Goal: Task Accomplishment & Management: Use online tool/utility

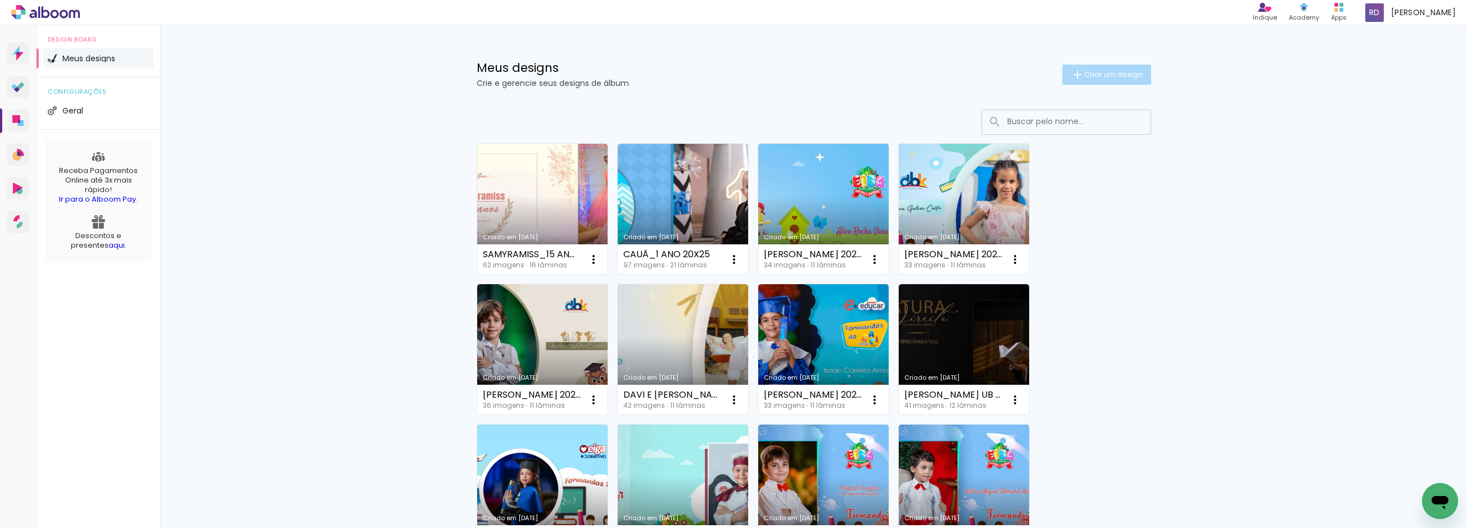
click at [1111, 71] on span "Criar um design" at bounding box center [1113, 74] width 58 height 7
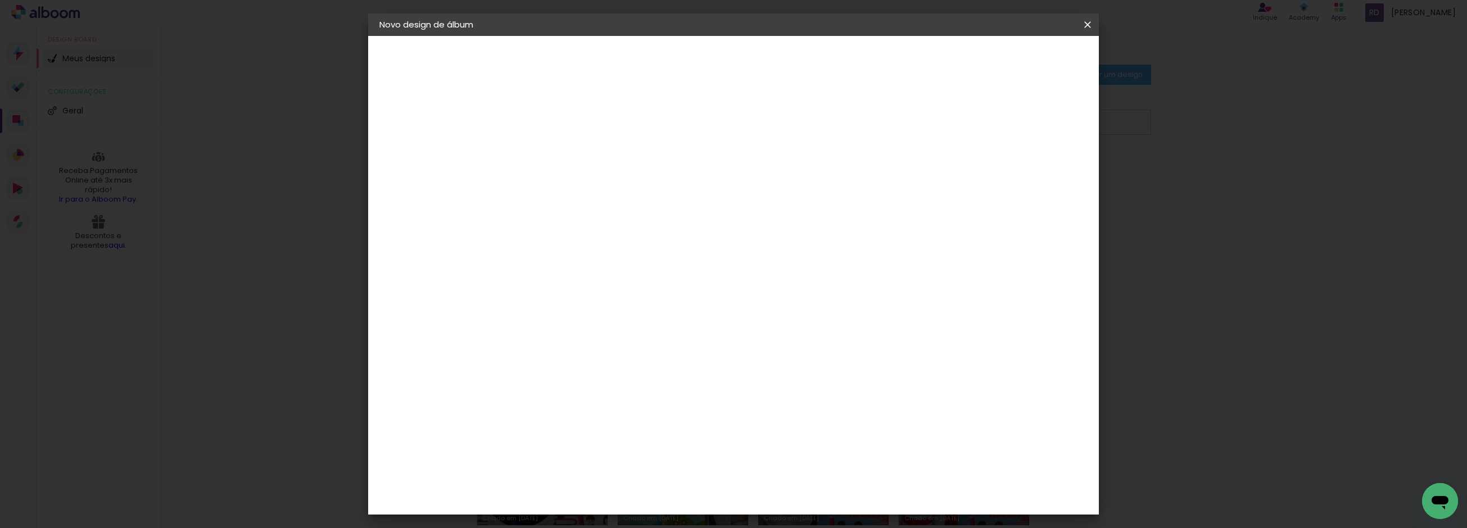
click at [563, 147] on input at bounding box center [563, 150] width 0 height 17
type input "e"
type input "[PERSON_NAME] 2024 15X21"
type paper-input "[PERSON_NAME] 2024 15X21"
click at [678, 64] on paper-button "Avançar" at bounding box center [650, 59] width 55 height 19
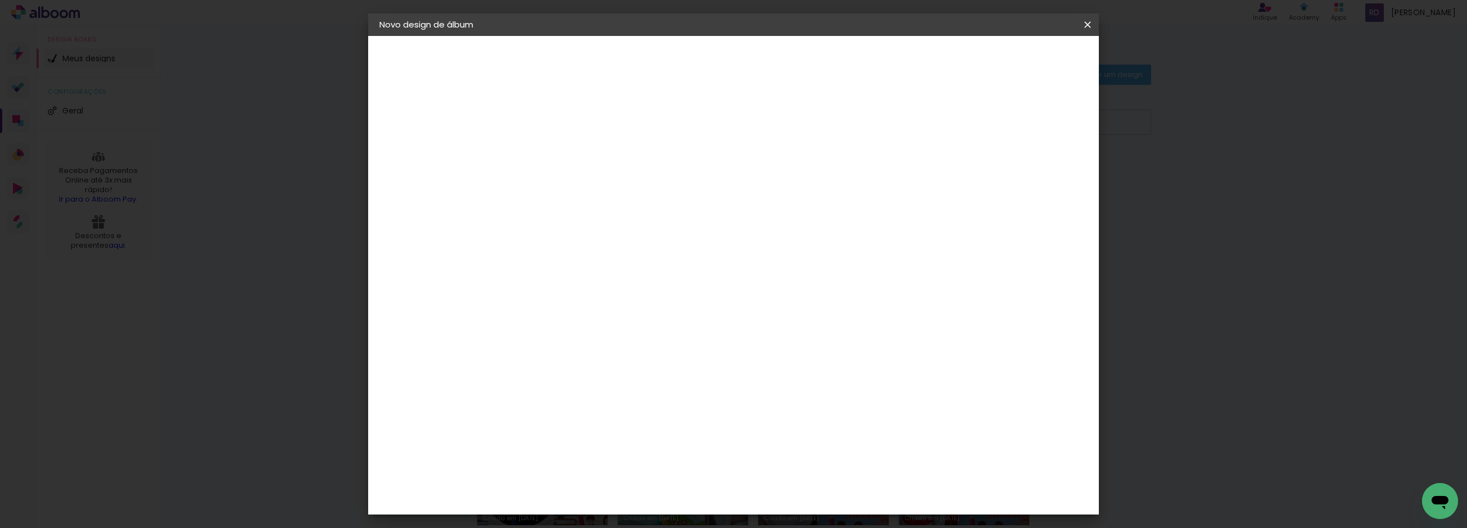
click at [0, 0] on slot "Tamanho Livre" at bounding box center [0, 0] width 0 height 0
click at [0, 0] on slot "Avançar" at bounding box center [0, 0] width 0 height 0
drag, startPoint x: 540, startPoint y: 316, endPoint x: 528, endPoint y: 316, distance: 11.8
click at [528, 316] on input "30" at bounding box center [527, 319] width 29 height 17
type input "15,2"
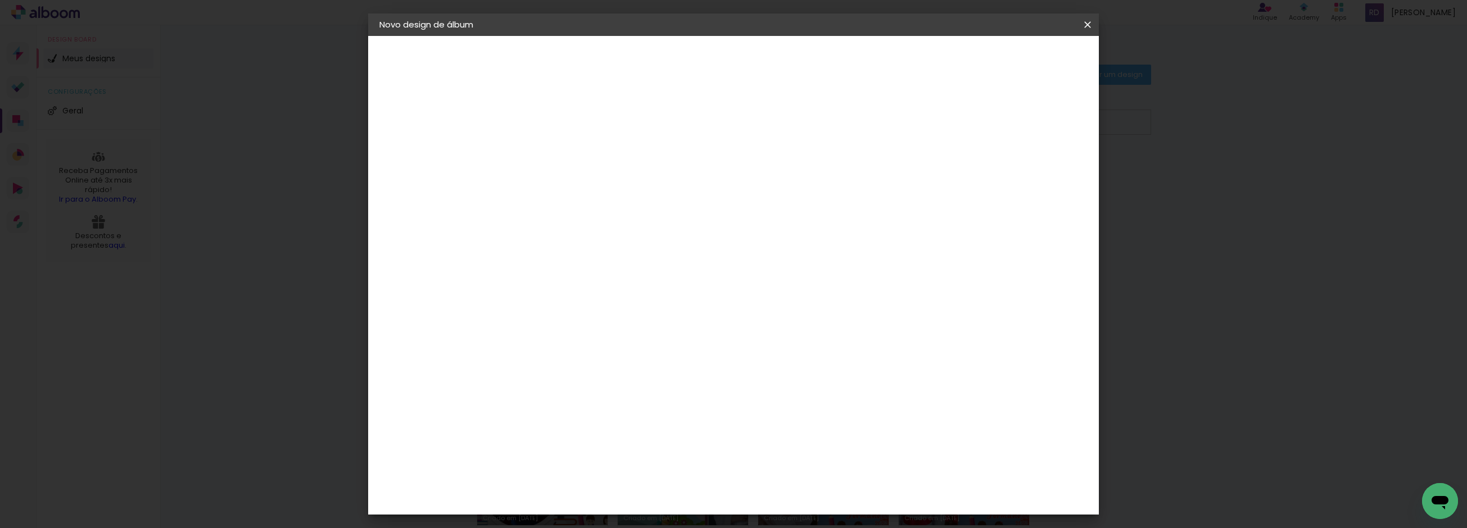
type paper-input "15,2"
drag, startPoint x: 808, startPoint y: 360, endPoint x: 785, endPoint y: 357, distance: 23.3
click at [785, 357] on input "60" at bounding box center [795, 359] width 29 height 17
type input "42"
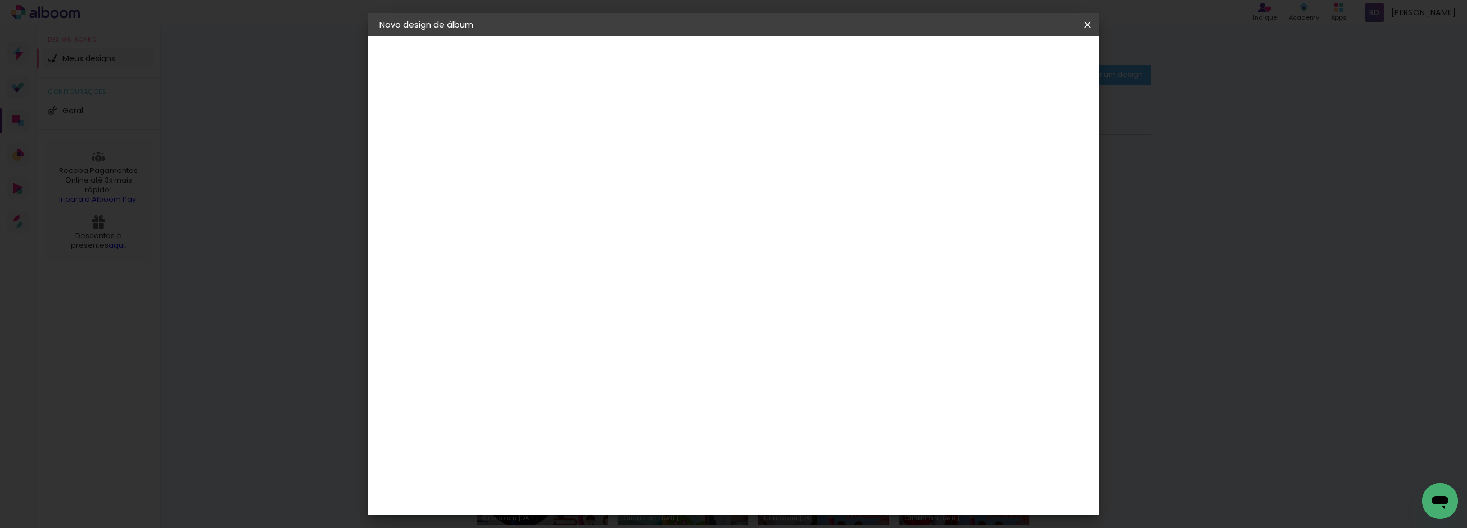
type paper-input "42"
type input "6"
type paper-input "6"
click at [1031, 164] on input "6" at bounding box center [1025, 170] width 20 height 17
type input "7"
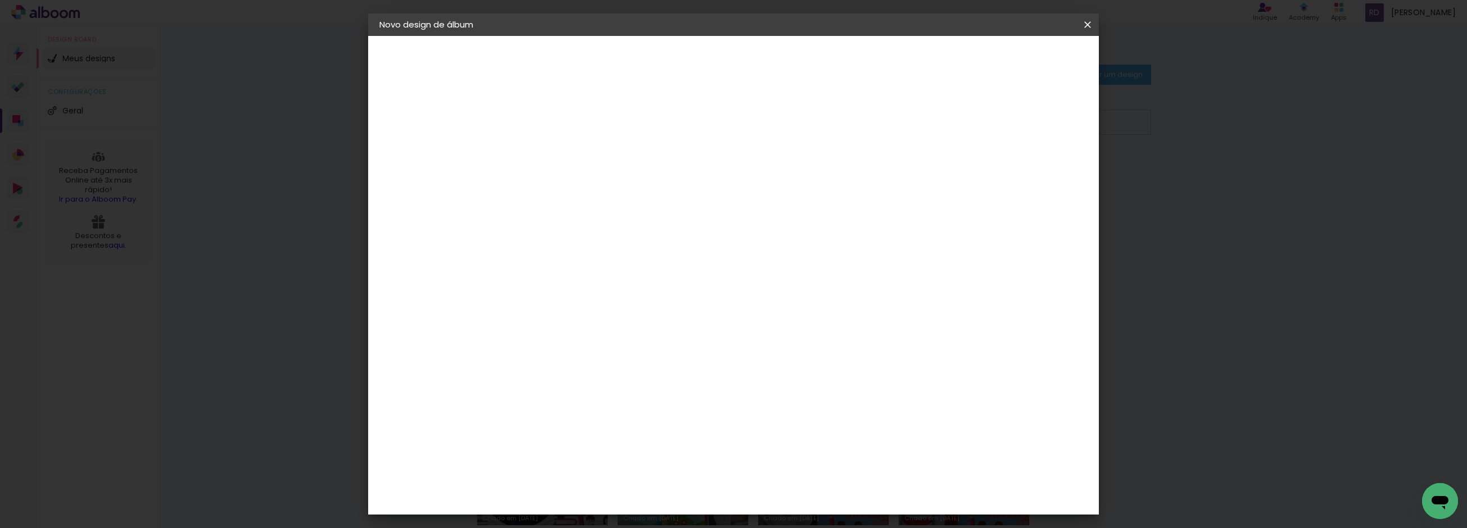
type paper-input "7"
click at [1031, 164] on input "7" at bounding box center [1023, 170] width 20 height 17
type input "8"
type paper-input "8"
click at [1026, 164] on input "8" at bounding box center [1021, 170] width 20 height 17
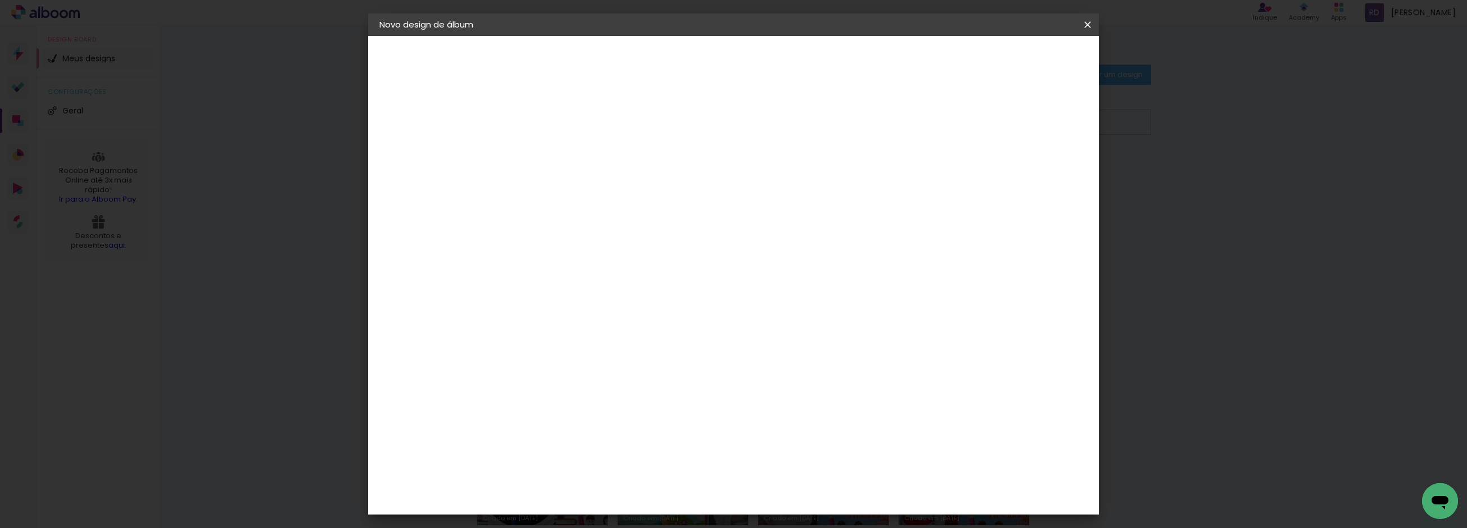
scroll to position [0, 0]
type input "1"
type paper-input "1"
click at [569, 132] on input "1" at bounding box center [555, 129] width 39 height 14
click at [1016, 58] on span "Iniciar design" at bounding box center [990, 60] width 51 height 8
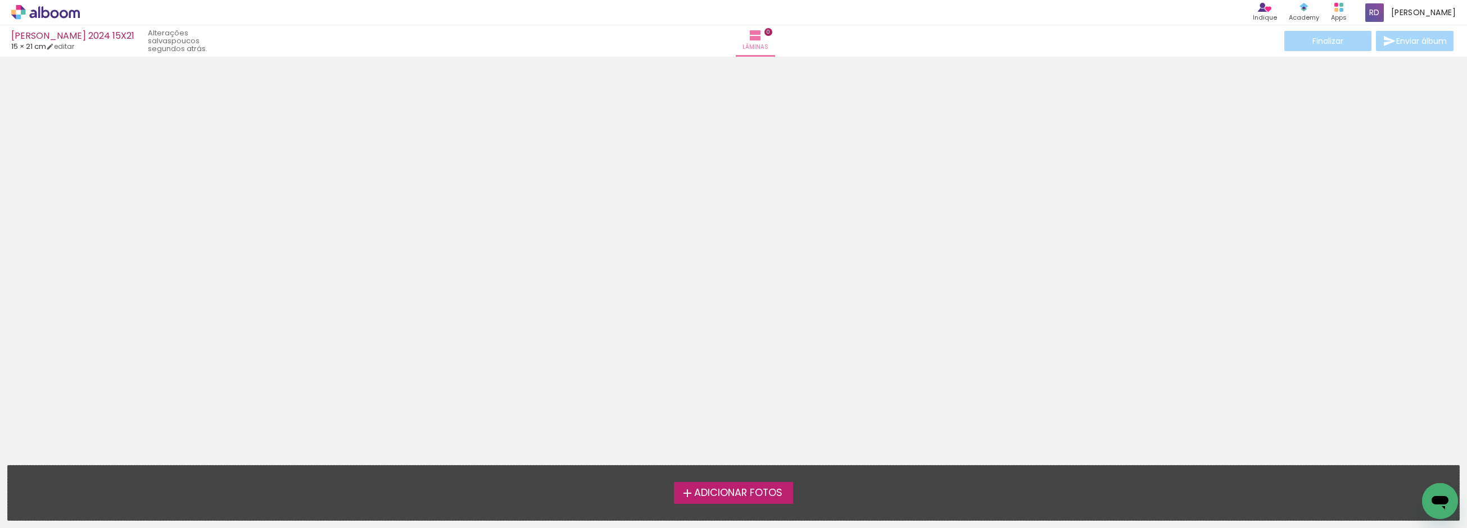
click at [717, 491] on span "Adicionar Fotos" at bounding box center [738, 493] width 88 height 10
click at [0, 0] on input "file" at bounding box center [0, 0] width 0 height 0
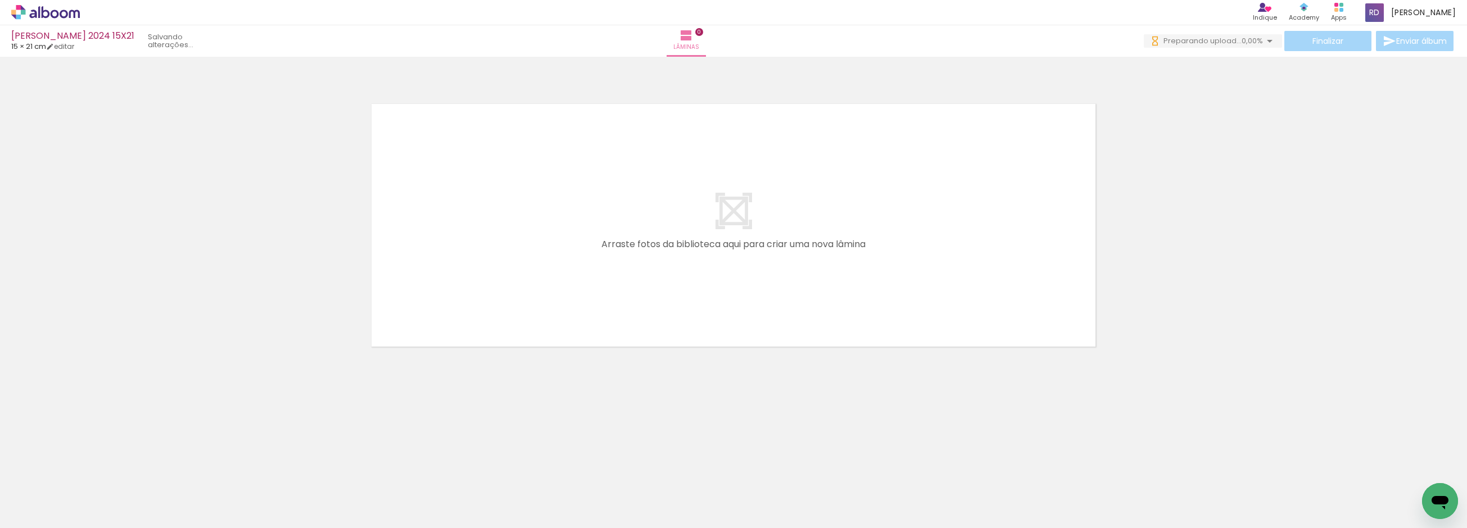
click at [41, 514] on span "Adicionar Fotos" at bounding box center [40, 513] width 34 height 12
click at [0, 0] on input "file" at bounding box center [0, 0] width 0 height 0
drag, startPoint x: 104, startPoint y: 496, endPoint x: 473, endPoint y: 256, distance: 440.1
click at [473, 256] on quentale-workspace at bounding box center [733, 264] width 1467 height 528
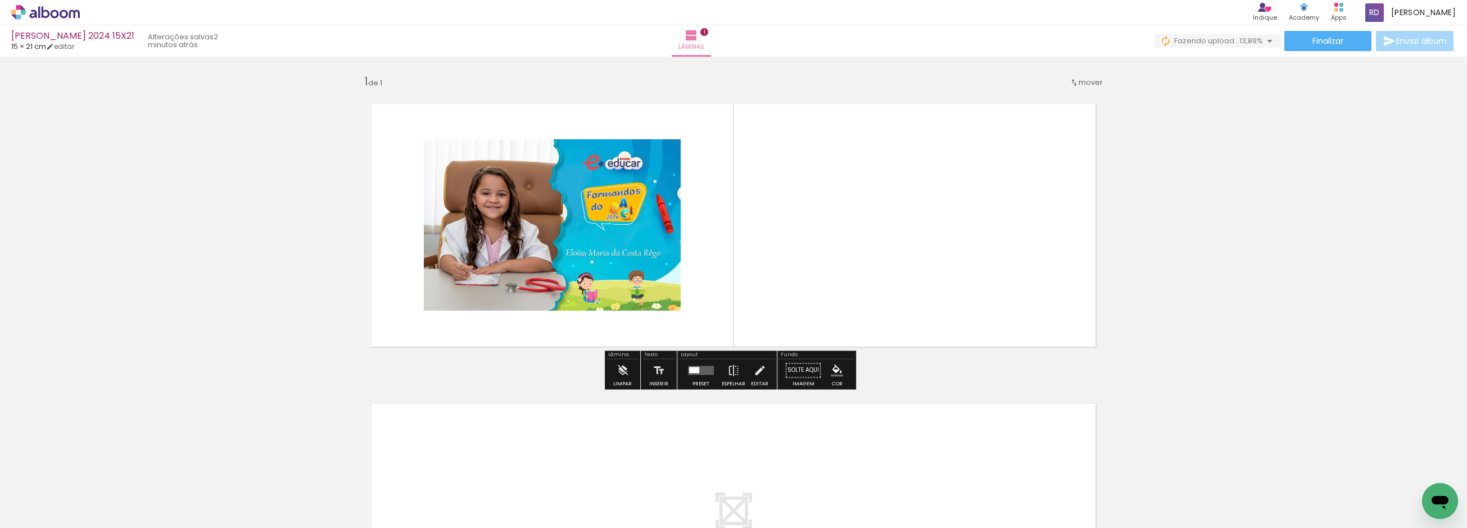
click at [33, 515] on span "Adicionar Fotos" at bounding box center [40, 513] width 34 height 12
click at [0, 0] on input "file" at bounding box center [0, 0] width 0 height 0
click at [700, 372] on quentale-layouter at bounding box center [701, 370] width 26 height 9
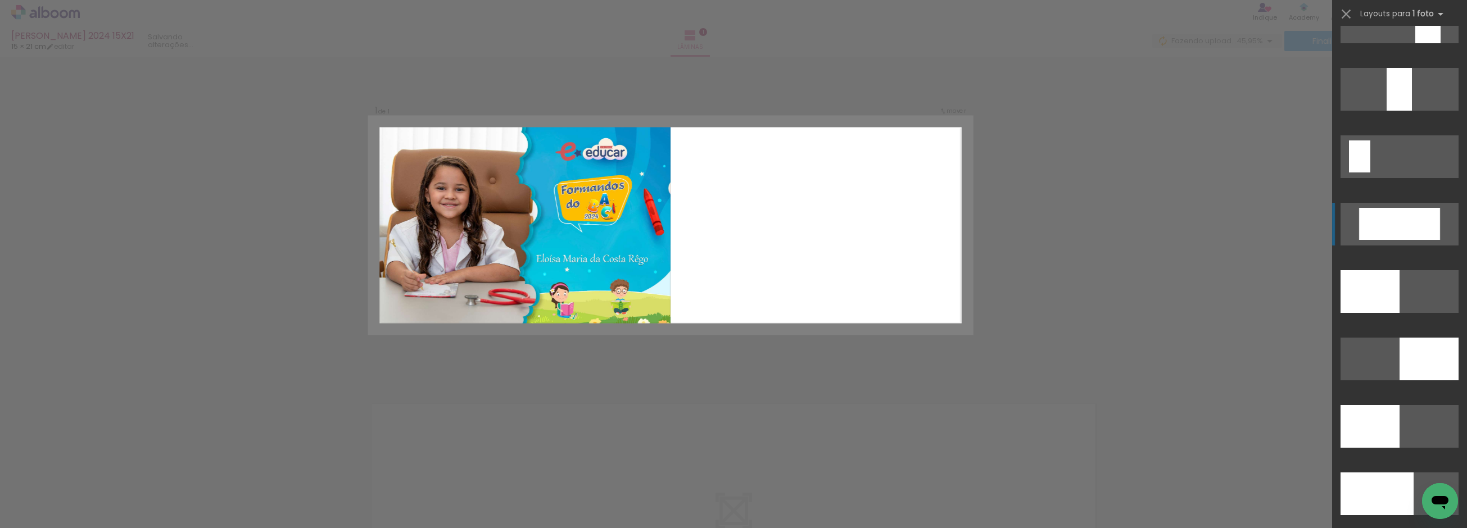
scroll to position [2311, 0]
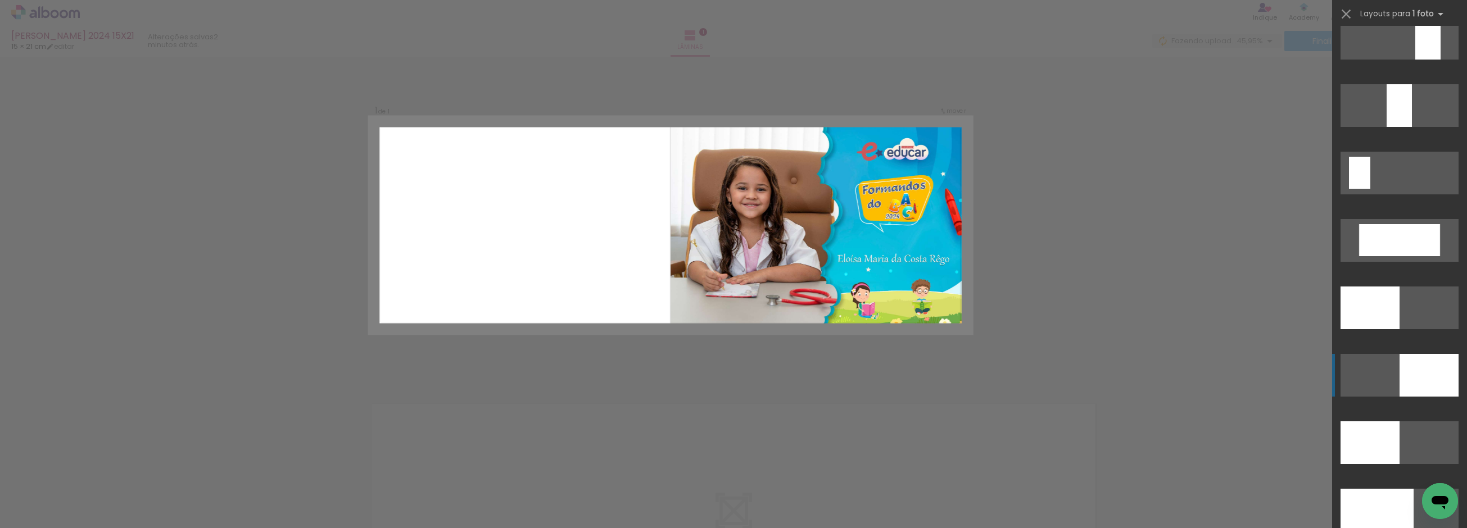
click at [1400, 329] on div at bounding box center [1370, 308] width 59 height 43
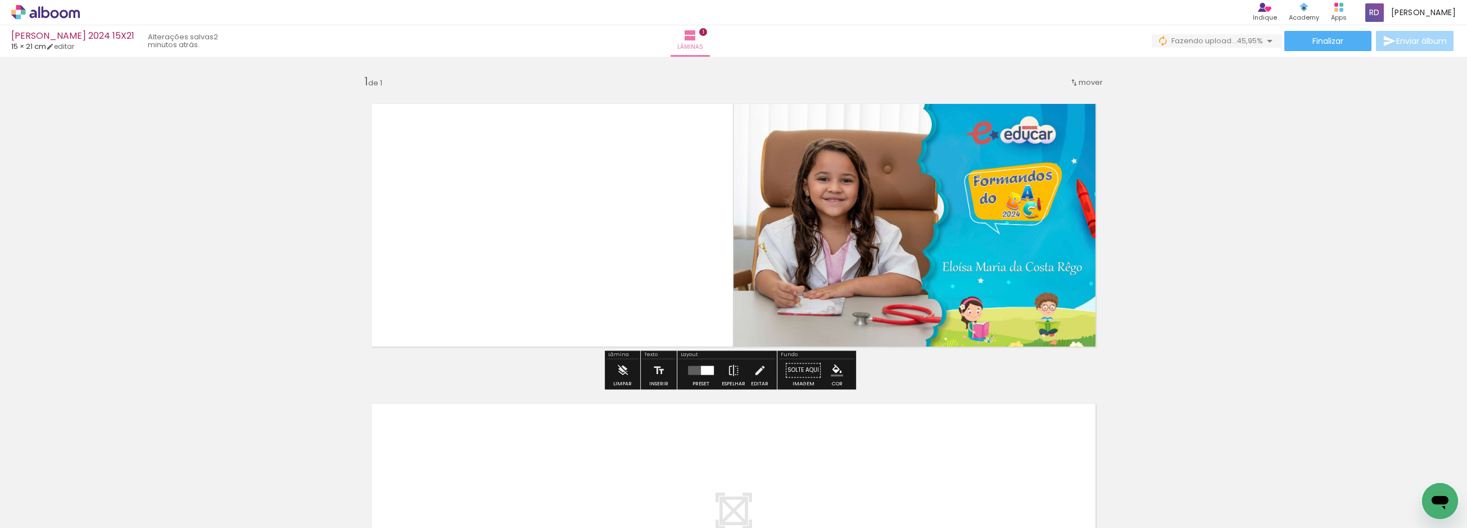
scroll to position [0, 958]
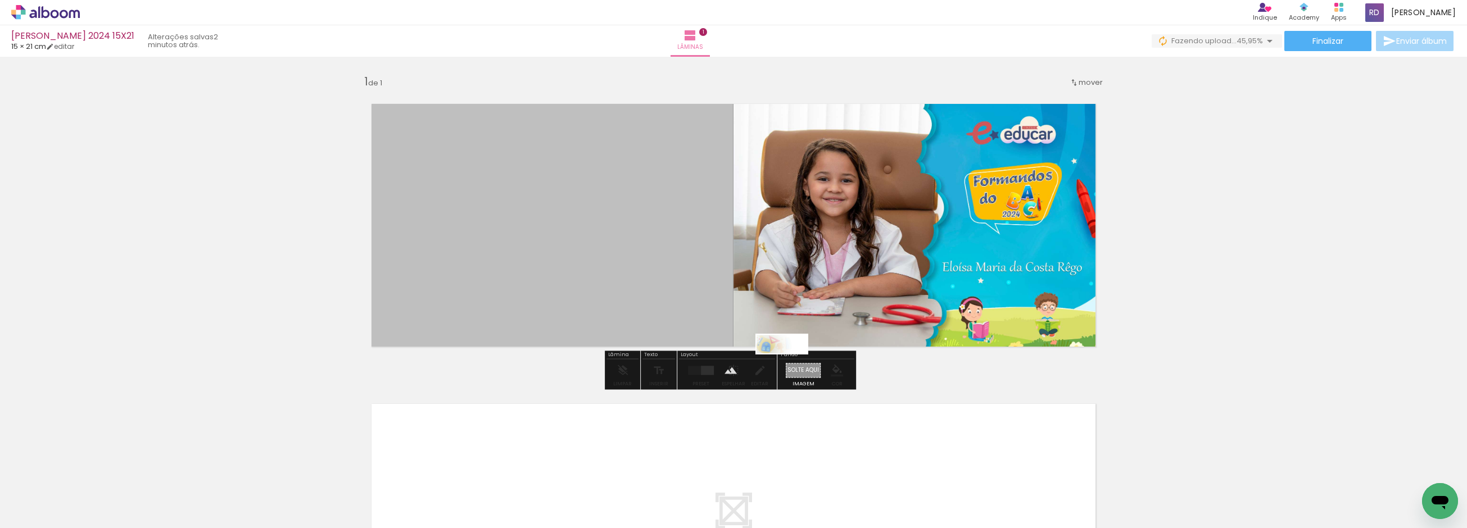
drag, startPoint x: 1411, startPoint y: 497, endPoint x: 790, endPoint y: 369, distance: 633.8
click at [790, 369] on quentale-workspace at bounding box center [733, 264] width 1467 height 528
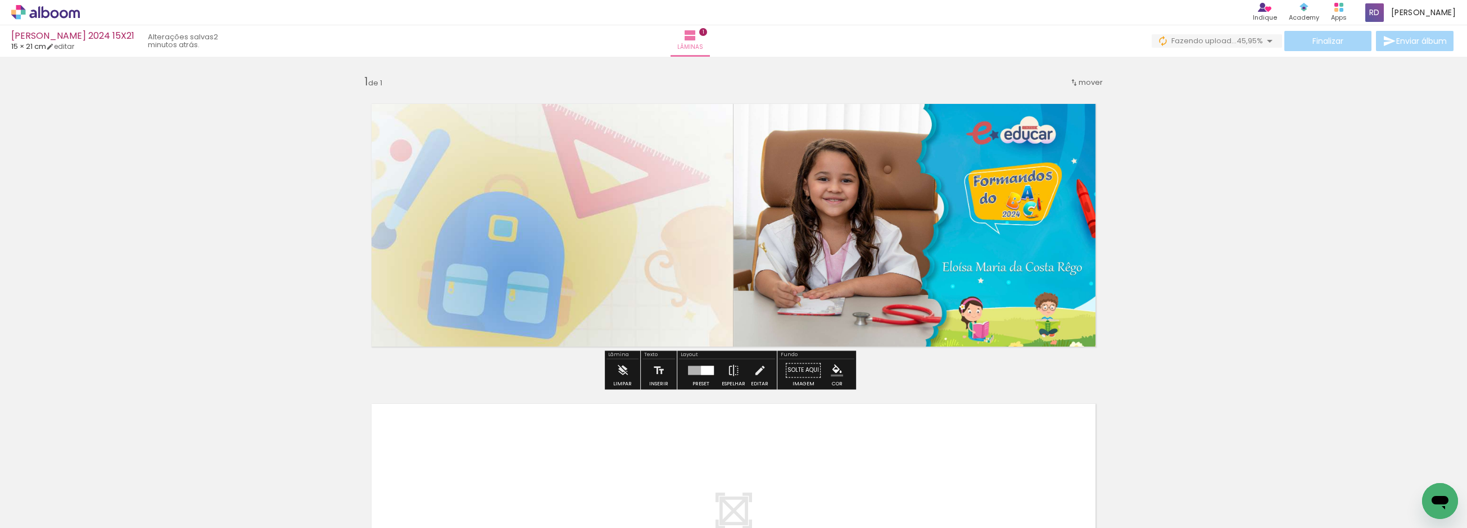
click at [249, 231] on div "Inserir lâmina 1 de 1" at bounding box center [733, 361] width 1467 height 601
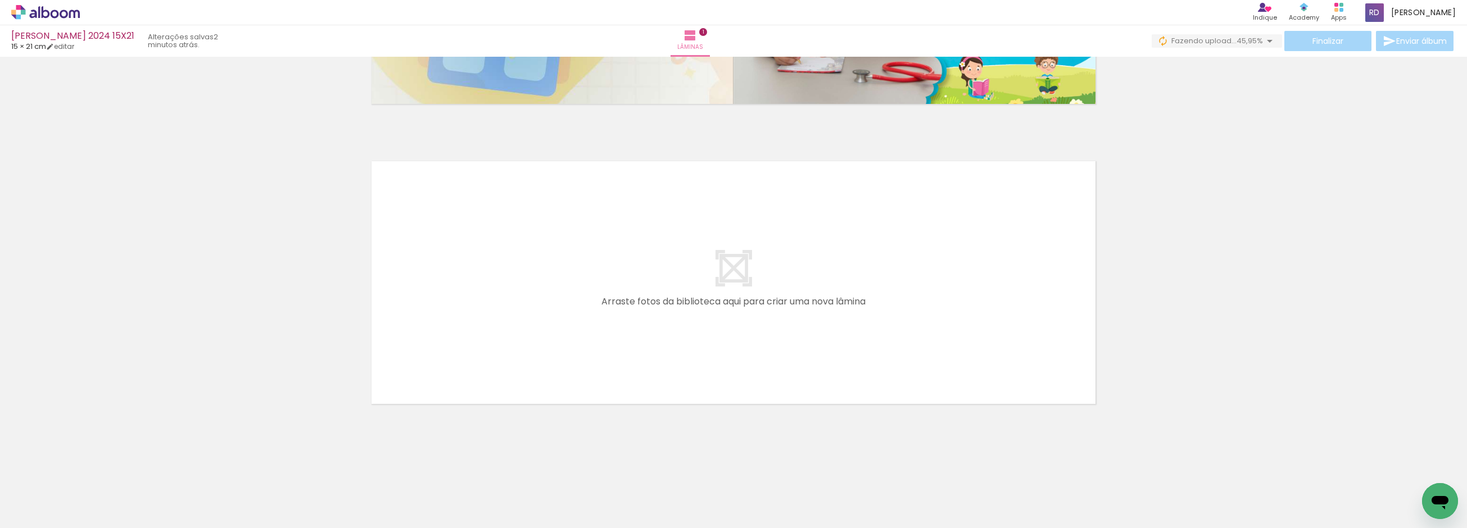
scroll to position [0, 0]
drag, startPoint x: 182, startPoint y: 491, endPoint x: 461, endPoint y: 309, distance: 333.2
click at [461, 309] on quentale-workspace at bounding box center [733, 264] width 1467 height 528
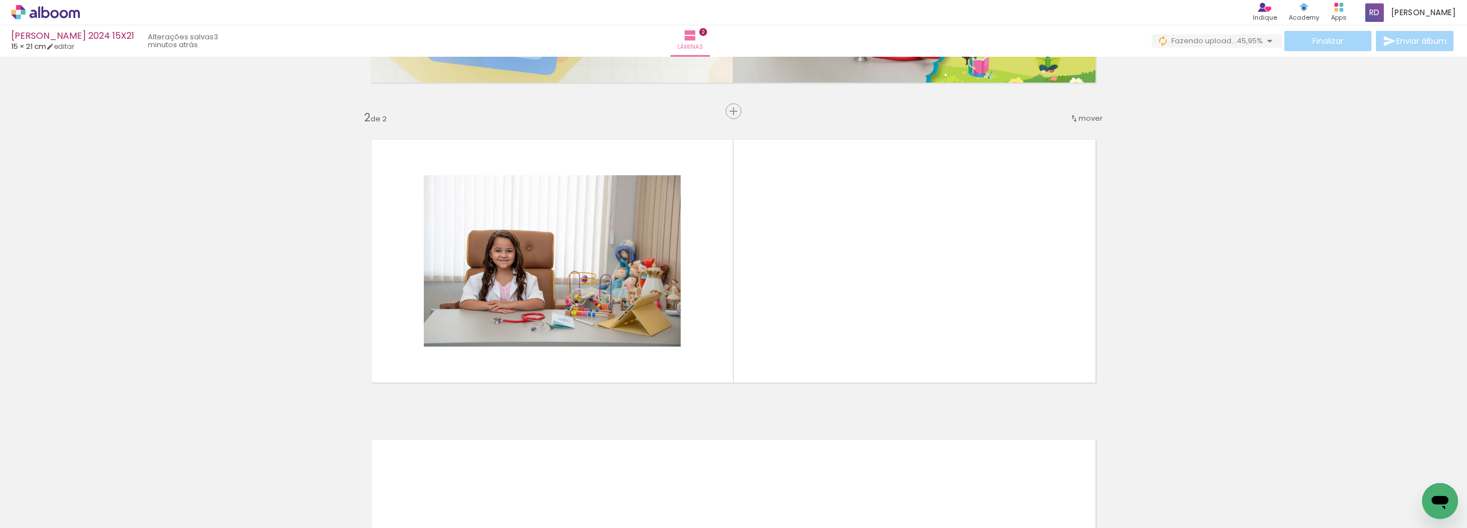
scroll to position [268, 0]
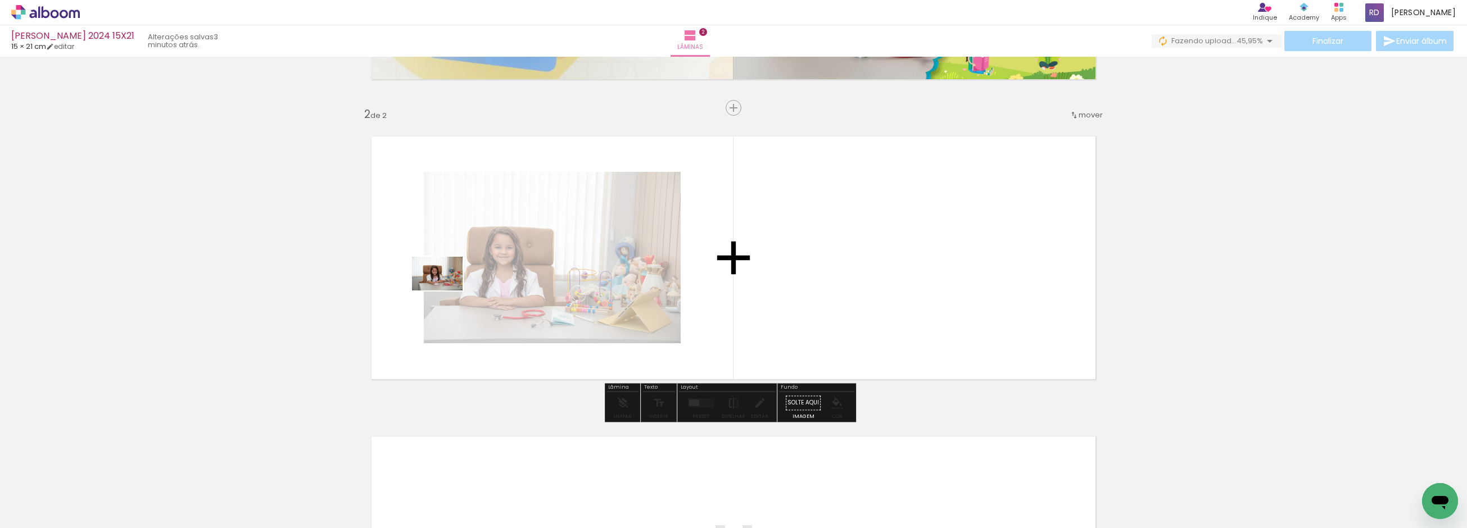
drag, startPoint x: 243, startPoint y: 492, endPoint x: 446, endPoint y: 291, distance: 285.4
click at [446, 291] on quentale-workspace at bounding box center [733, 264] width 1467 height 528
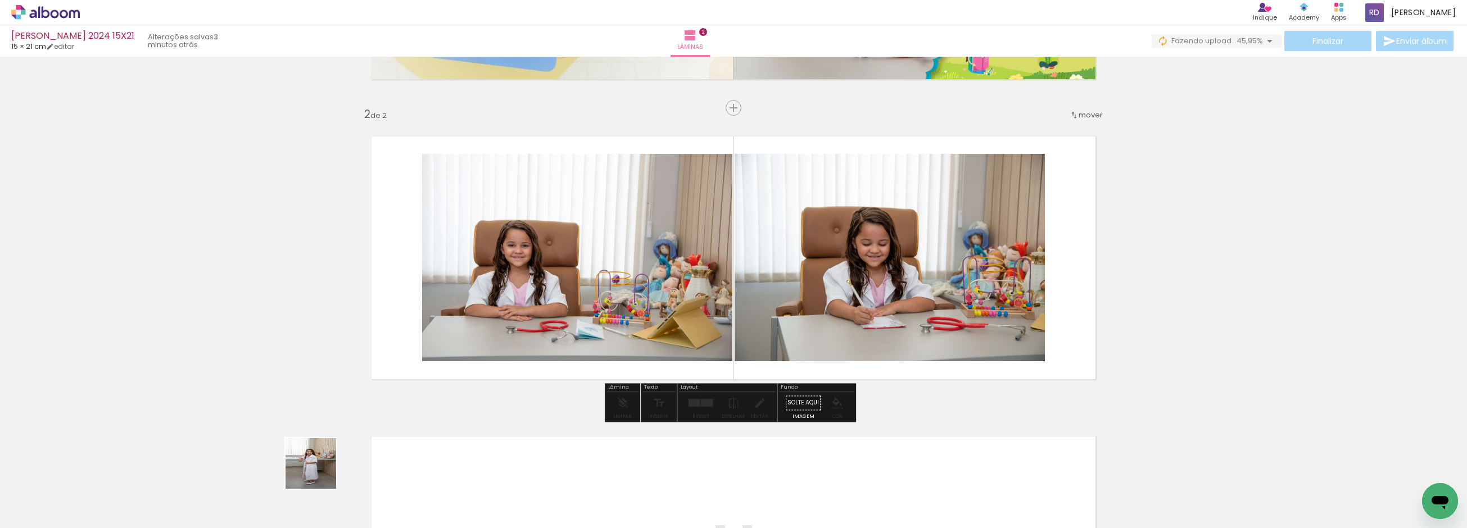
drag, startPoint x: 310, startPoint y: 499, endPoint x: 438, endPoint y: 408, distance: 157.2
click at [541, 251] on quentale-workspace at bounding box center [733, 264] width 1467 height 528
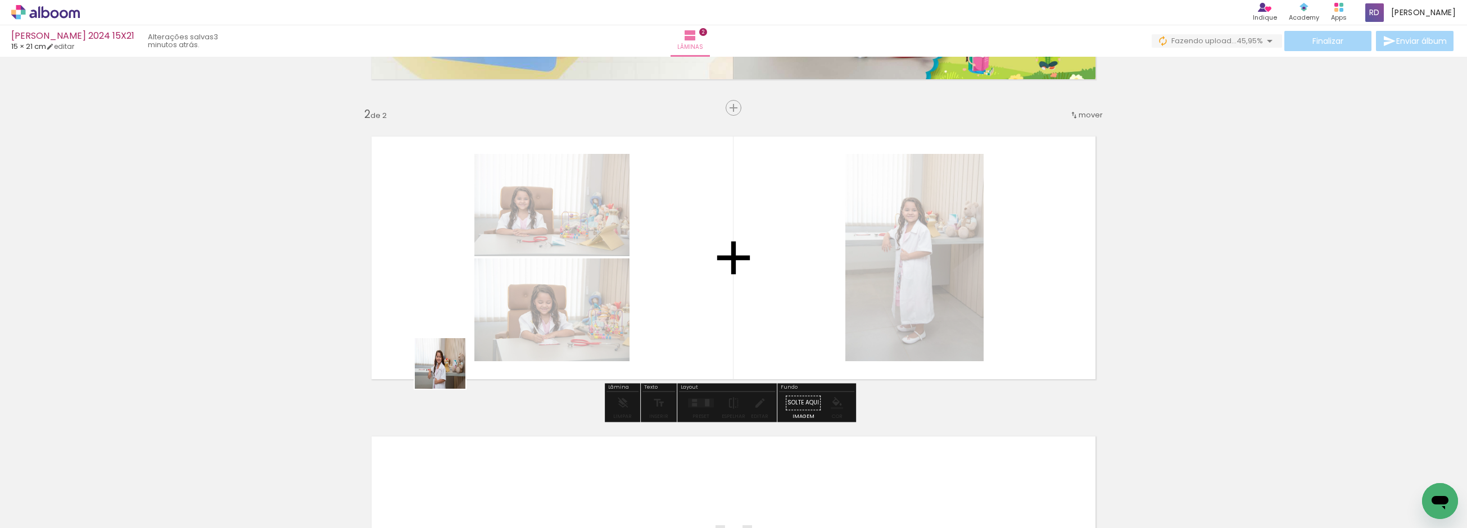
drag, startPoint x: 449, startPoint y: 372, endPoint x: 555, endPoint y: 245, distance: 166.4
click at [556, 239] on quentale-workspace at bounding box center [733, 264] width 1467 height 528
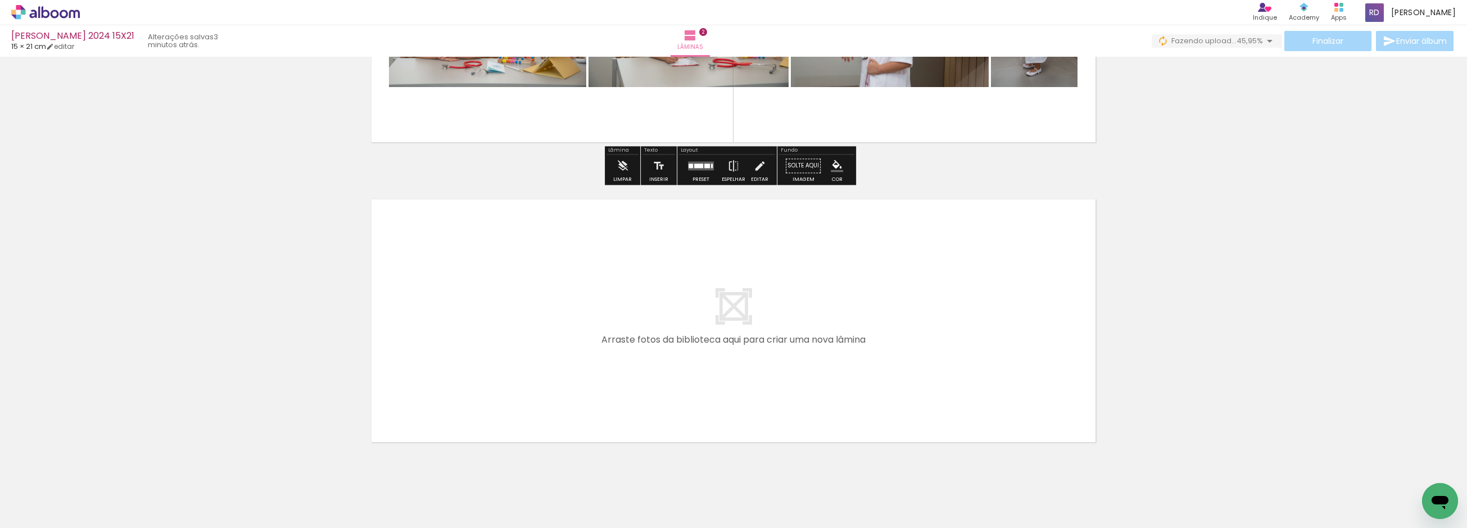
scroll to position [518, 0]
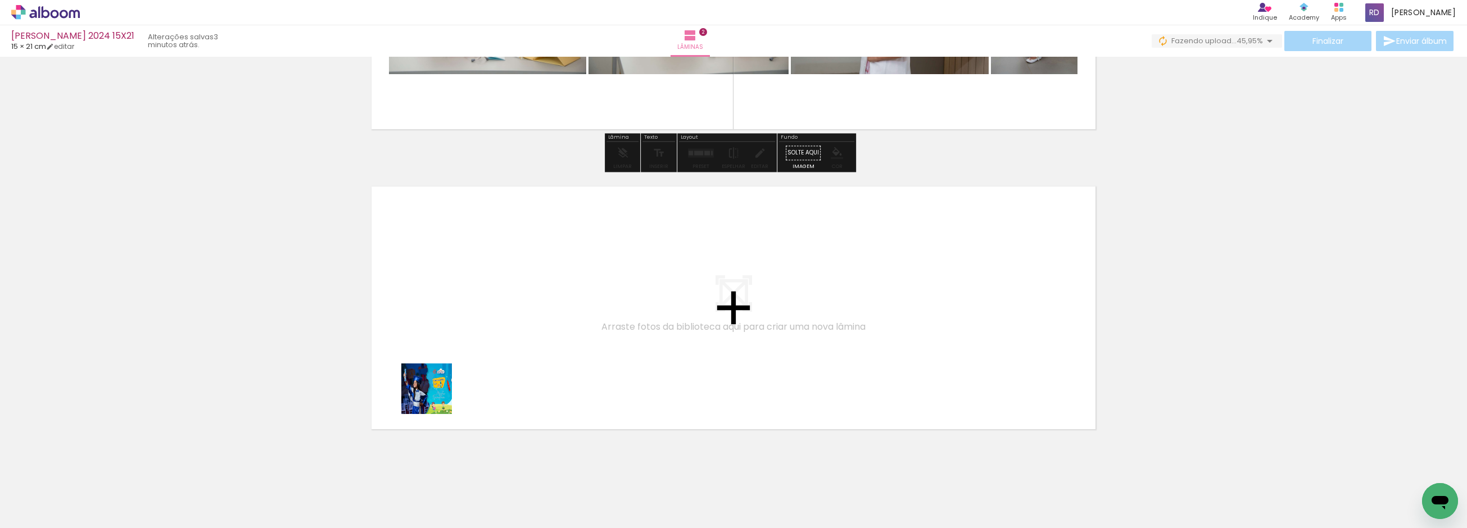
drag, startPoint x: 435, startPoint y: 451, endPoint x: 446, endPoint y: 350, distance: 101.7
click at [446, 350] on quentale-workspace at bounding box center [733, 264] width 1467 height 528
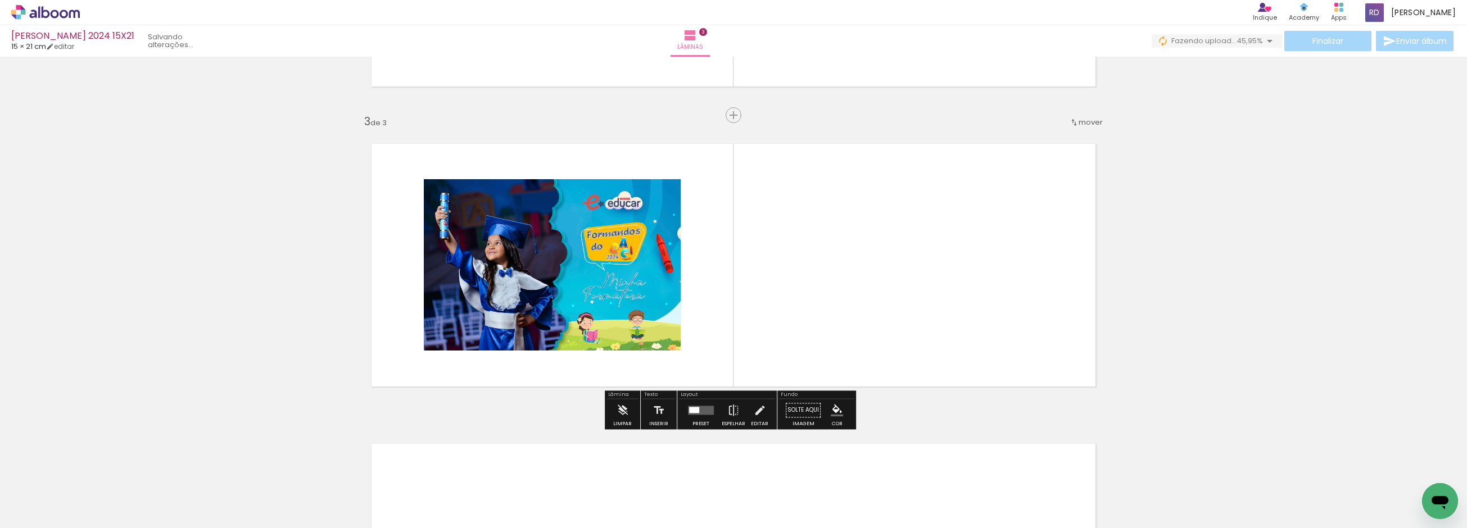
scroll to position [568, 0]
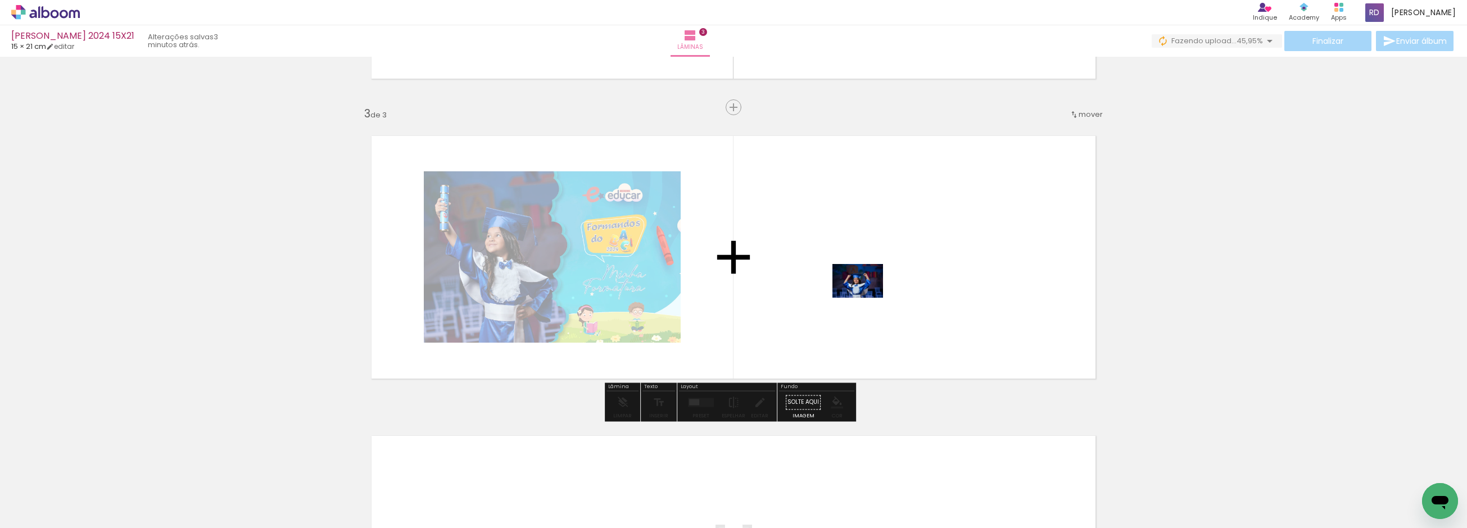
drag, startPoint x: 503, startPoint y: 490, endPoint x: 872, endPoint y: 294, distance: 417.7
click at [872, 294] on quentale-workspace at bounding box center [733, 264] width 1467 height 528
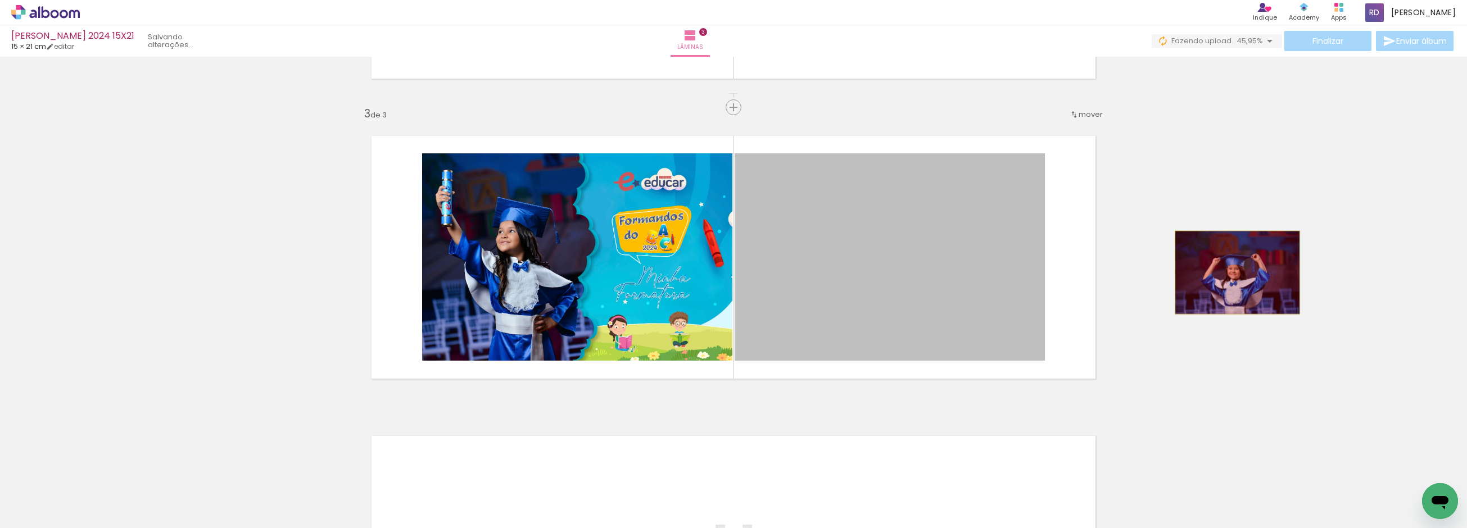
drag, startPoint x: 871, startPoint y: 248, endPoint x: 1233, endPoint y: 273, distance: 362.3
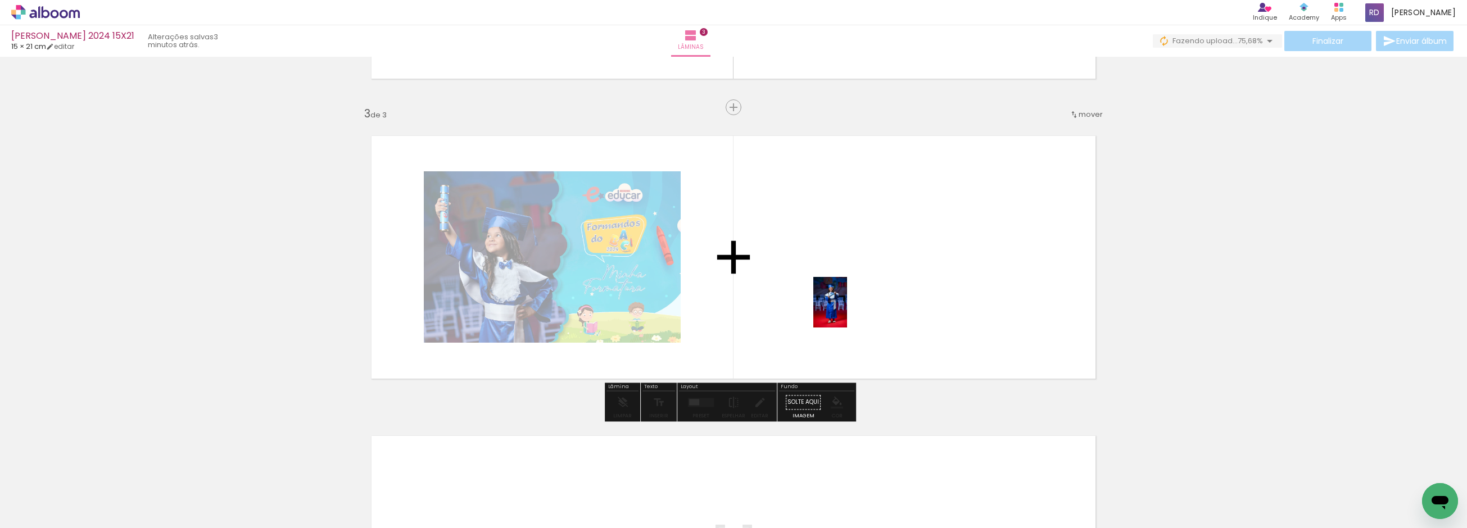
drag, startPoint x: 622, startPoint y: 496, endPoint x: 849, endPoint y: 298, distance: 301.2
click at [849, 298] on quentale-workspace at bounding box center [733, 264] width 1467 height 528
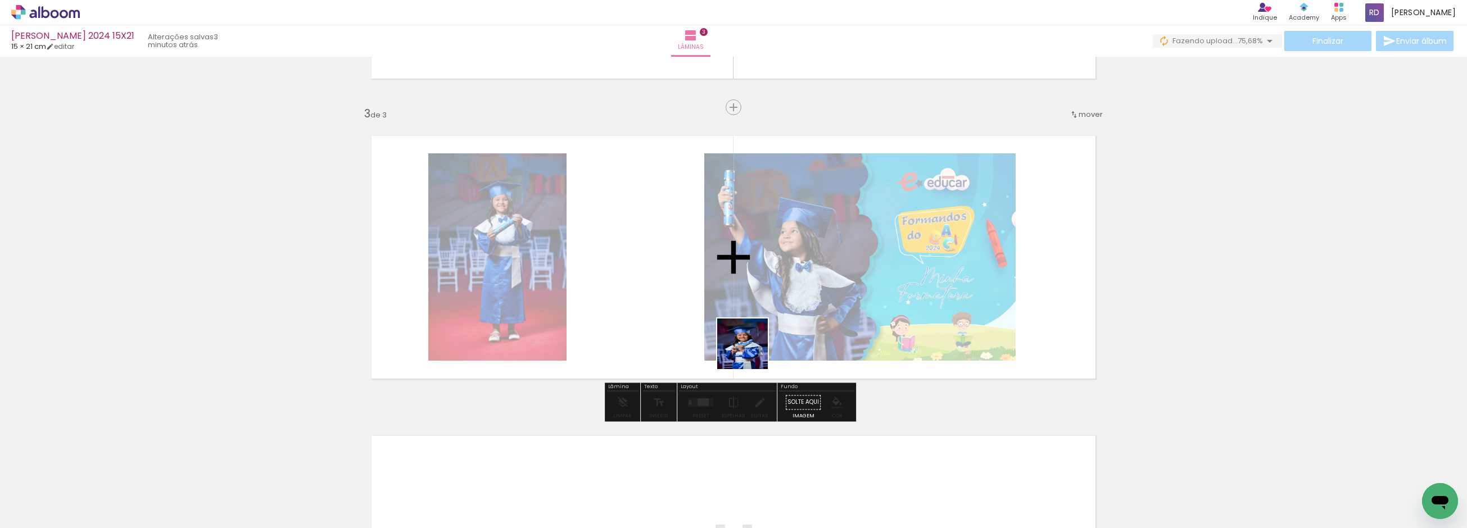
drag, startPoint x: 677, startPoint y: 503, endPoint x: 784, endPoint y: 296, distance: 232.5
click at [784, 296] on quentale-workspace at bounding box center [733, 264] width 1467 height 528
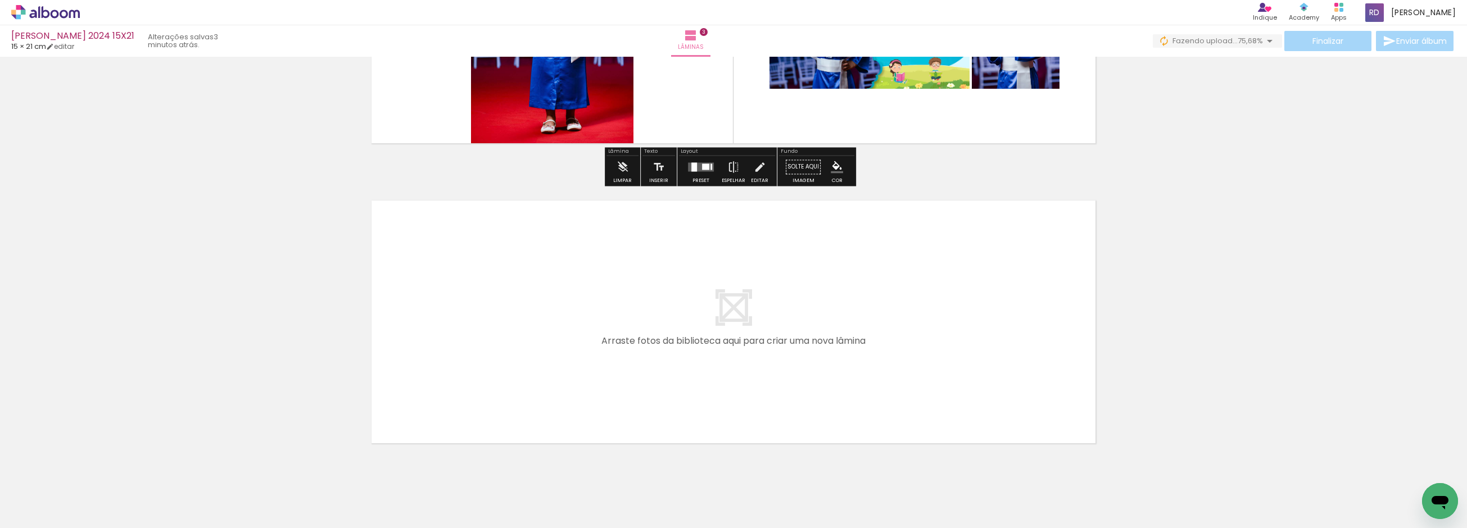
scroll to position [818, 0]
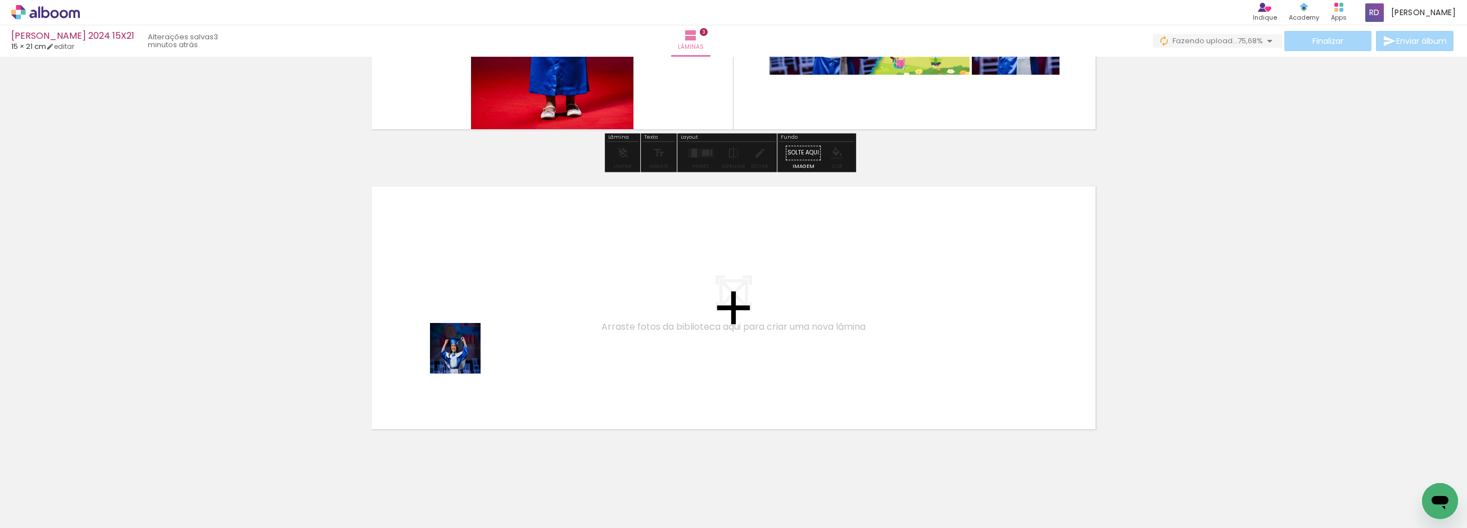
drag, startPoint x: 491, startPoint y: 487, endPoint x: 463, endPoint y: 345, distance: 145.1
click at [463, 345] on quentale-workspace at bounding box center [733, 264] width 1467 height 528
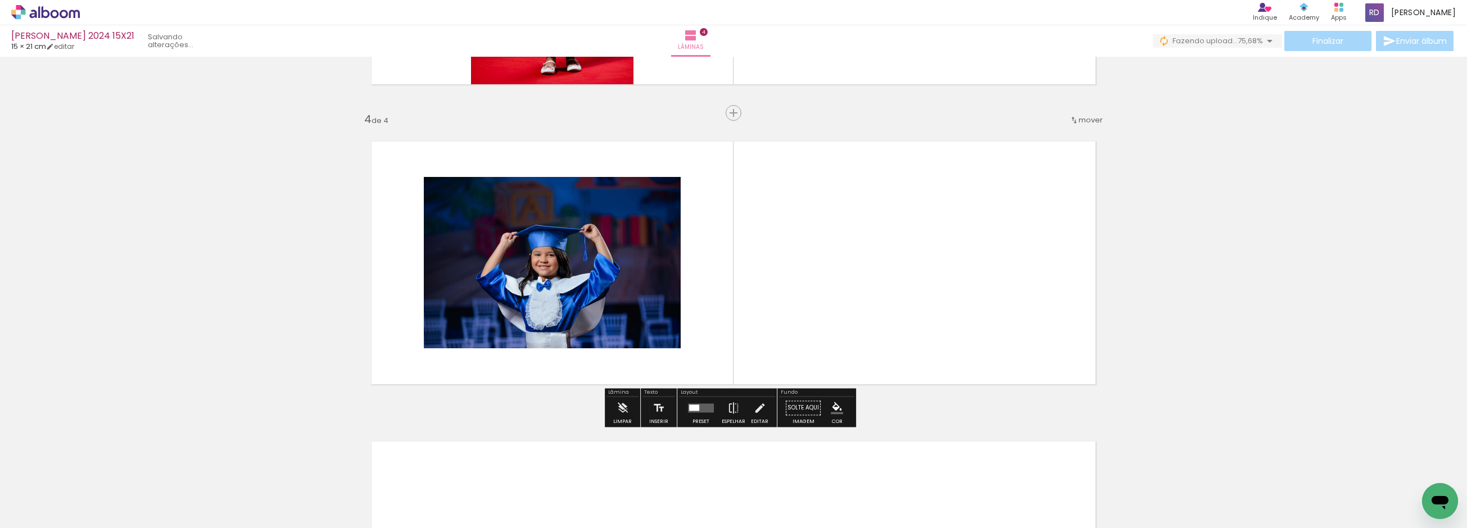
scroll to position [868, 0]
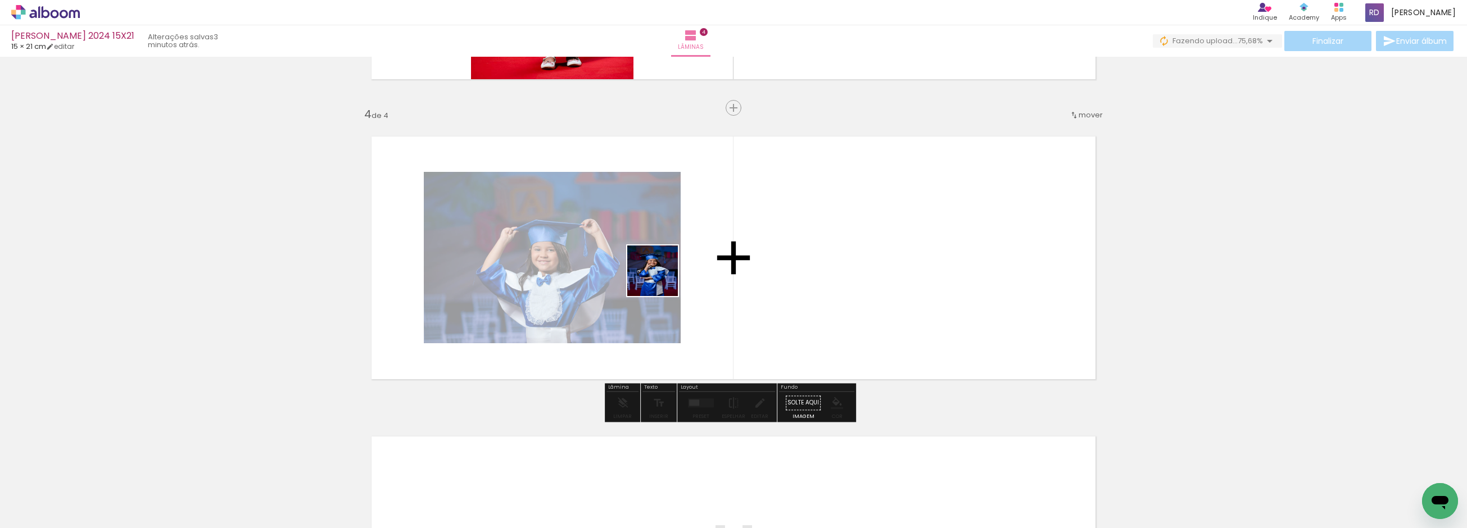
drag, startPoint x: 565, startPoint y: 467, endPoint x: 681, endPoint y: 263, distance: 234.6
click at [681, 263] on quentale-workspace at bounding box center [733, 264] width 1467 height 528
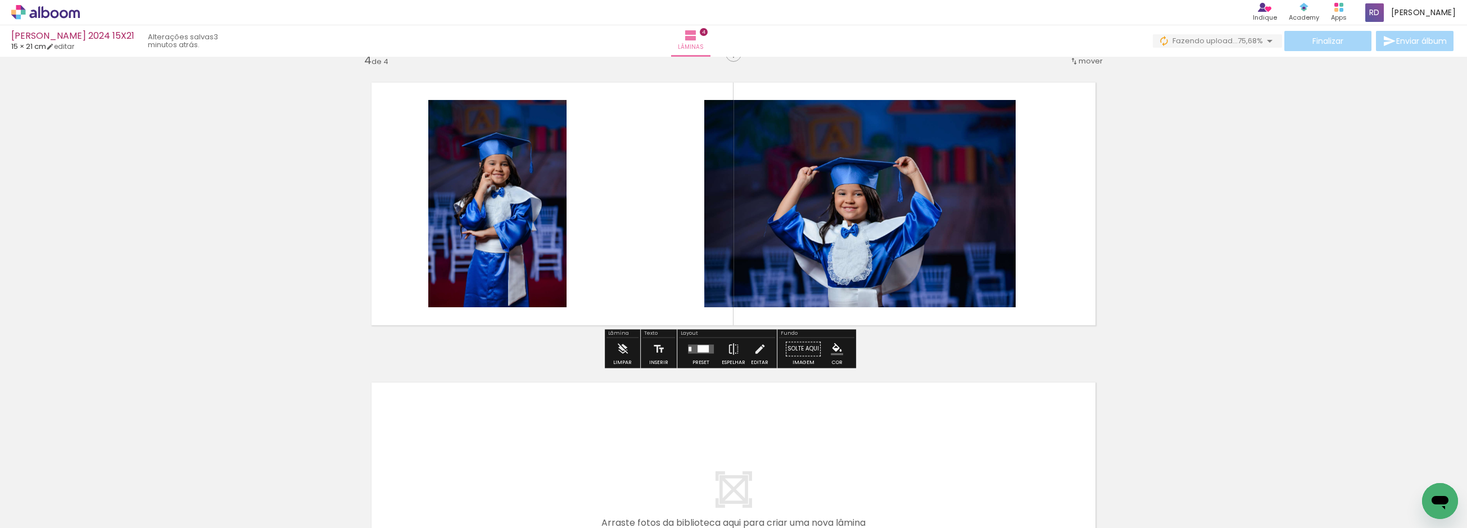
scroll to position [1117, 0]
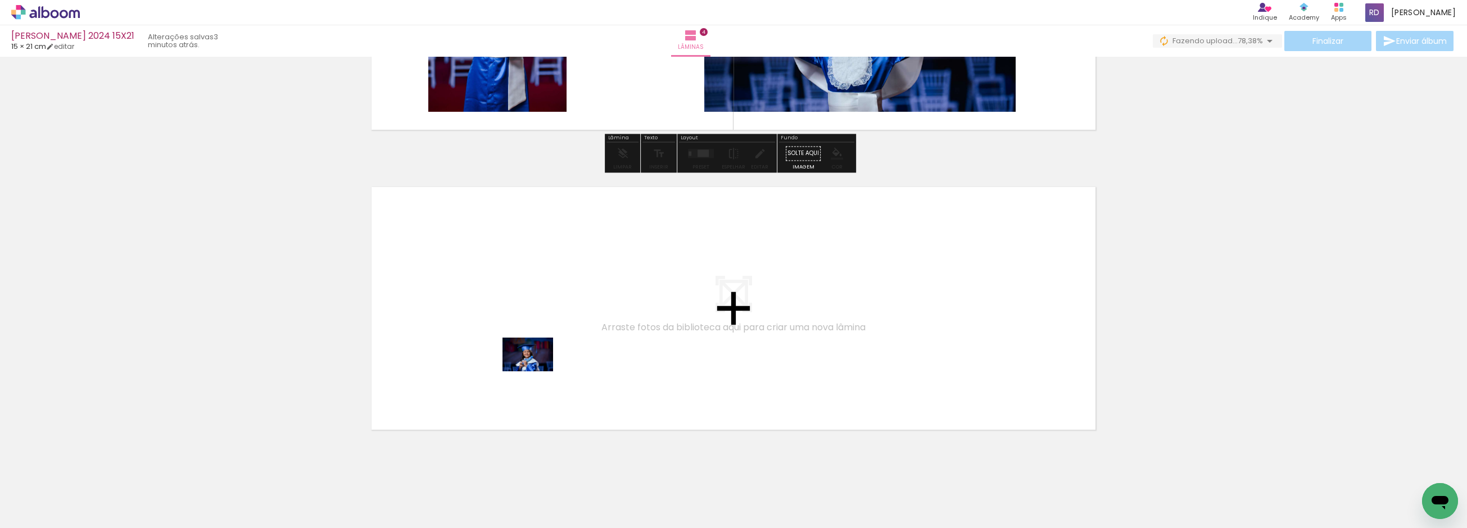
drag, startPoint x: 740, startPoint y: 495, endPoint x: 536, endPoint y: 371, distance: 238.9
click at [536, 371] on quentale-workspace at bounding box center [733, 264] width 1467 height 528
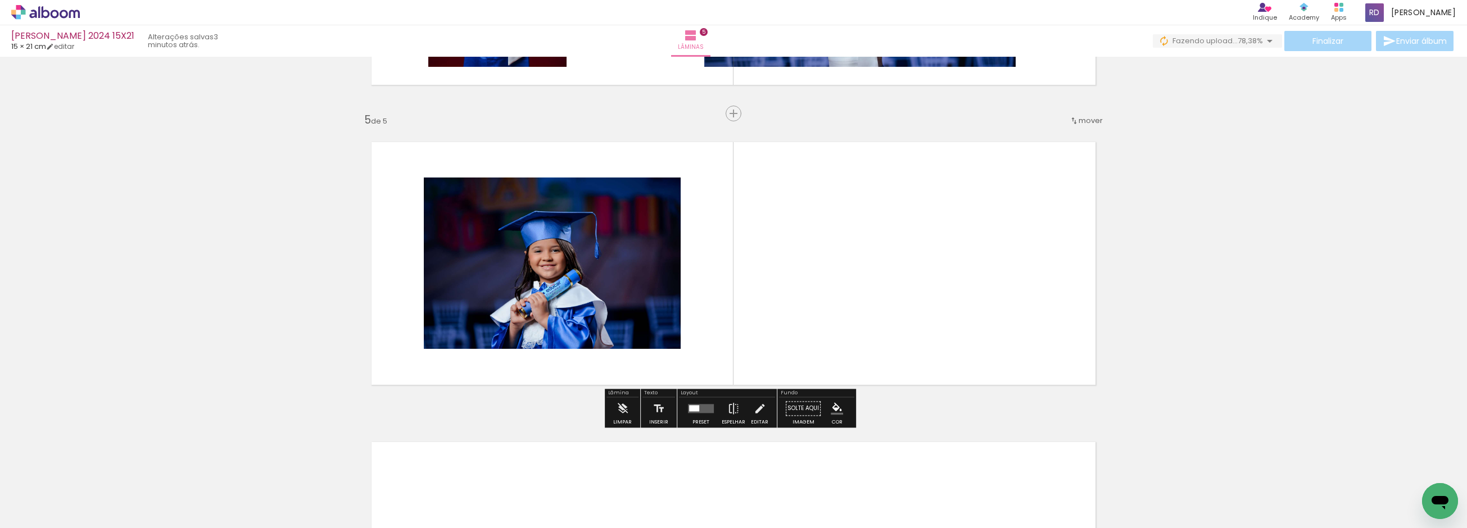
scroll to position [1168, 0]
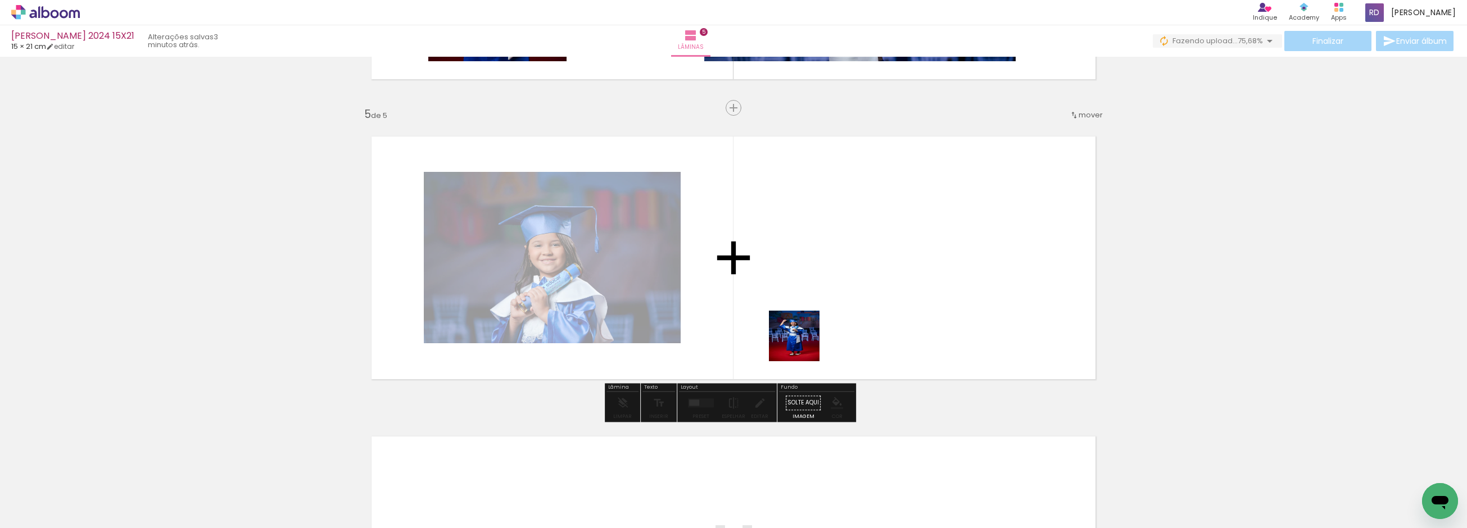
drag, startPoint x: 807, startPoint y: 476, endPoint x: 853, endPoint y: 414, distance: 77.6
click at [811, 294] on quentale-workspace at bounding box center [733, 264] width 1467 height 528
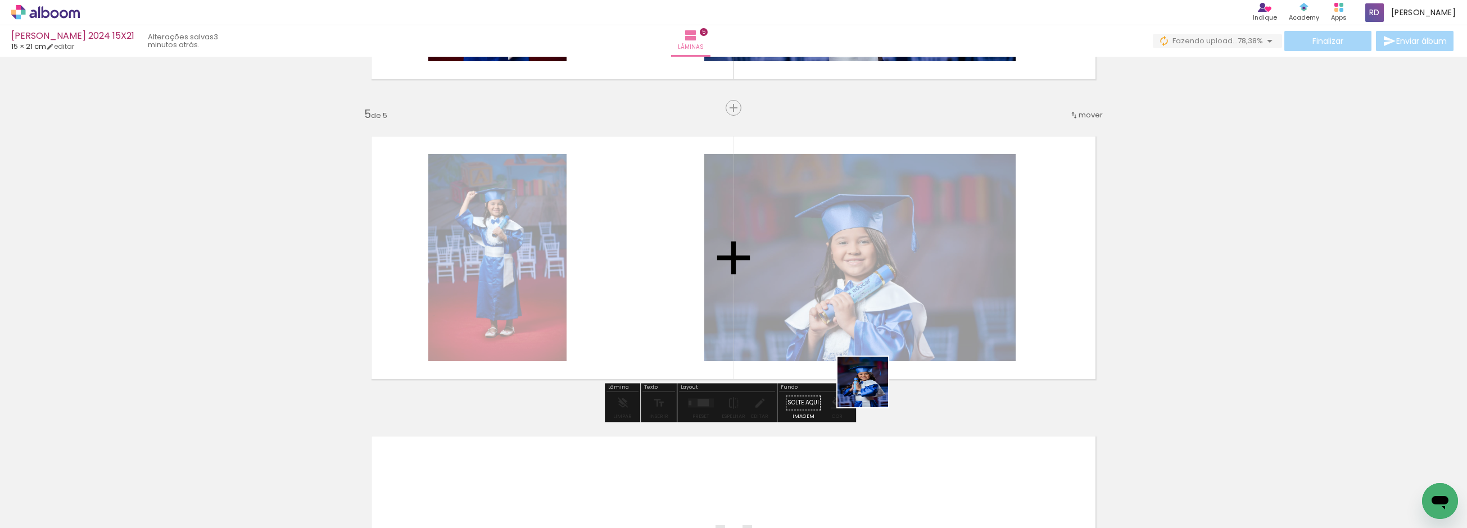
drag, startPoint x: 869, startPoint y: 497, endPoint x: 870, endPoint y: 318, distance: 179.3
click at [870, 318] on quentale-workspace at bounding box center [733, 264] width 1467 height 528
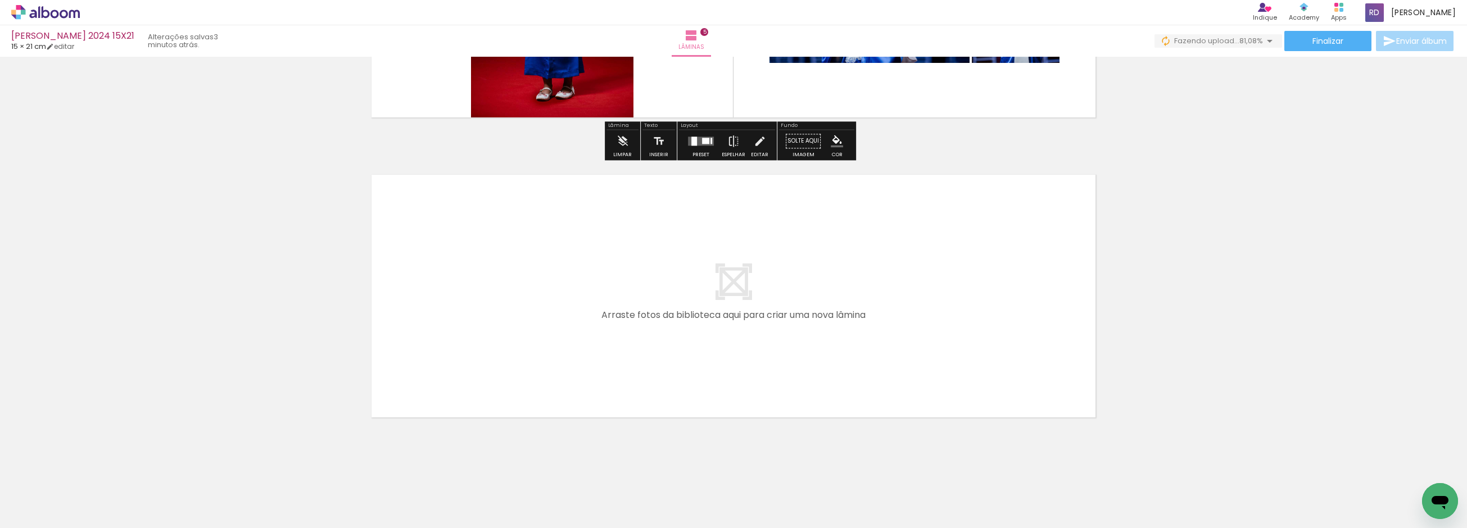
scroll to position [1443, 0]
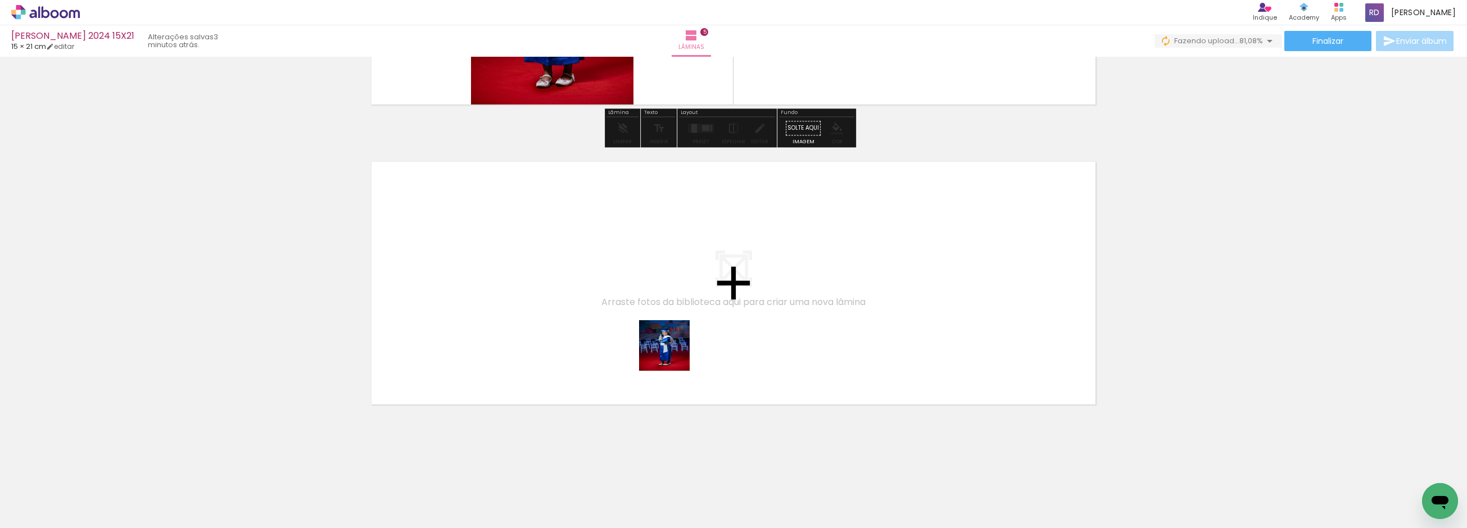
drag, startPoint x: 877, startPoint y: 453, endPoint x: 569, endPoint y: 313, distance: 338.1
click at [569, 313] on quentale-workspace at bounding box center [733, 264] width 1467 height 528
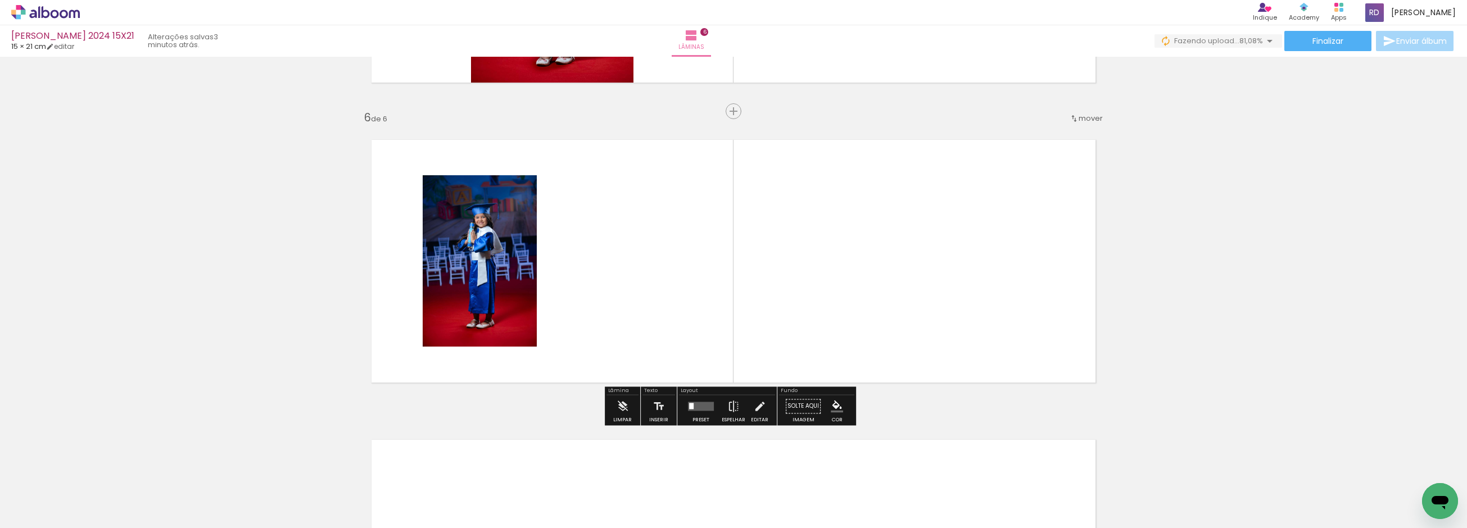
scroll to position [1469, 0]
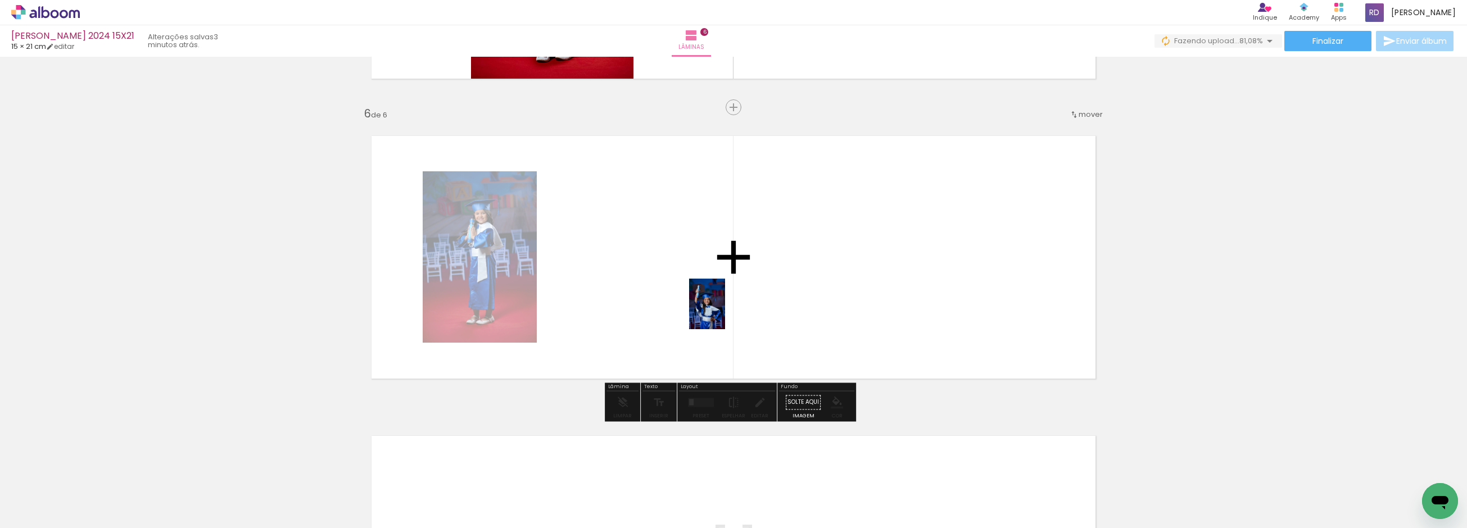
drag, startPoint x: 992, startPoint y: 484, endPoint x: 732, endPoint y: 326, distance: 303.9
click at [722, 311] on quentale-workspace at bounding box center [733, 264] width 1467 height 528
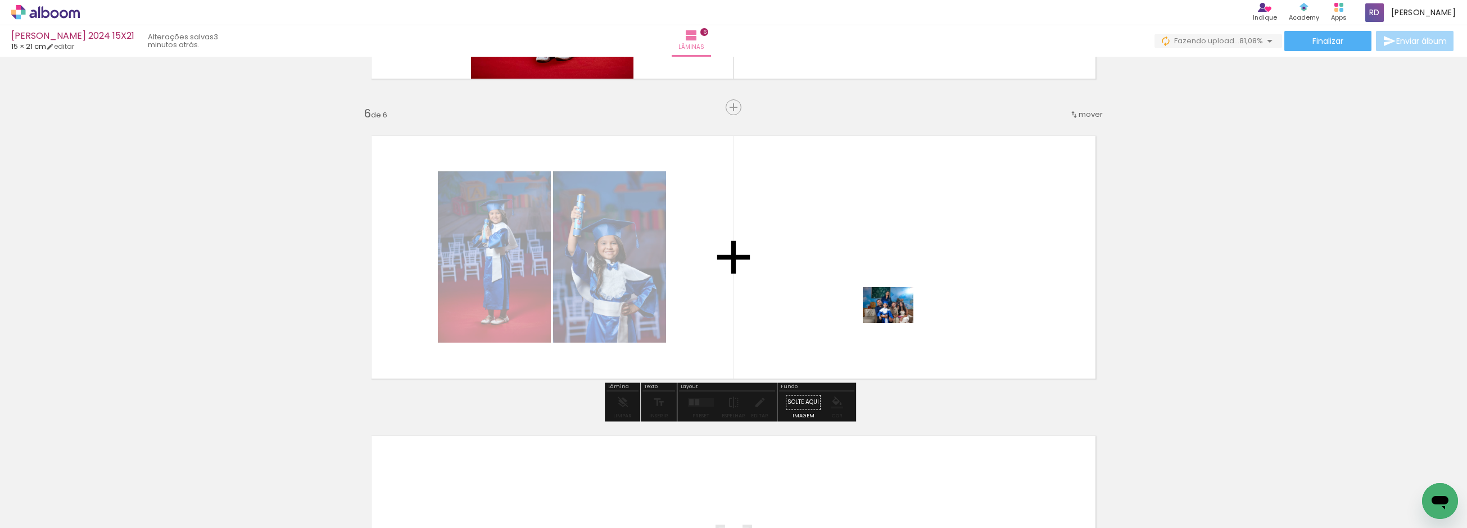
drag, startPoint x: 1064, startPoint y: 487, endPoint x: 894, endPoint y: 317, distance: 240.5
click at [894, 317] on quentale-workspace at bounding box center [733, 264] width 1467 height 528
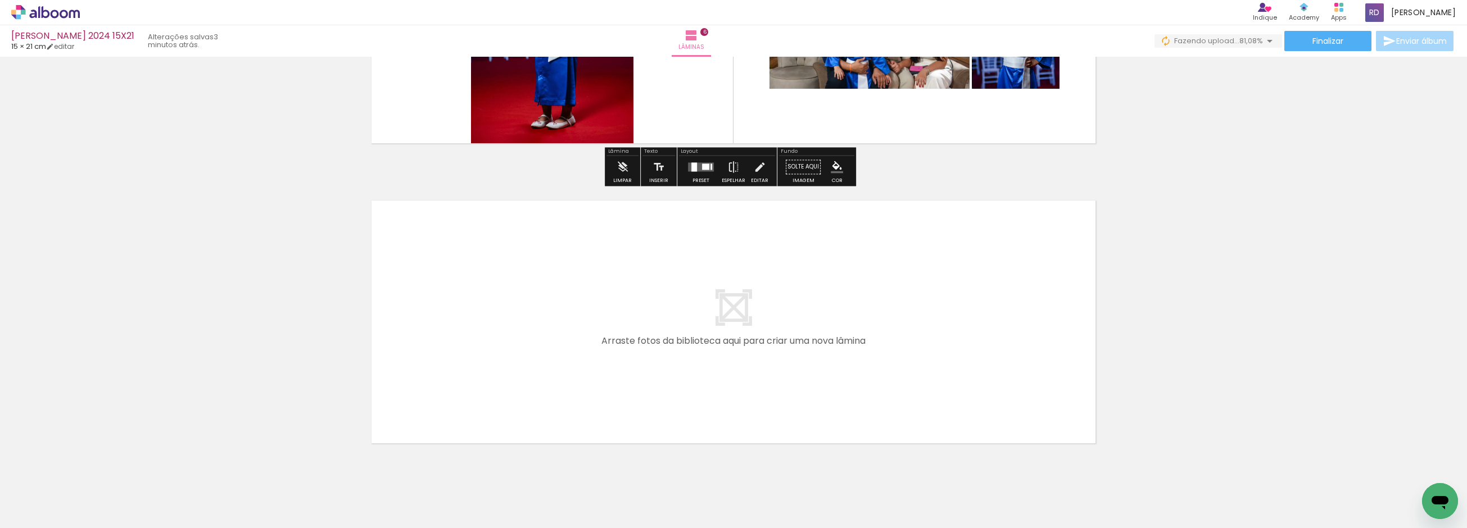
scroll to position [1744, 0]
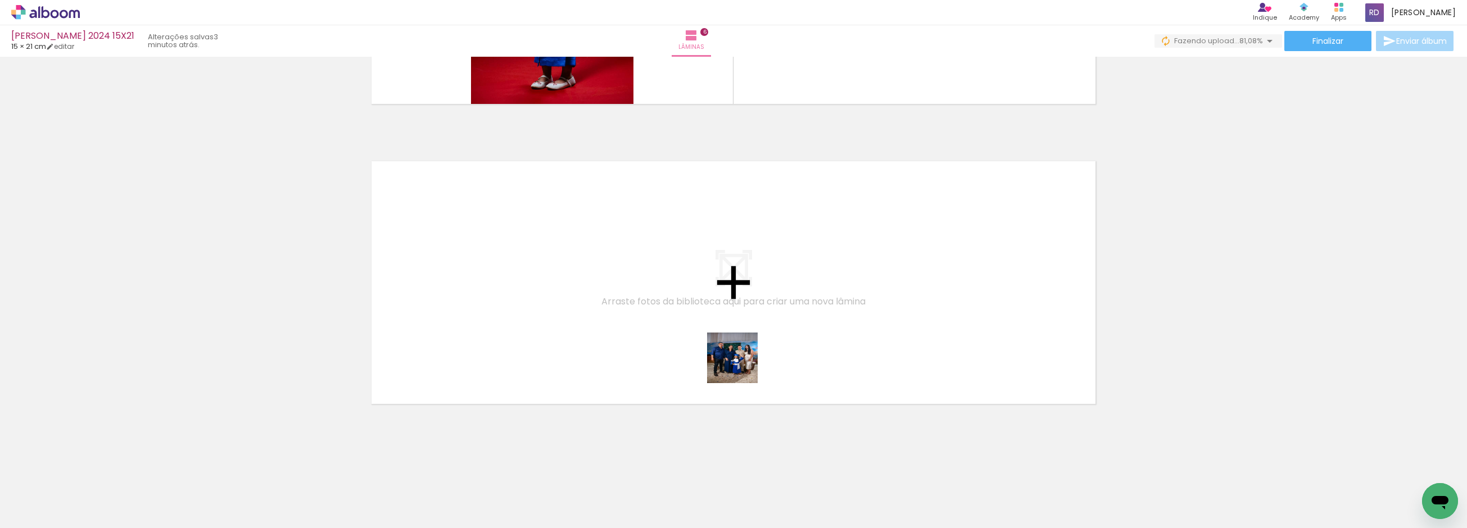
drag, startPoint x: 1021, startPoint y: 455, endPoint x: 555, endPoint y: 316, distance: 486.4
click at [555, 316] on quentale-workspace at bounding box center [733, 264] width 1467 height 528
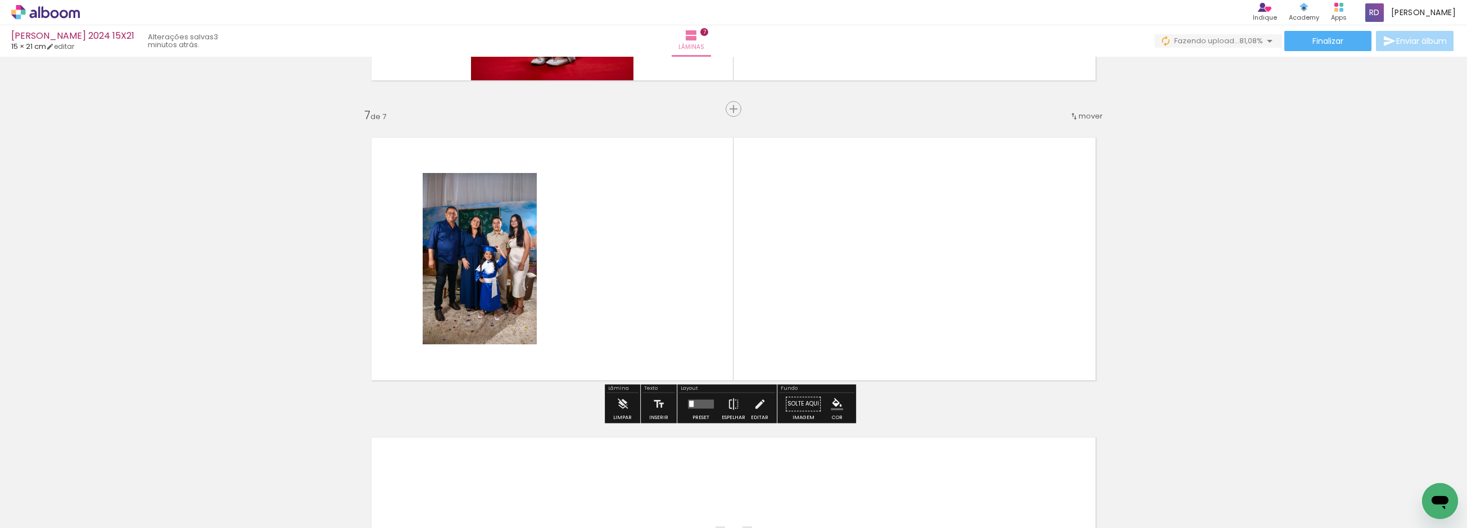
scroll to position [1768, 0]
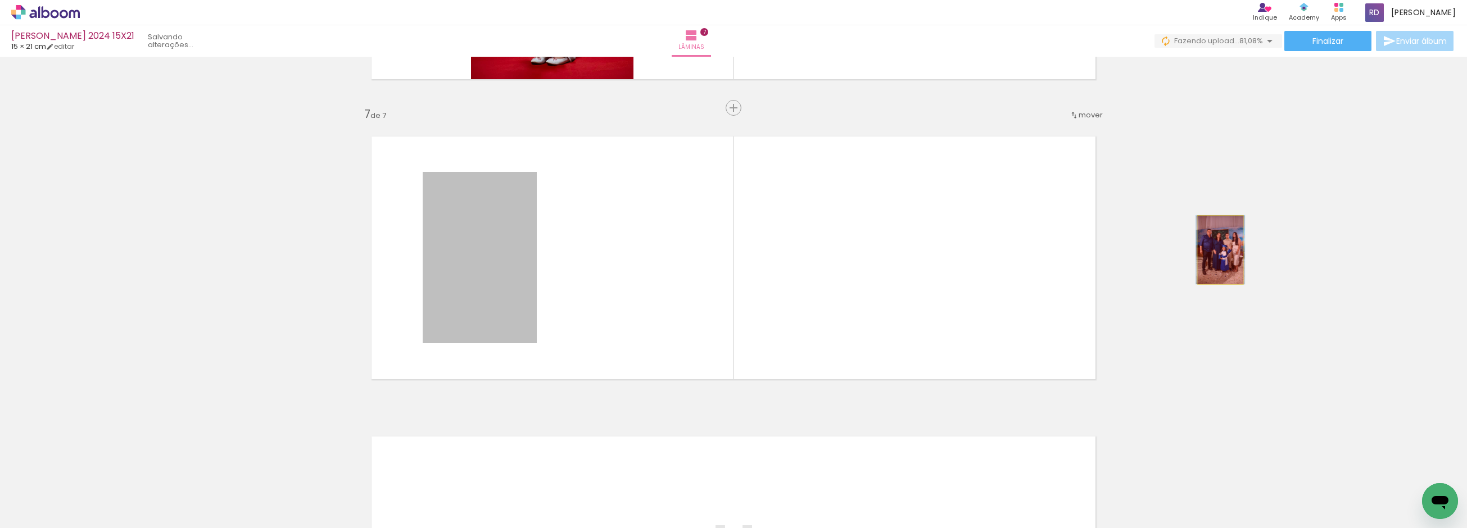
drag, startPoint x: 492, startPoint y: 260, endPoint x: 1216, endPoint y: 250, distance: 723.5
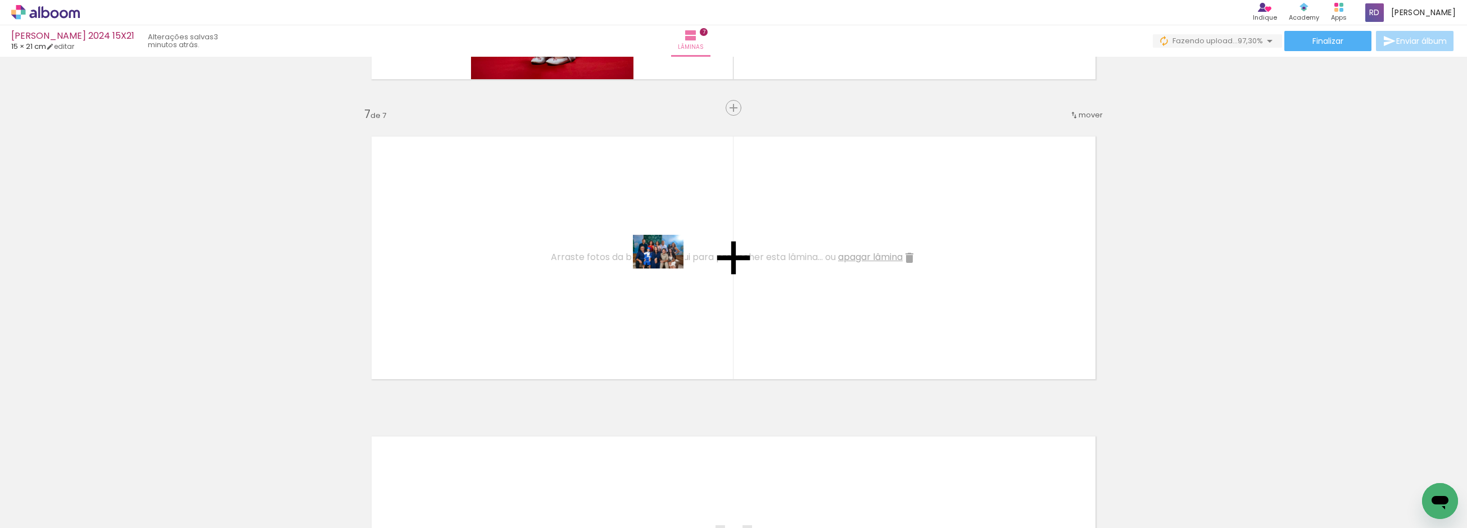
drag, startPoint x: 1199, startPoint y: 490, endPoint x: 667, endPoint y: 269, distance: 576.3
click at [667, 269] on quentale-workspace at bounding box center [733, 264] width 1467 height 528
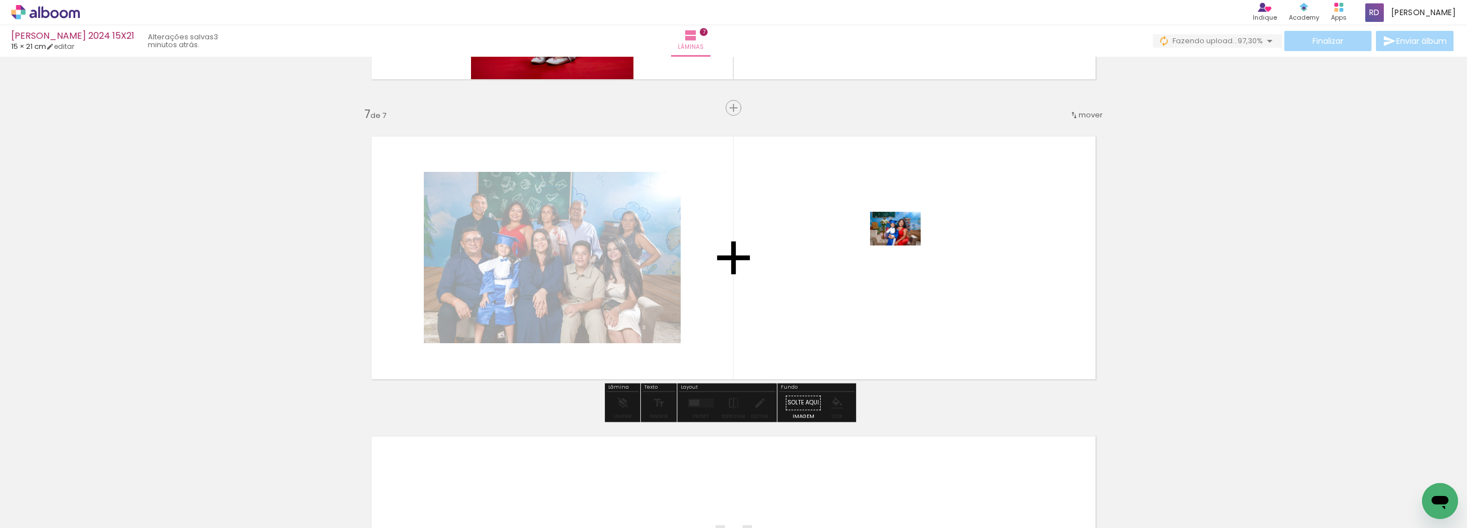
drag, startPoint x: 1252, startPoint y: 490, endPoint x: 904, endPoint y: 246, distance: 425.3
click at [904, 246] on quentale-workspace at bounding box center [733, 264] width 1467 height 528
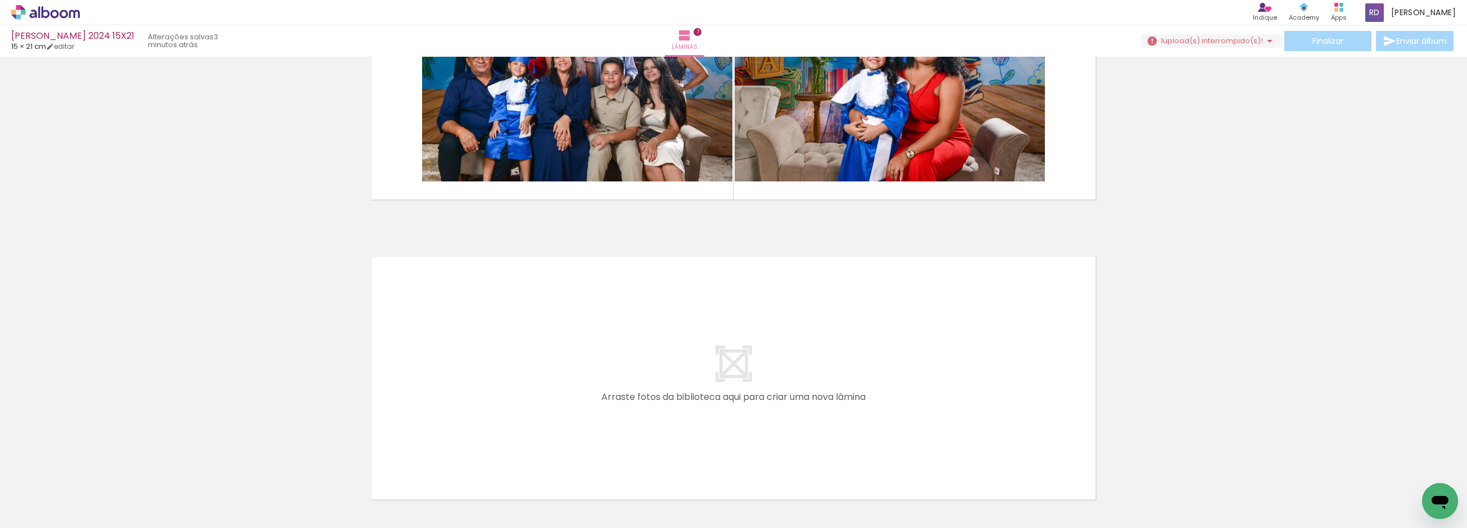
scroll to position [1956, 0]
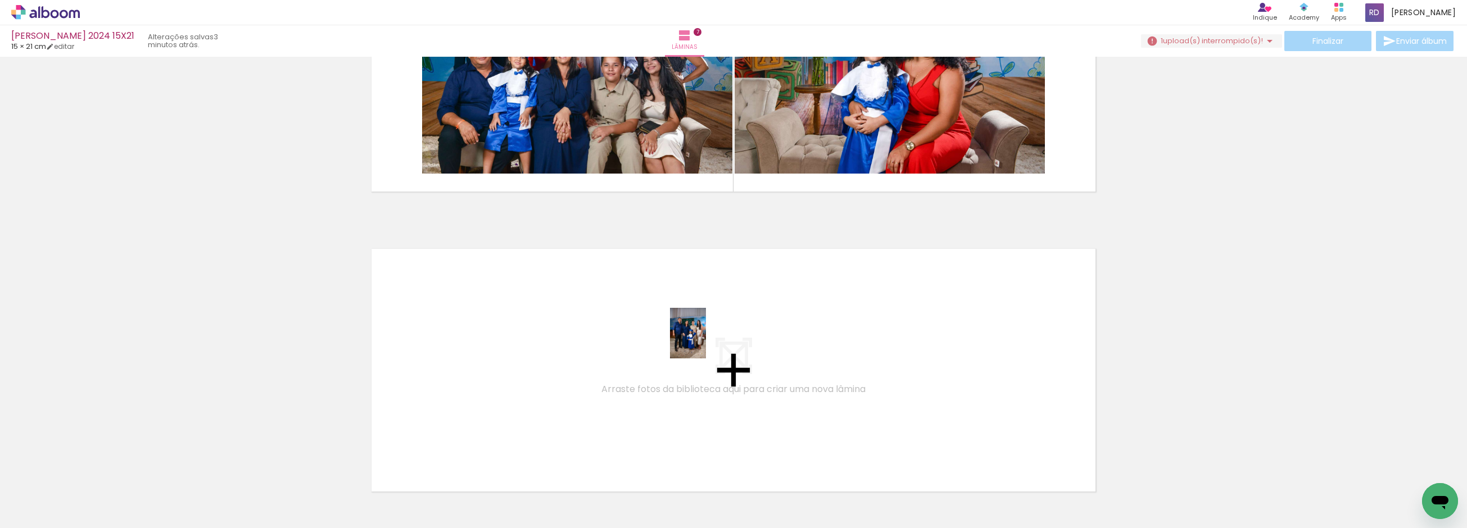
drag, startPoint x: 1106, startPoint y: 490, endPoint x: 704, endPoint y: 342, distance: 428.4
click at [704, 342] on quentale-workspace at bounding box center [733, 264] width 1467 height 528
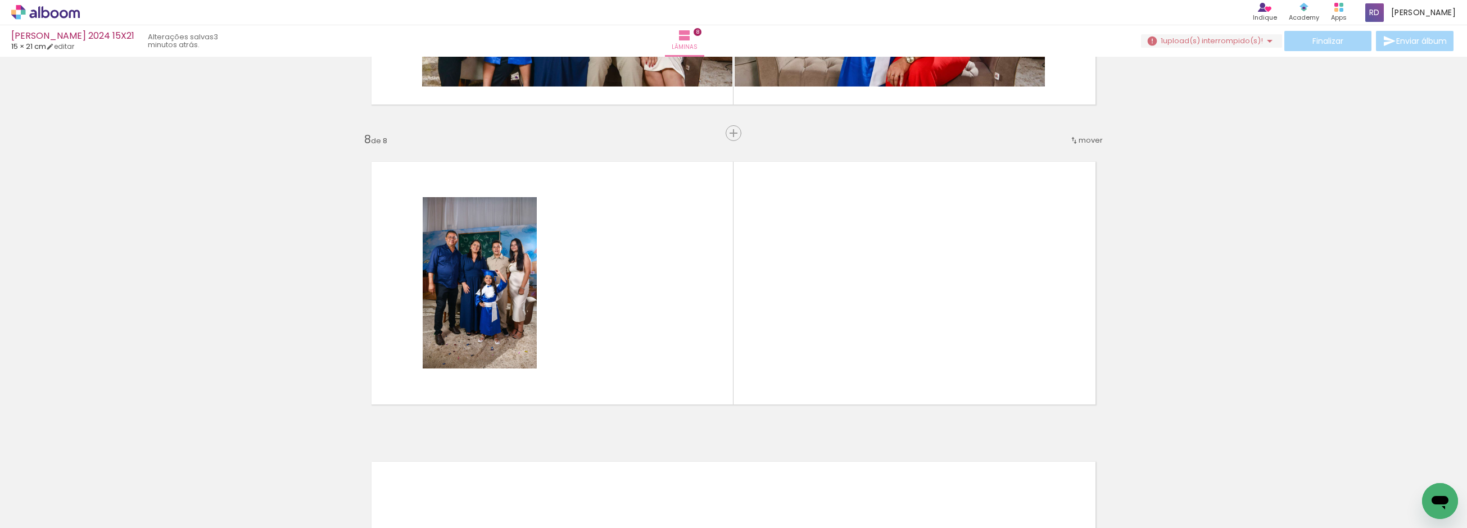
scroll to position [2069, 0]
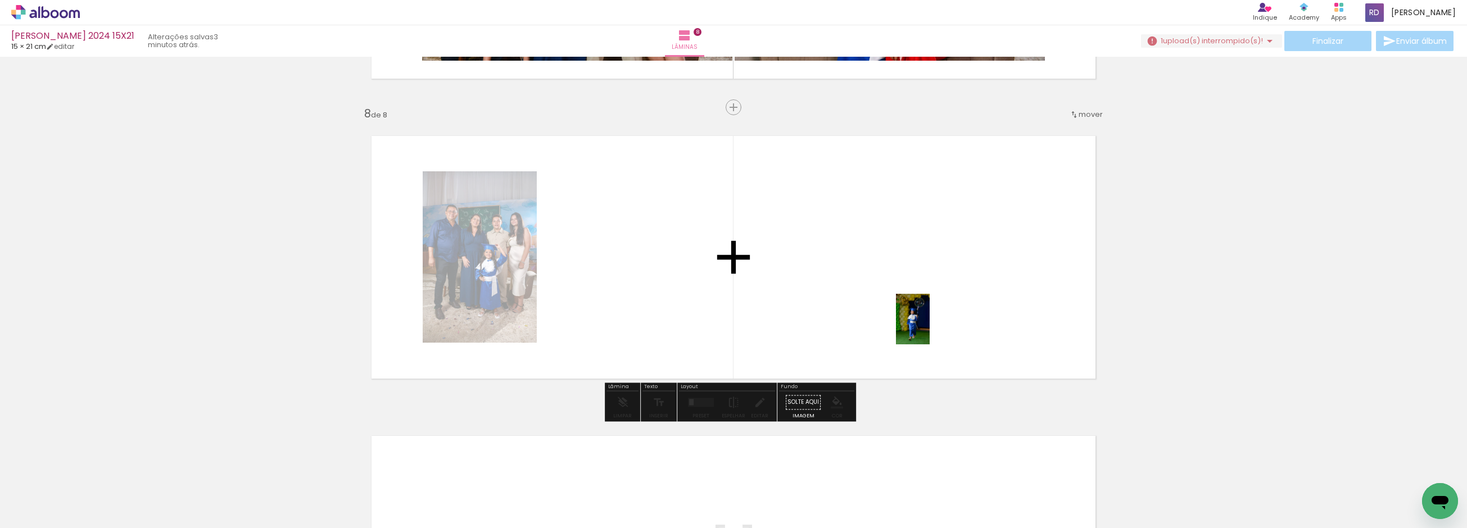
drag, startPoint x: 1304, startPoint y: 495, endPoint x: 1217, endPoint y: 446, distance: 99.4
click at [926, 325] on quentale-workspace at bounding box center [733, 264] width 1467 height 528
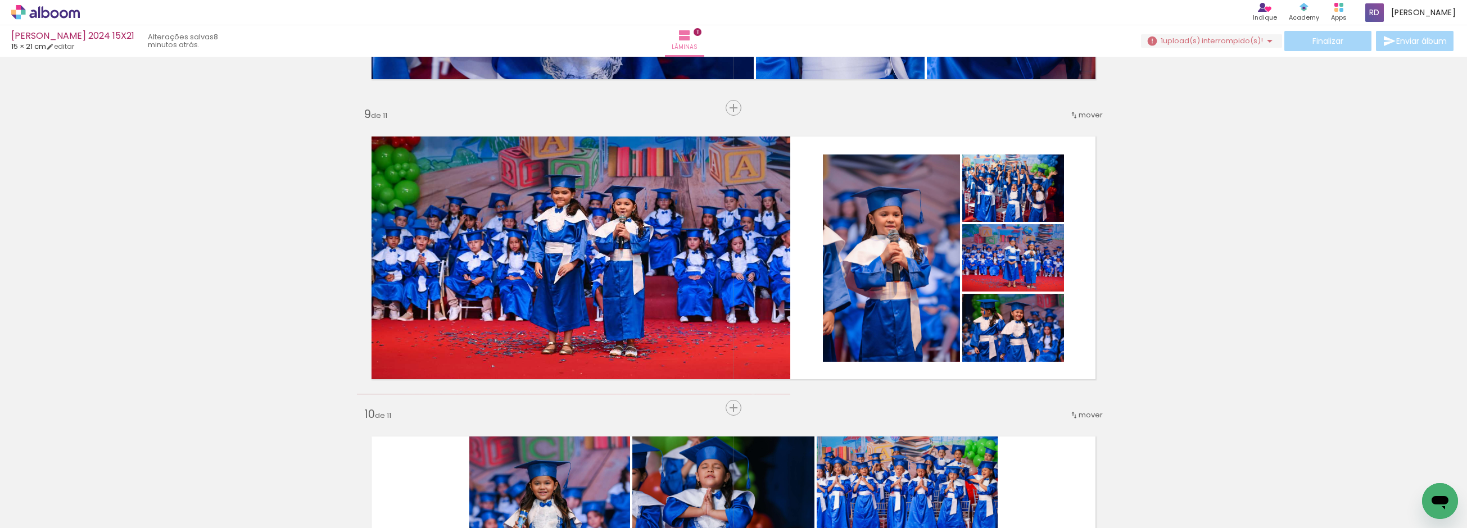
scroll to position [0, 958]
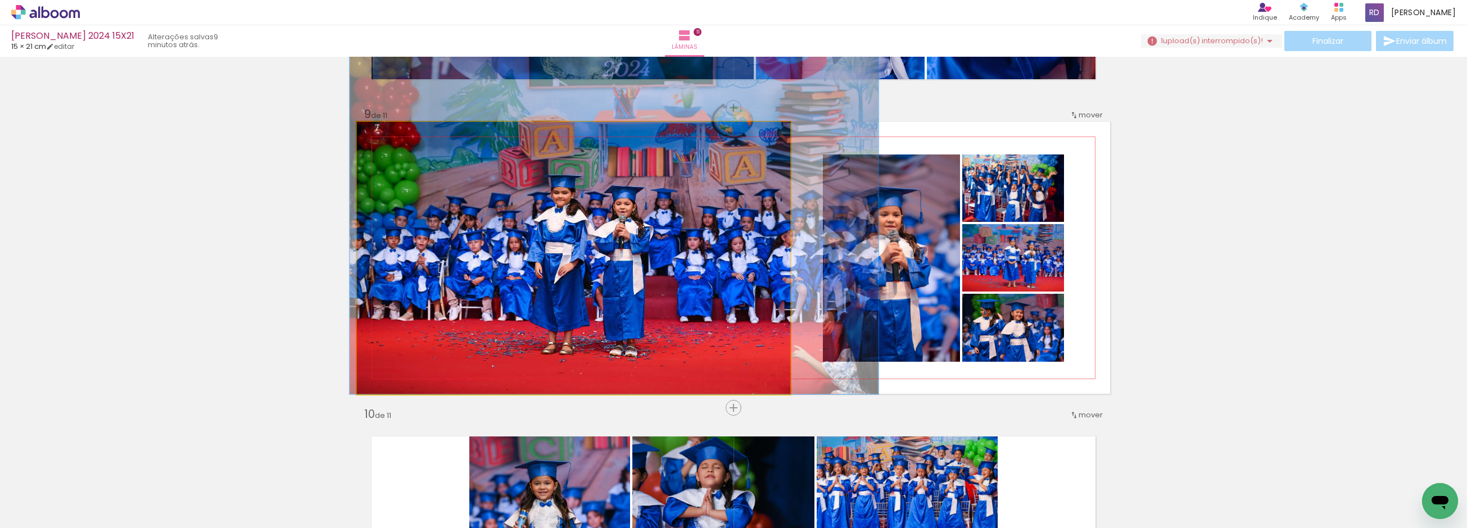
click at [634, 254] on quentale-photo at bounding box center [573, 258] width 433 height 273
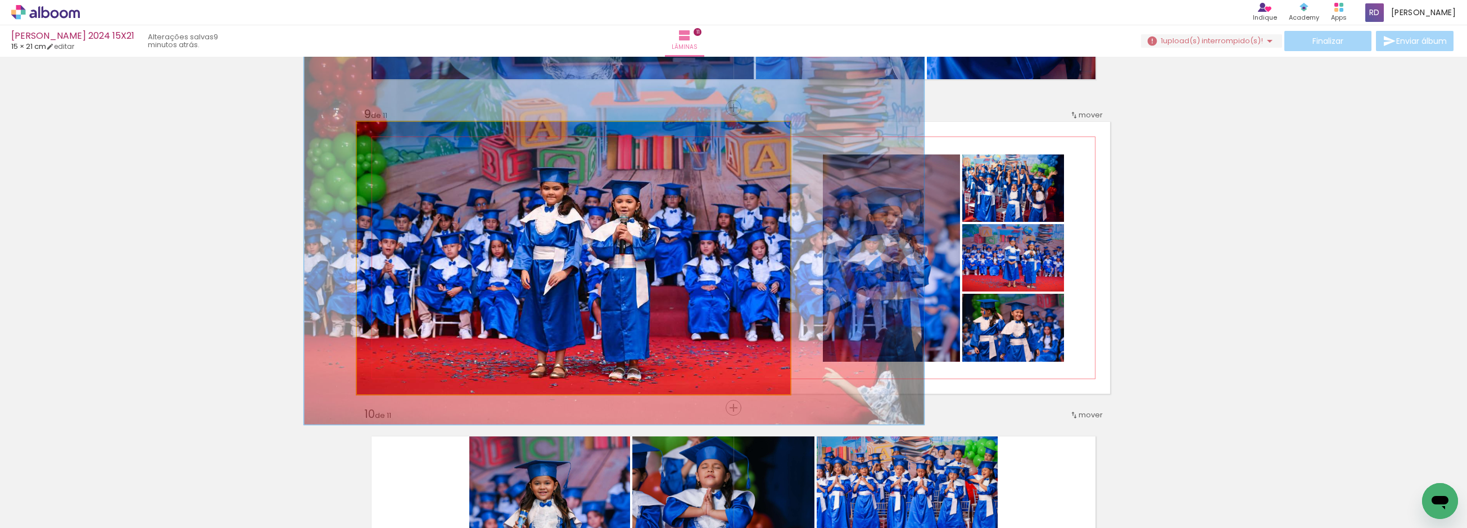
drag, startPoint x: 389, startPoint y: 135, endPoint x: 398, endPoint y: 132, distance: 9.4
type paper-slider "143"
click at [398, 132] on div at bounding box center [402, 134] width 10 height 10
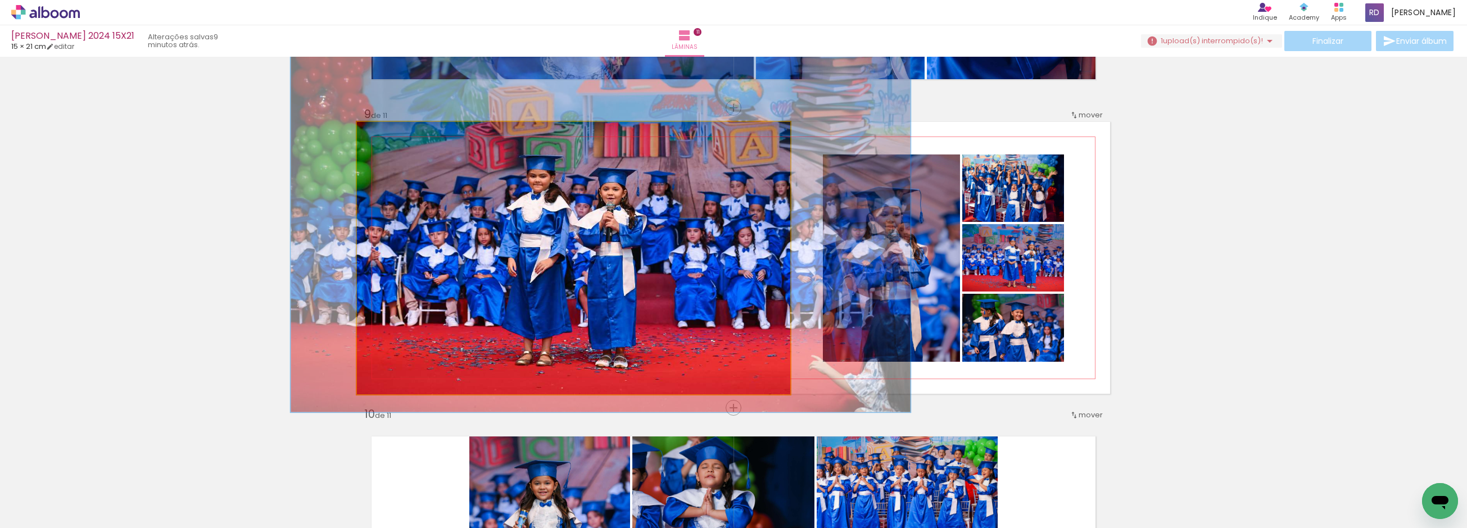
drag, startPoint x: 594, startPoint y: 296, endPoint x: 580, endPoint y: 284, distance: 18.3
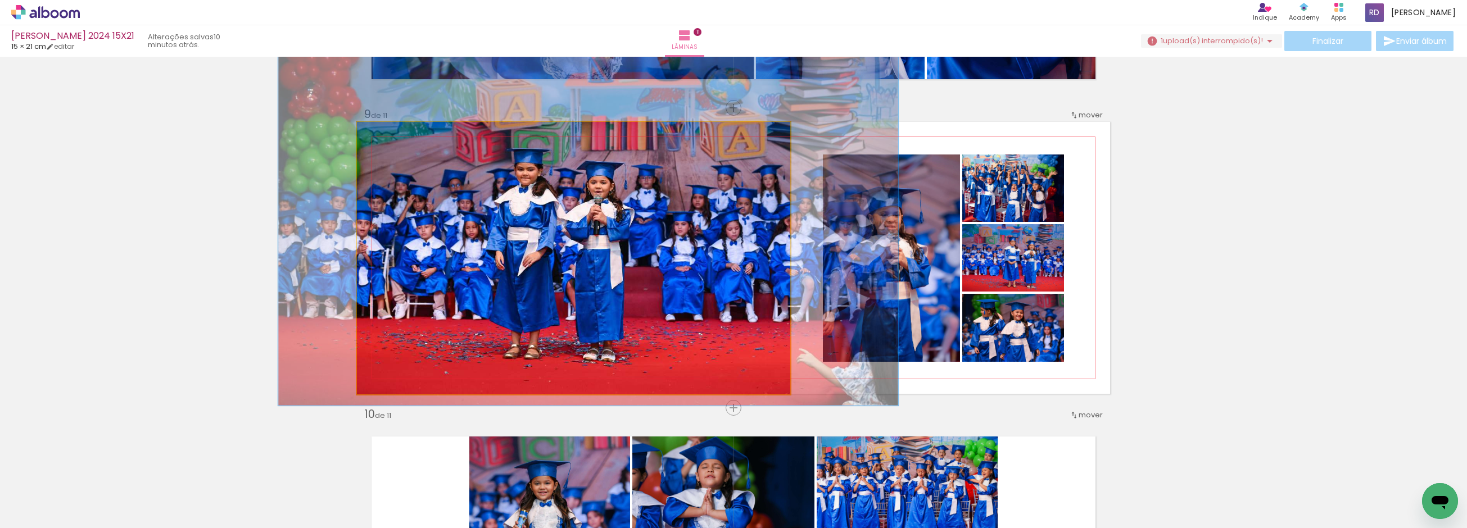
drag, startPoint x: 582, startPoint y: 288, endPoint x: 569, endPoint y: 282, distance: 14.1
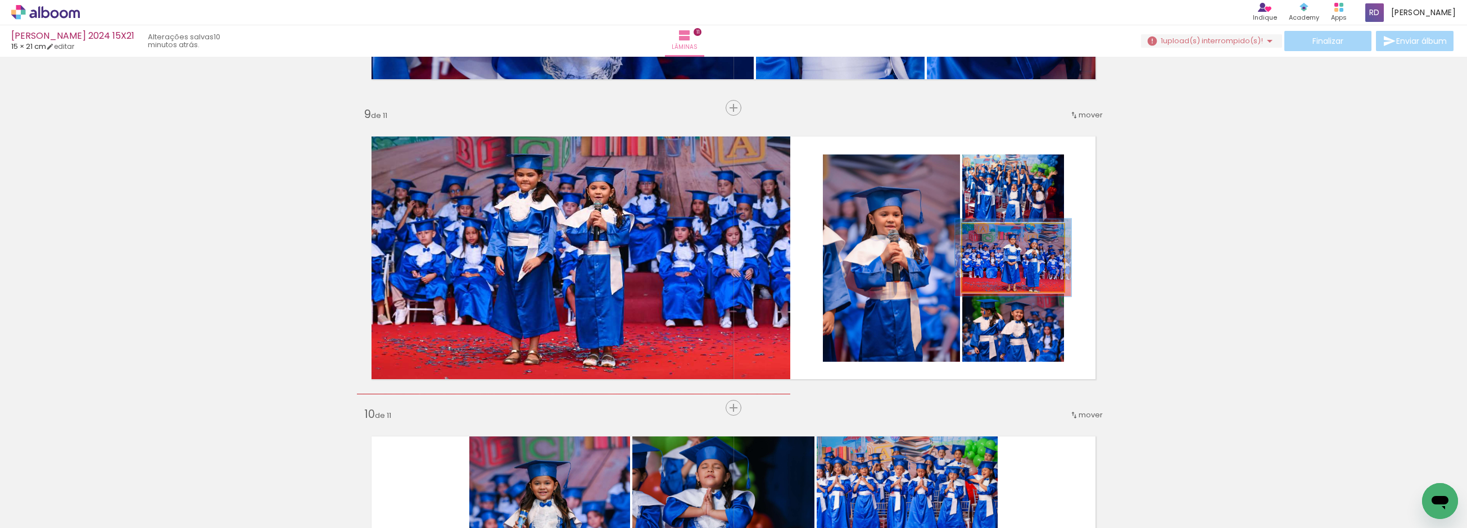
type paper-slider "114"
click at [991, 235] on div at bounding box center [994, 236] width 10 height 10
drag, startPoint x: 1026, startPoint y: 263, endPoint x: 1013, endPoint y: 255, distance: 15.9
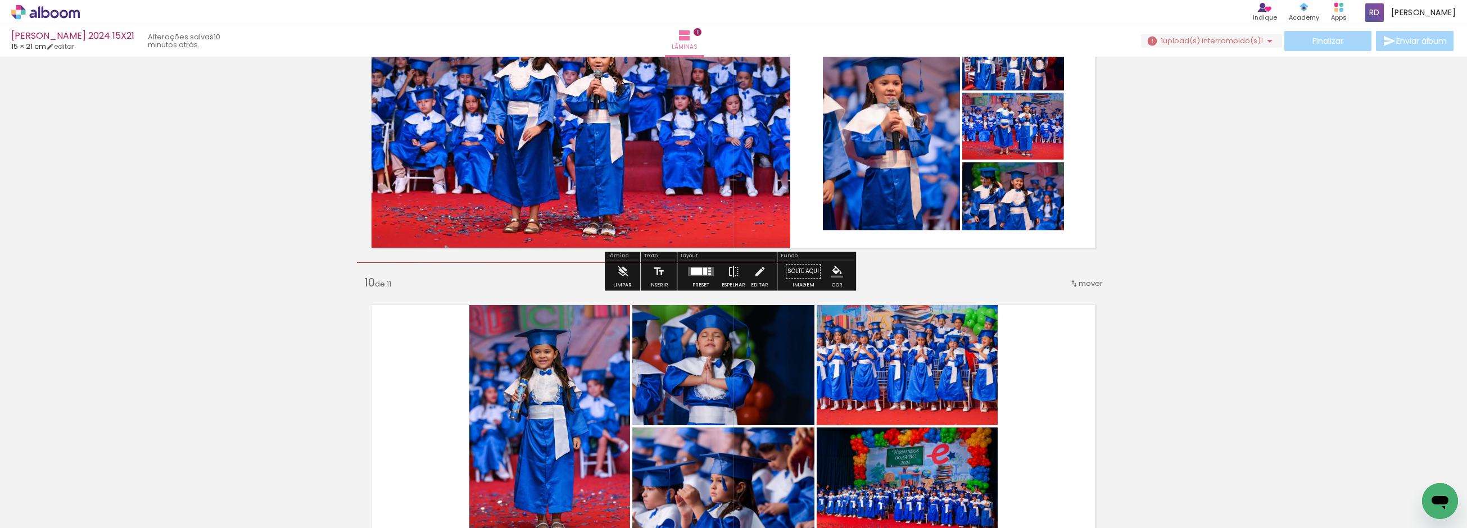
scroll to position [2618, 0]
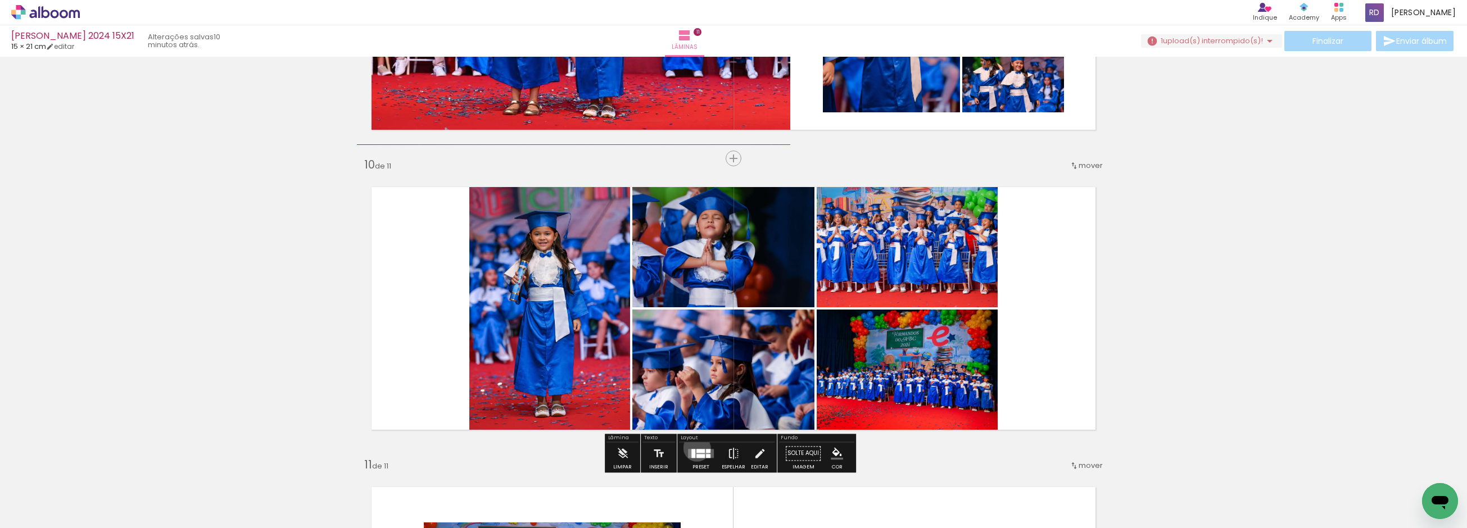
click at [694, 447] on div at bounding box center [701, 453] width 30 height 22
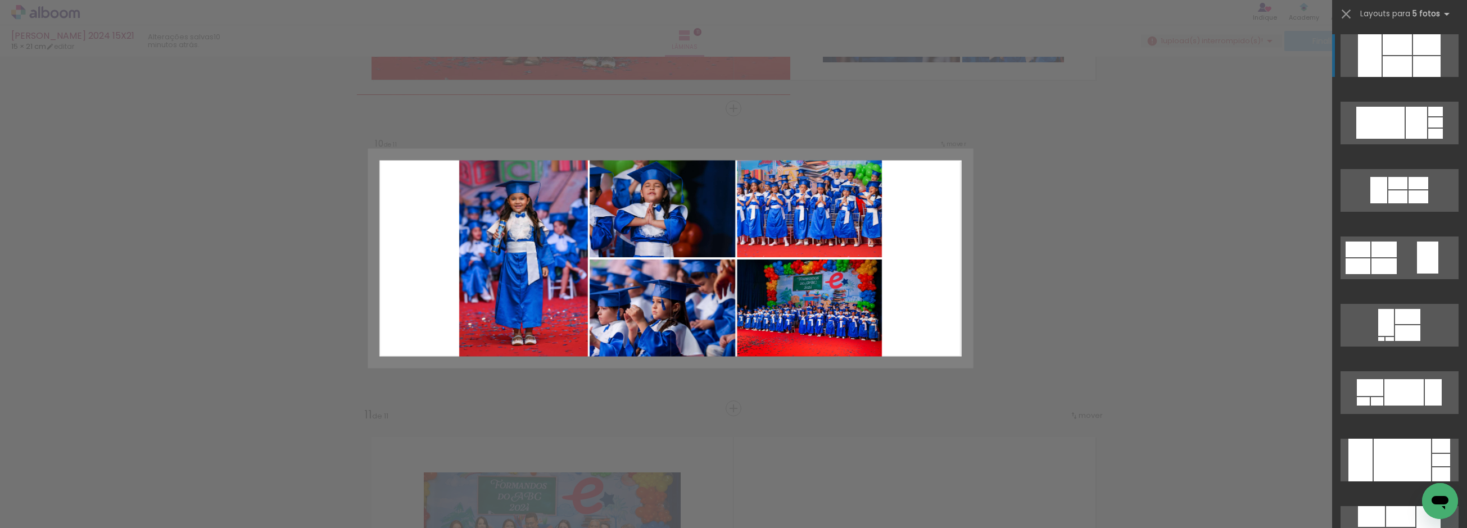
scroll to position [2669, 0]
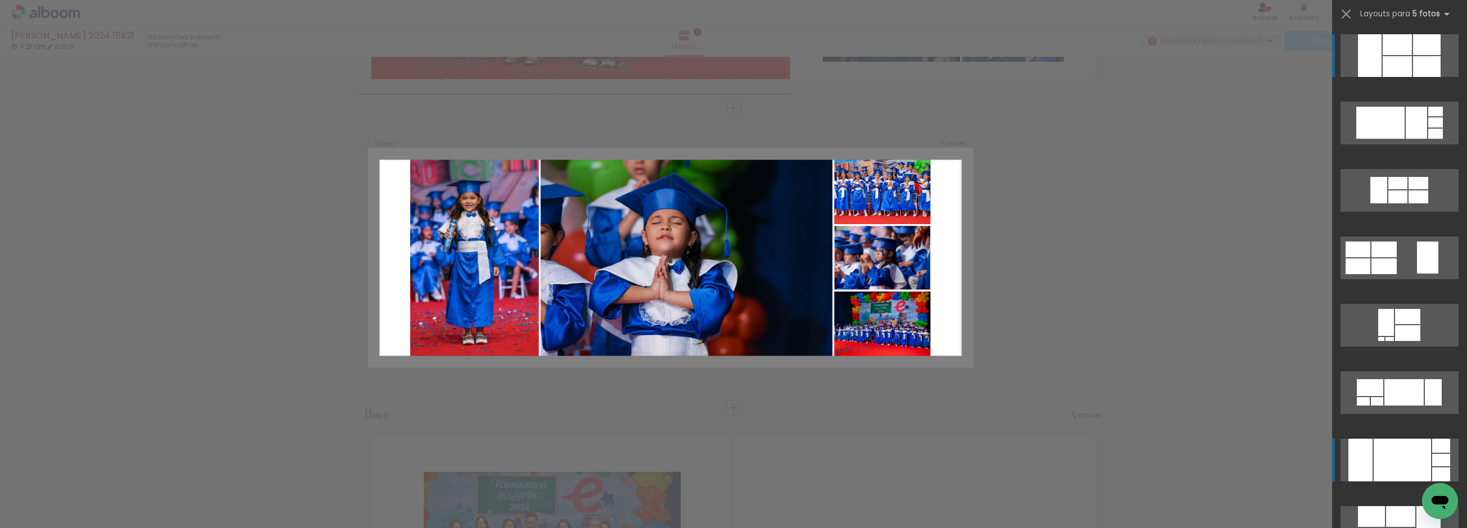
click at [1410, 469] on div at bounding box center [1402, 460] width 57 height 43
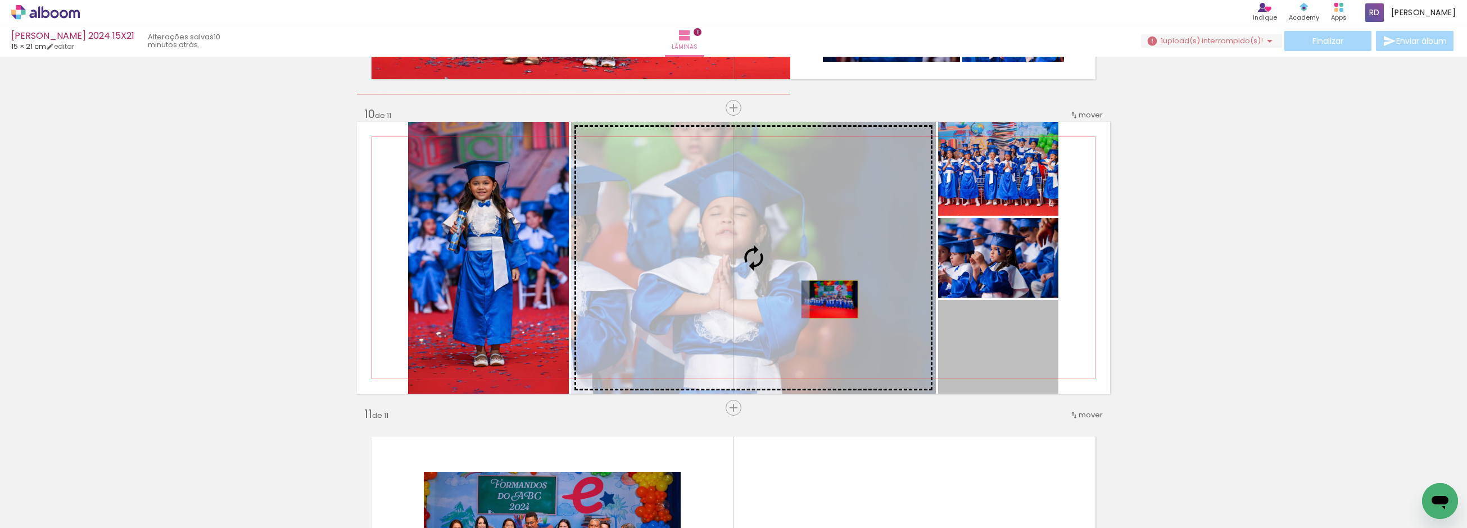
drag, startPoint x: 995, startPoint y: 350, endPoint x: 829, endPoint y: 299, distance: 173.9
click at [0, 0] on slot at bounding box center [0, 0] width 0 height 0
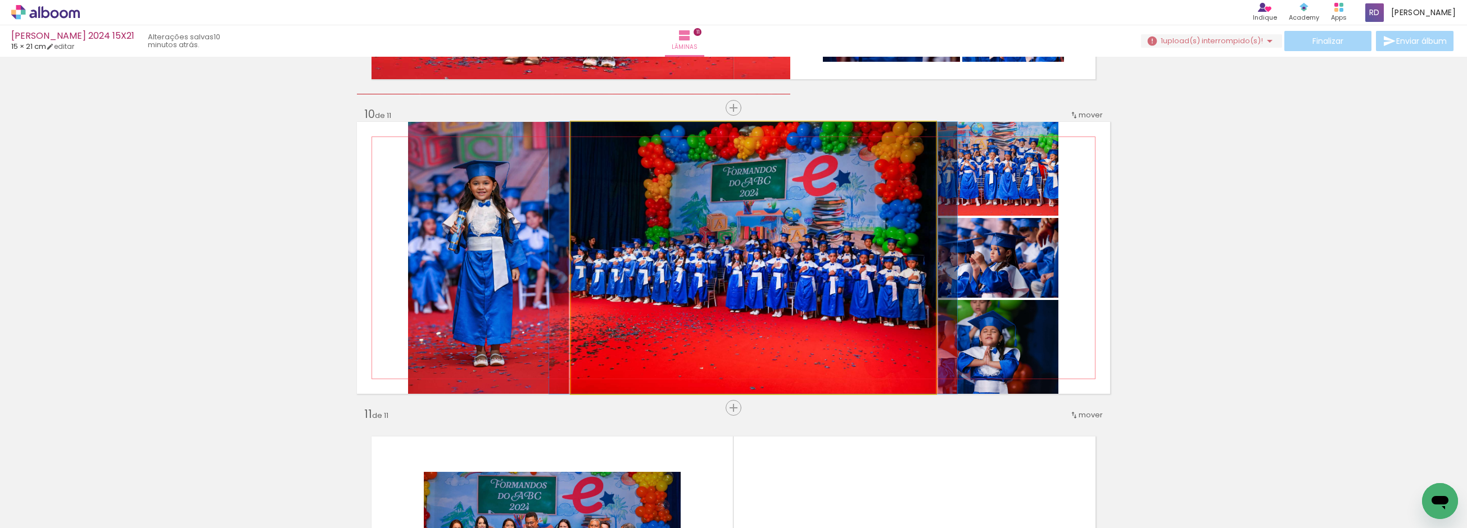
click at [807, 255] on quentale-photo at bounding box center [753, 258] width 365 height 272
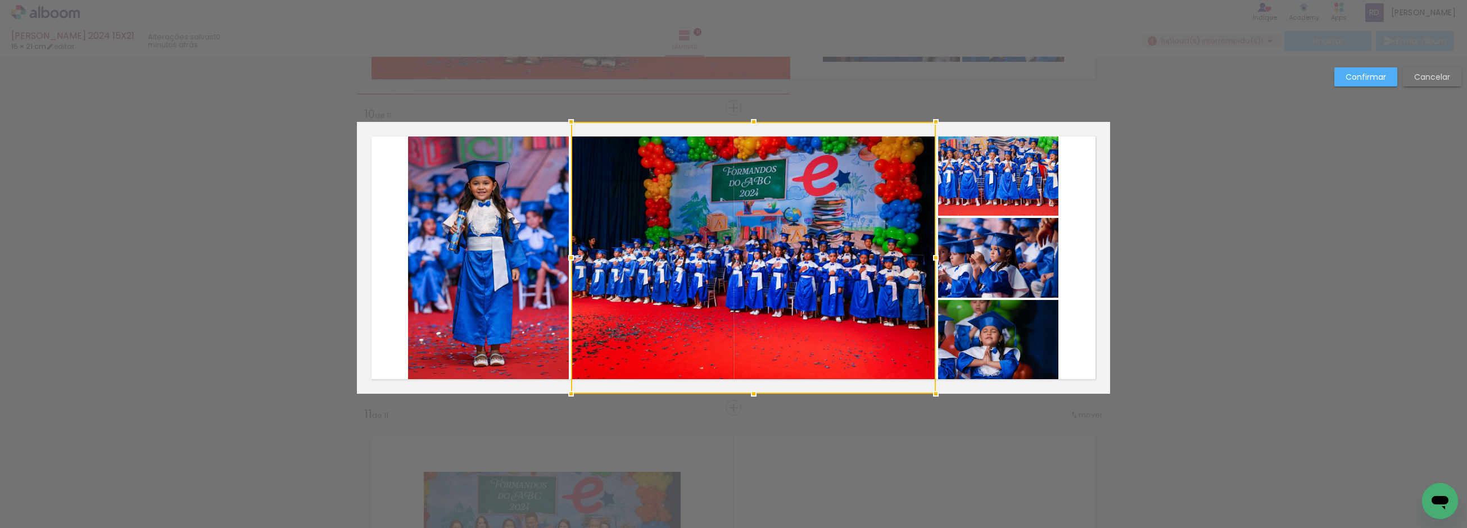
click at [999, 182] on quentale-photo at bounding box center [998, 169] width 120 height 94
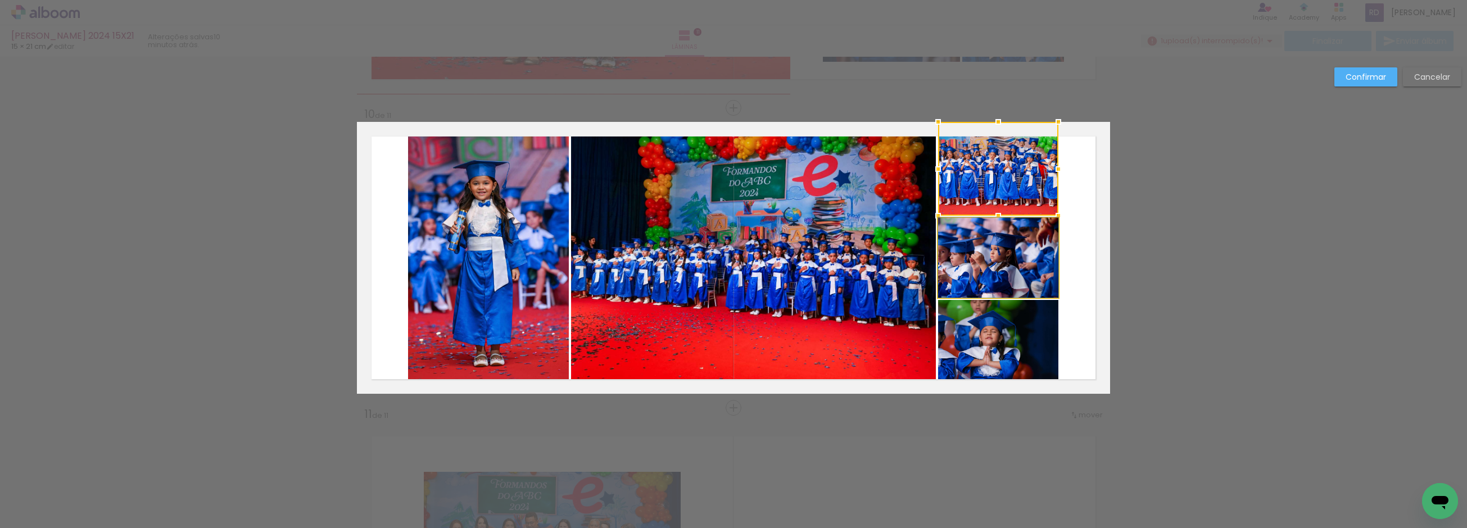
click at [977, 265] on quentale-photo at bounding box center [998, 258] width 120 height 80
click at [980, 332] on quentale-photo at bounding box center [998, 347] width 120 height 94
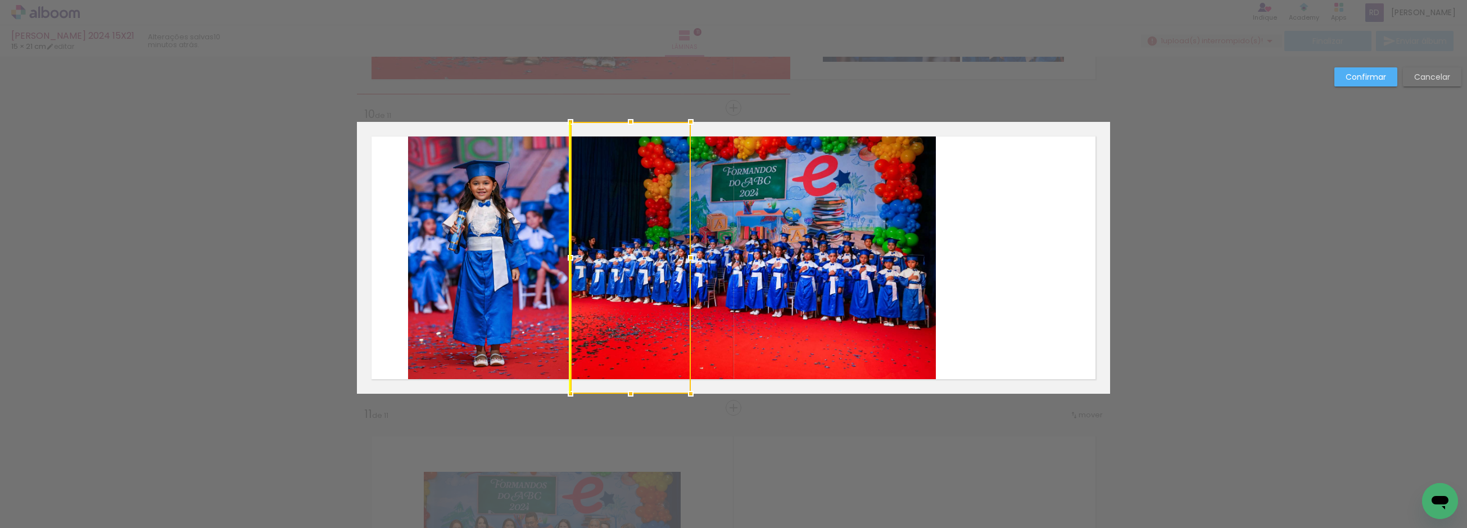
drag, startPoint x: 1007, startPoint y: 259, endPoint x: 642, endPoint y: 250, distance: 364.9
click at [642, 250] on div at bounding box center [631, 258] width 120 height 272
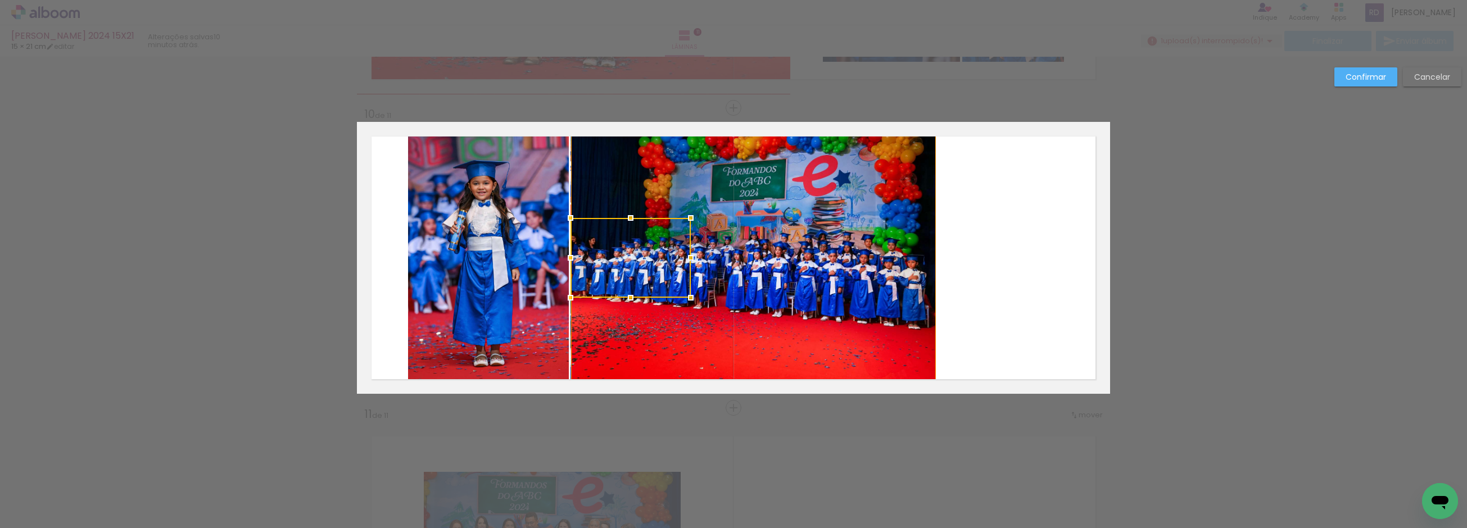
click at [857, 254] on quentale-photo at bounding box center [753, 258] width 365 height 272
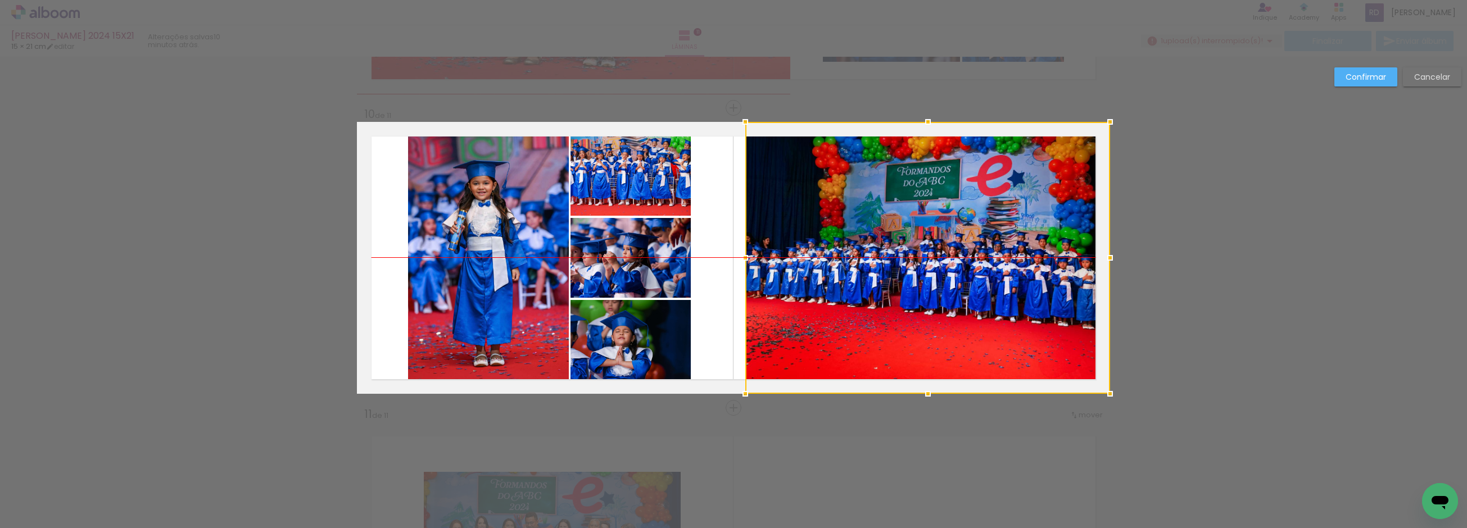
drag, startPoint x: 830, startPoint y: 225, endPoint x: 1042, endPoint y: 226, distance: 211.9
click at [1042, 226] on div at bounding box center [927, 258] width 365 height 272
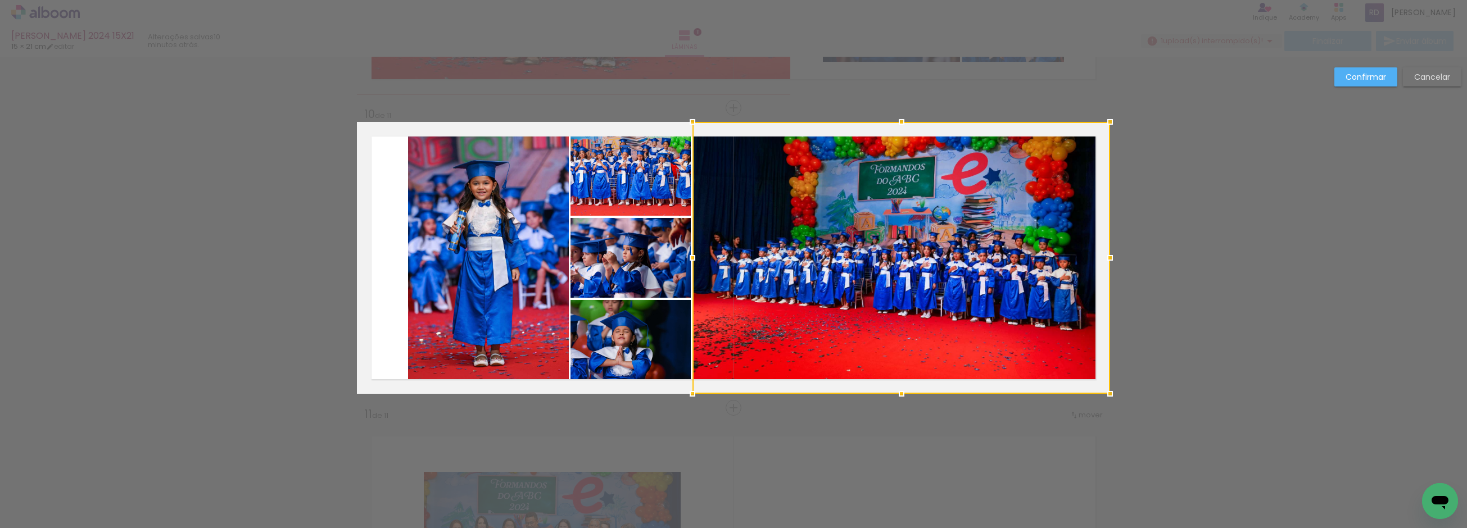
drag, startPoint x: 739, startPoint y: 260, endPoint x: 637, endPoint y: 246, distance: 102.7
click at [637, 246] on album-spread "10 de 11" at bounding box center [733, 258] width 753 height 272
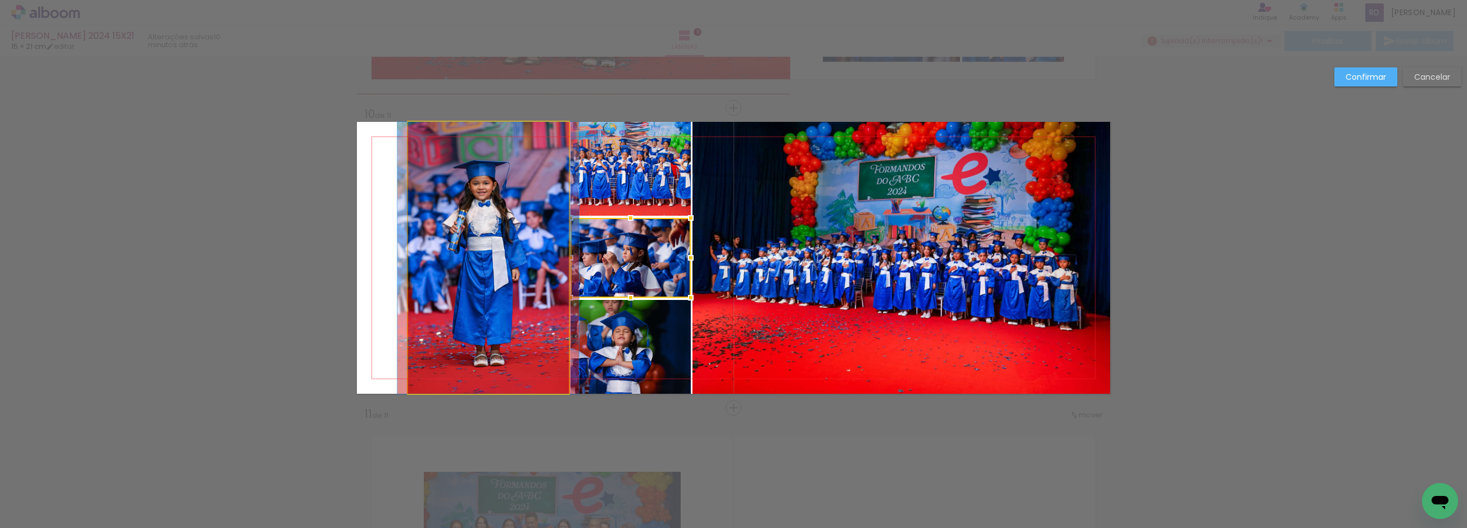
click at [478, 220] on quentale-photo at bounding box center [488, 258] width 161 height 272
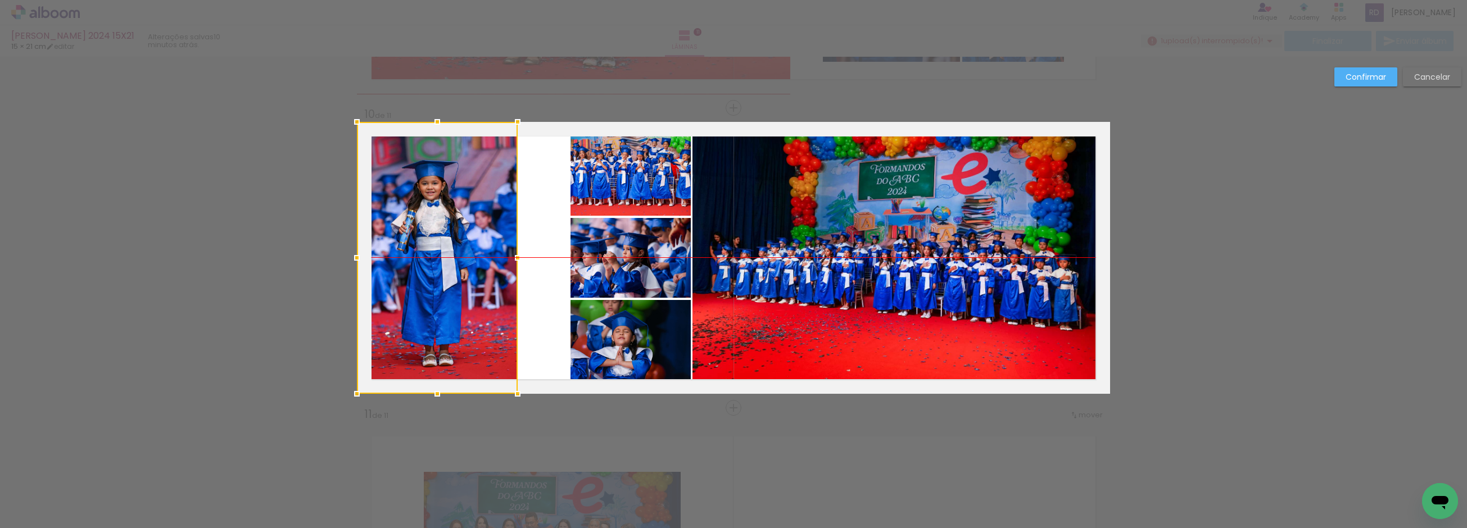
drag, startPoint x: 497, startPoint y: 234, endPoint x: 385, endPoint y: 226, distance: 112.2
click at [385, 226] on div at bounding box center [437, 258] width 161 height 272
click at [626, 255] on quentale-photo at bounding box center [631, 258] width 120 height 80
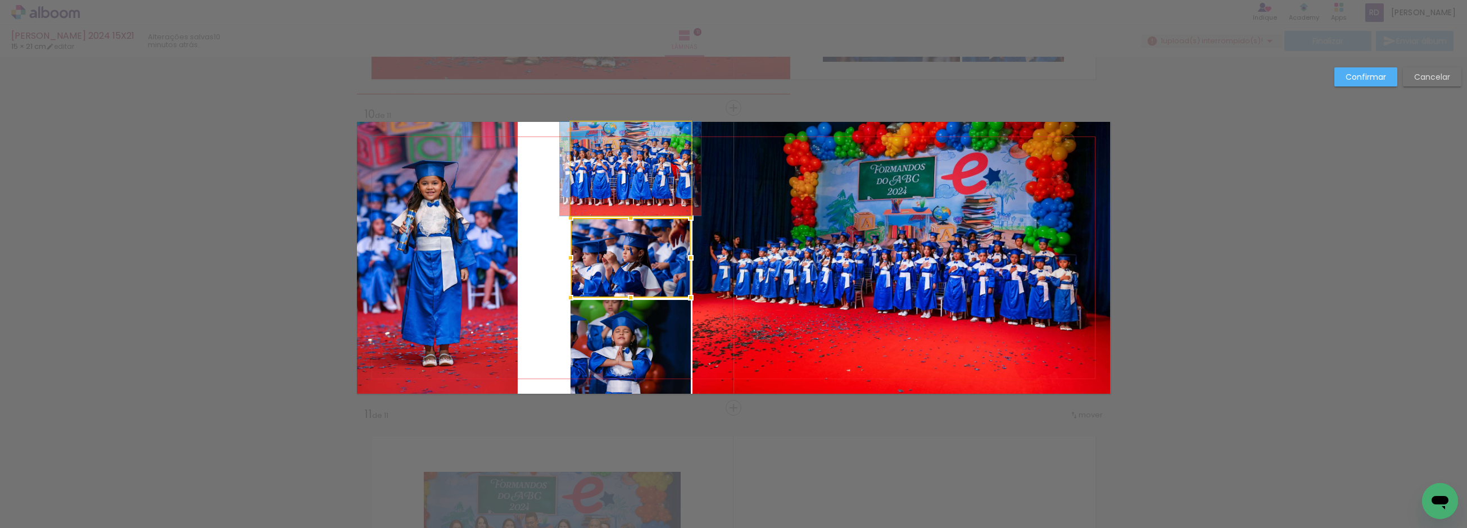
click at [621, 184] on quentale-photo at bounding box center [631, 169] width 120 height 94
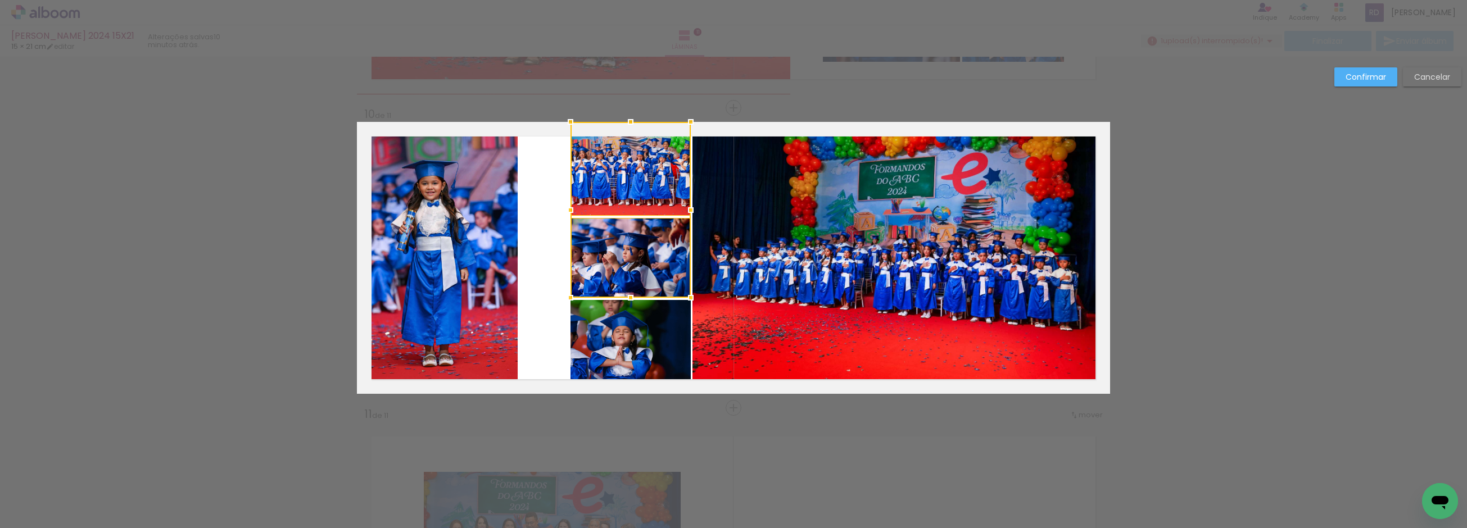
click at [626, 313] on quentale-photo at bounding box center [631, 347] width 120 height 94
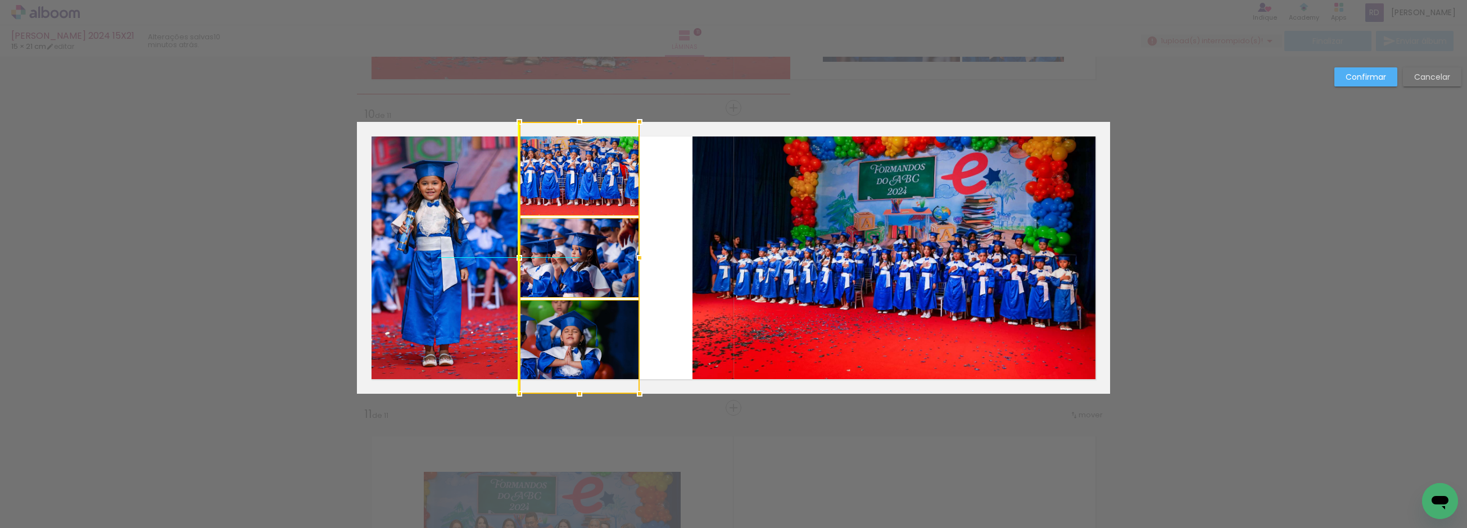
drag, startPoint x: 641, startPoint y: 251, endPoint x: 586, endPoint y: 249, distance: 55.1
click at [586, 249] on div at bounding box center [579, 258] width 120 height 272
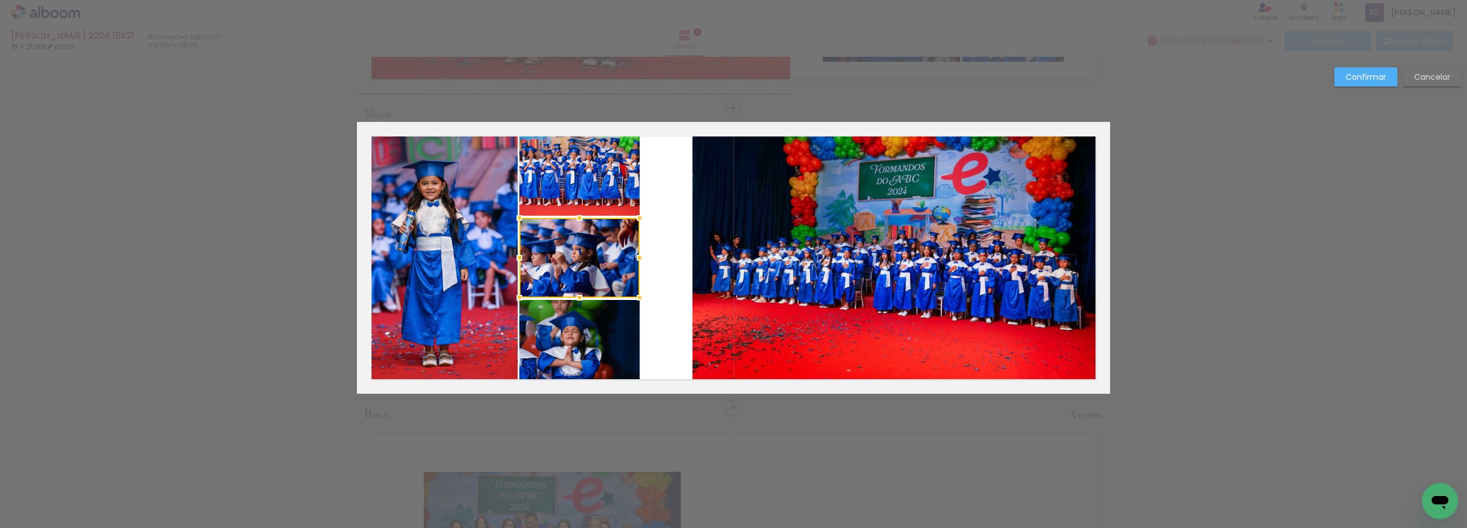
click at [767, 236] on quentale-photo at bounding box center [901, 258] width 418 height 272
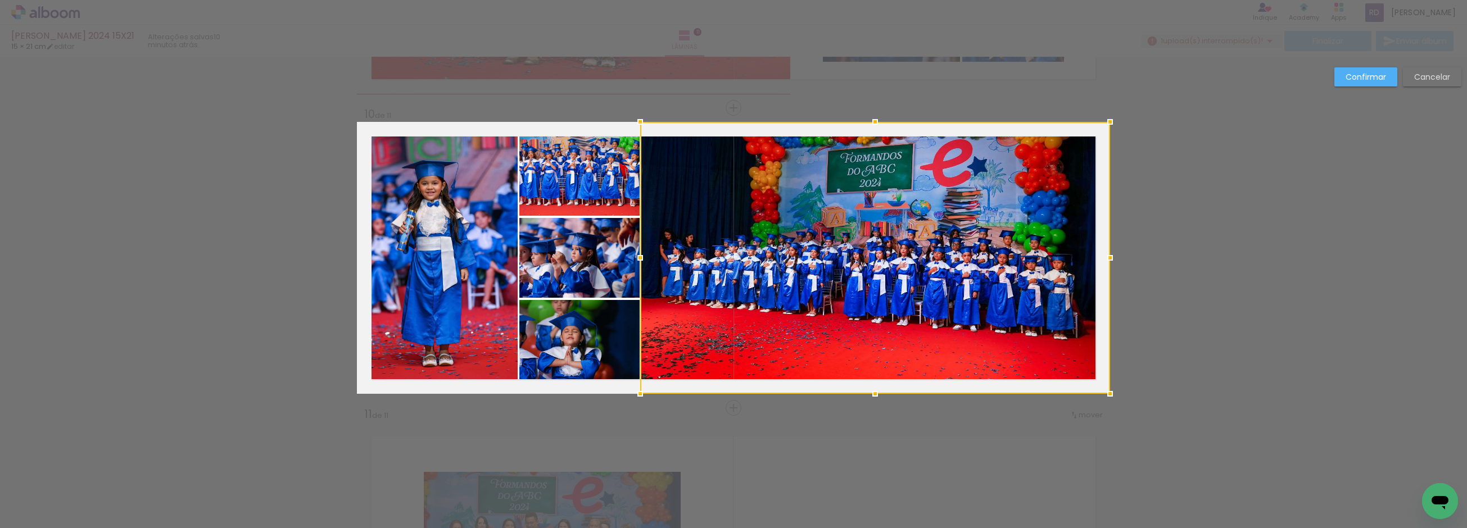
drag, startPoint x: 684, startPoint y: 255, endPoint x: 636, endPoint y: 250, distance: 48.0
click at [636, 250] on div at bounding box center [640, 258] width 22 height 22
click at [0, 0] on slot "Confirmar" at bounding box center [0, 0] width 0 height 0
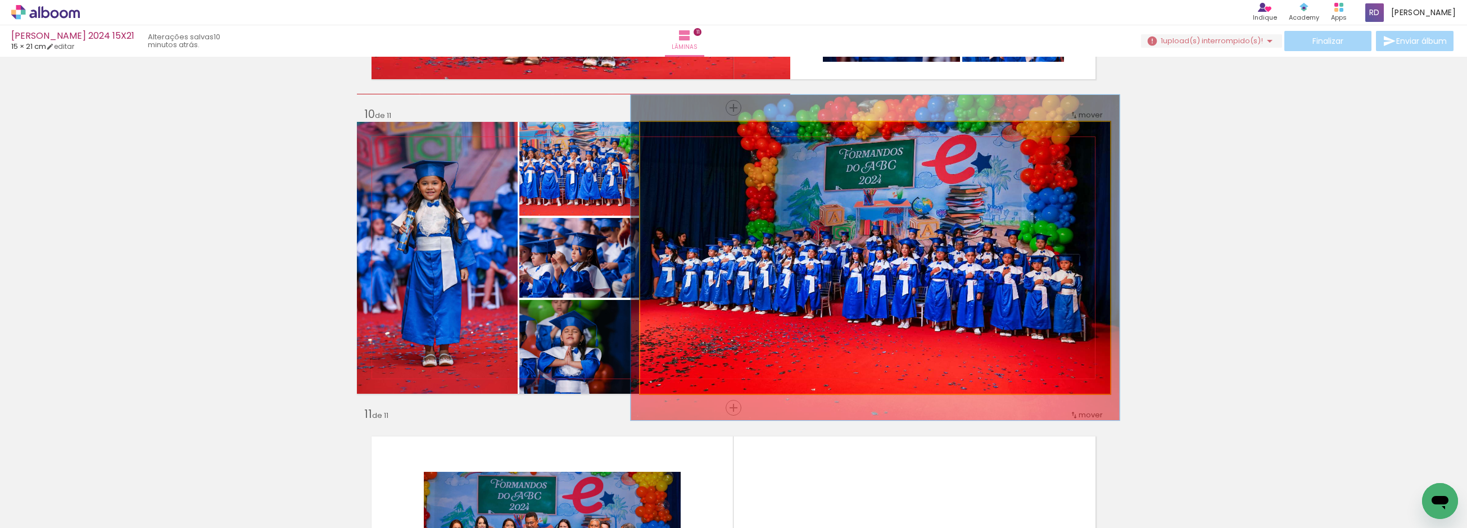
type paper-slider "104"
click at [663, 133] on div at bounding box center [668, 134] width 10 height 10
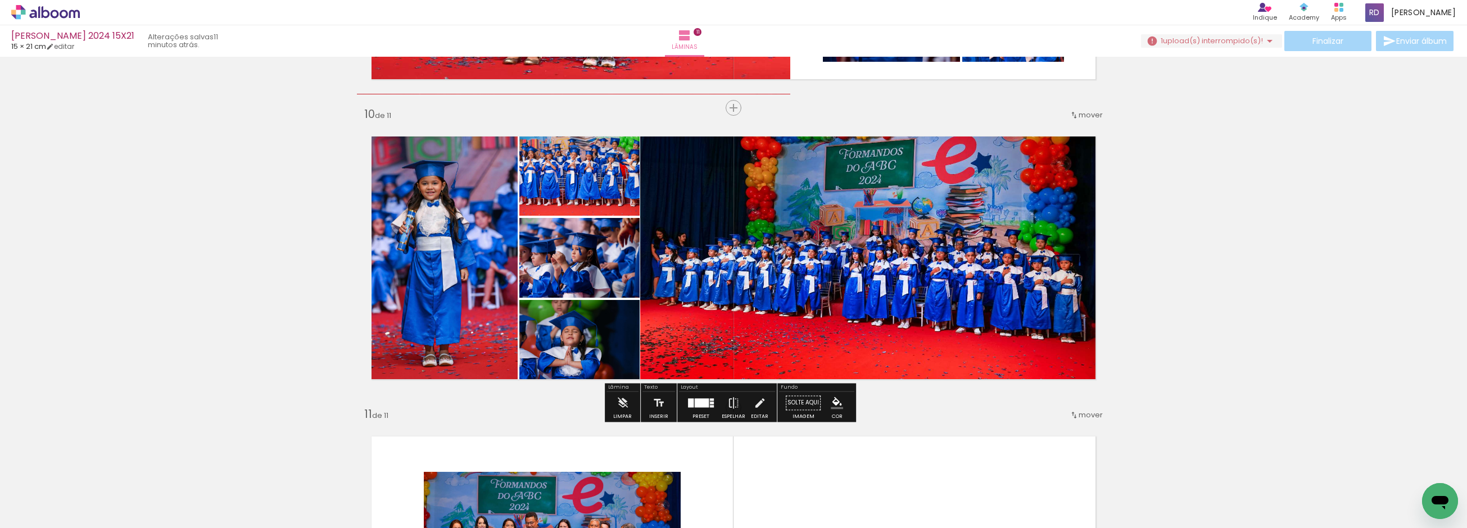
click at [1266, 37] on iron-icon at bounding box center [1269, 40] width 13 height 13
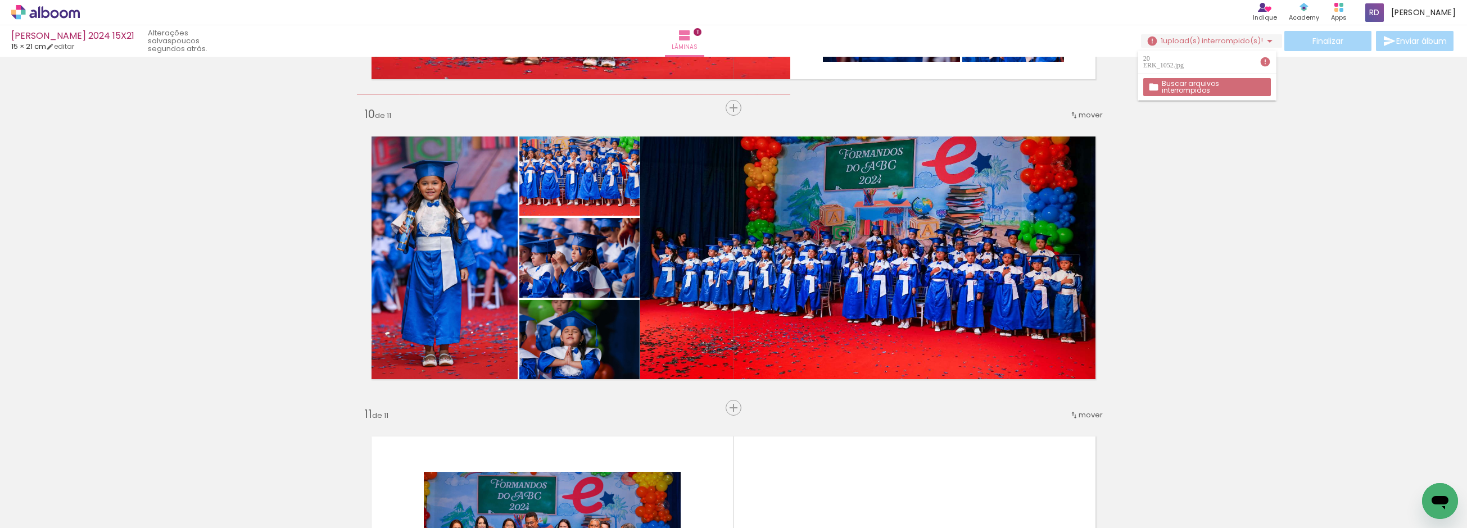
scroll to position [0, 958]
click at [33, 510] on span "Adicionar Fotos" at bounding box center [40, 513] width 34 height 12
click at [0, 0] on input "file" at bounding box center [0, 0] width 0 height 0
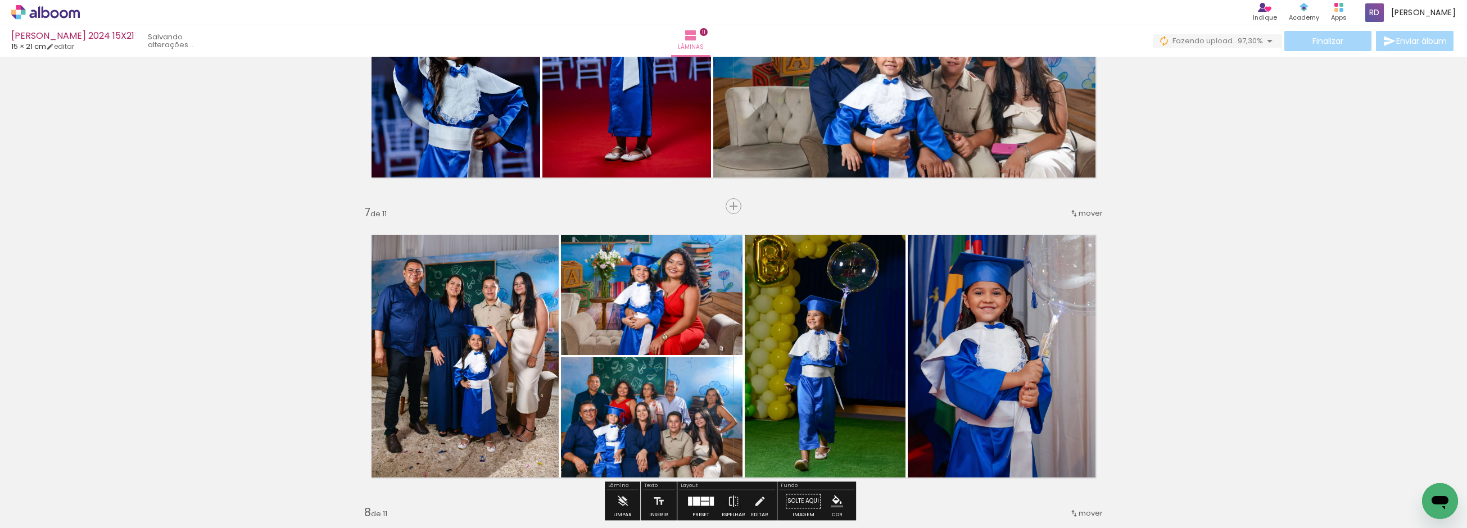
scroll to position [1732, 0]
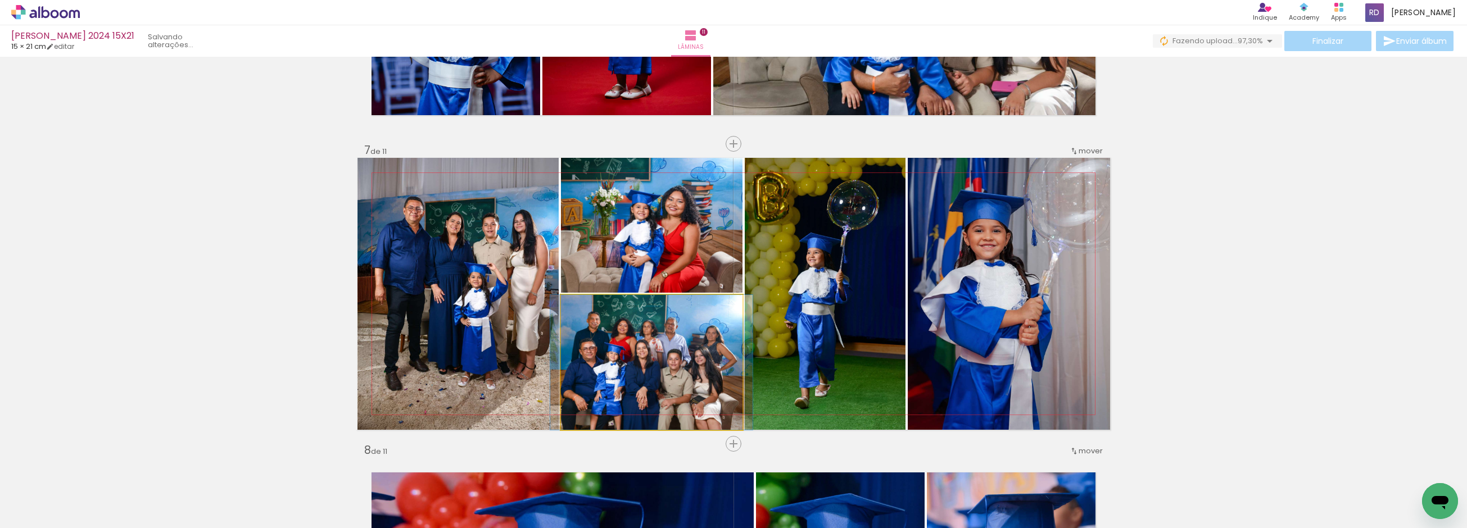
click at [637, 363] on quentale-photo at bounding box center [652, 362] width 182 height 135
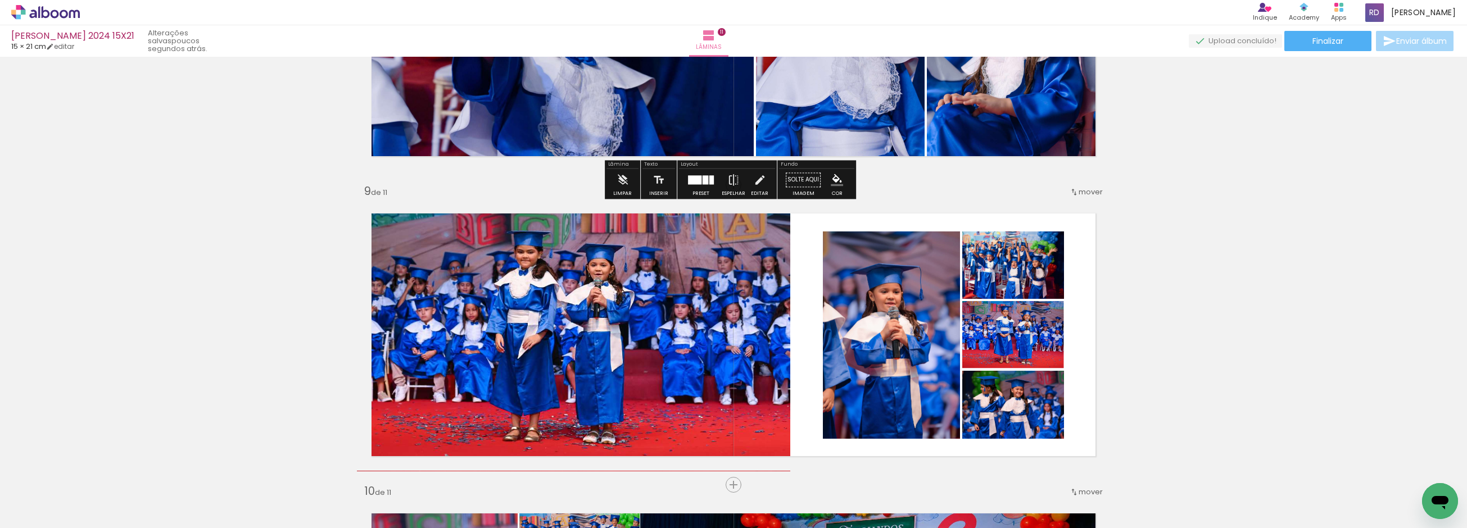
scroll to position [2294, 0]
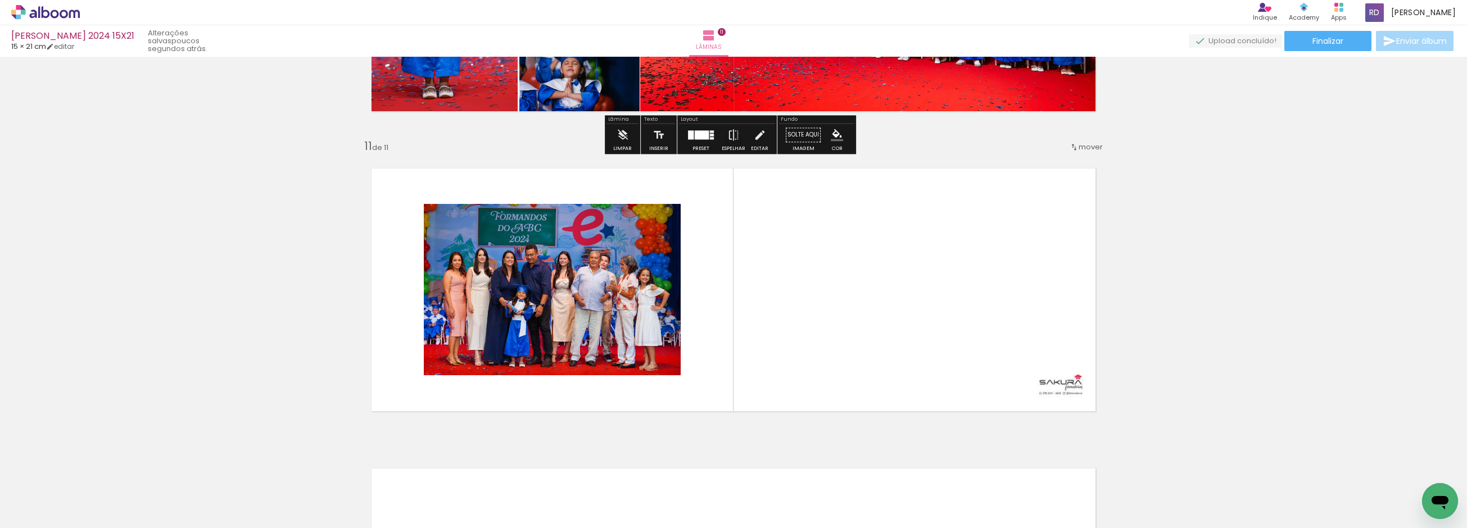
scroll to position [2981, 0]
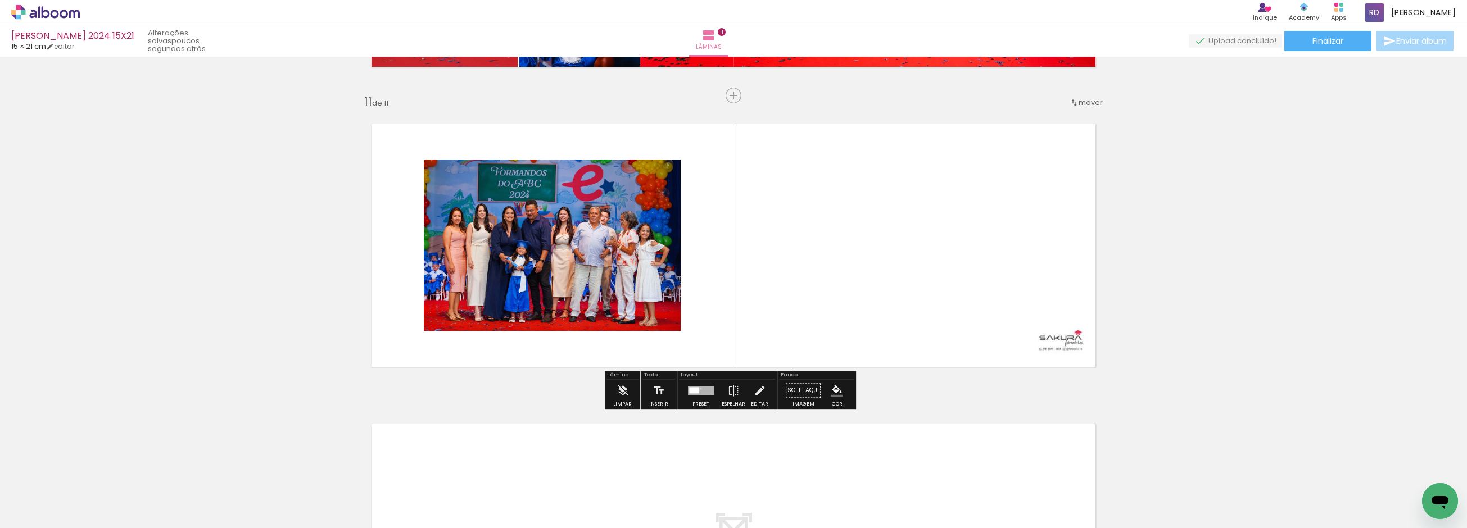
click at [698, 388] on div at bounding box center [701, 390] width 26 height 9
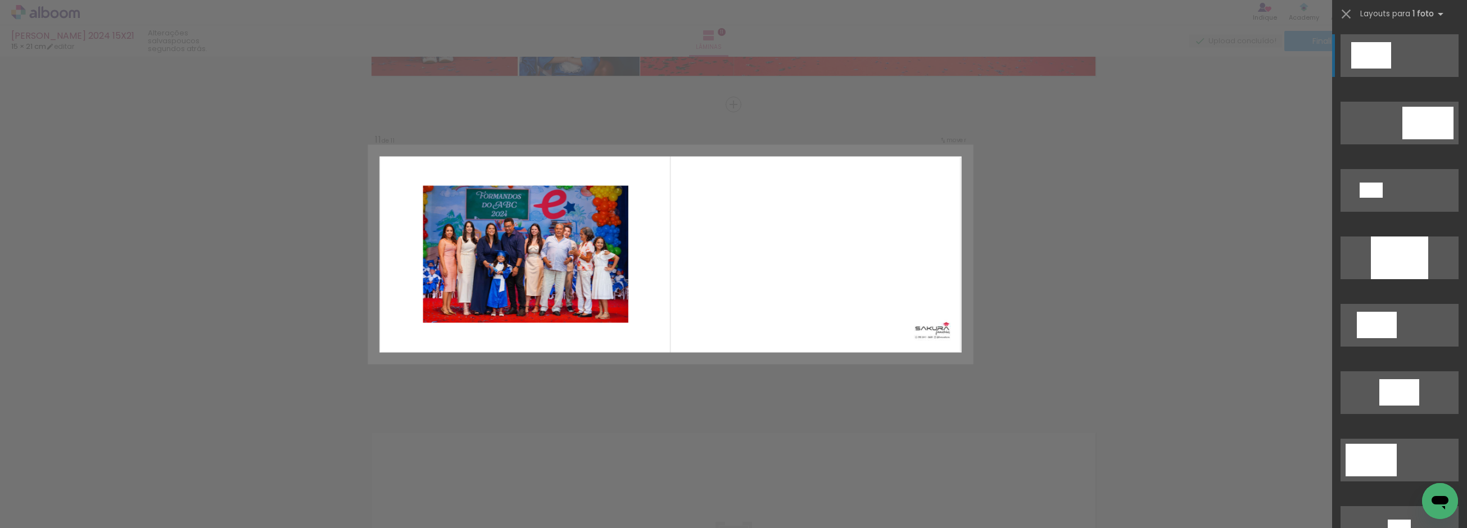
scroll to position [2969, 0]
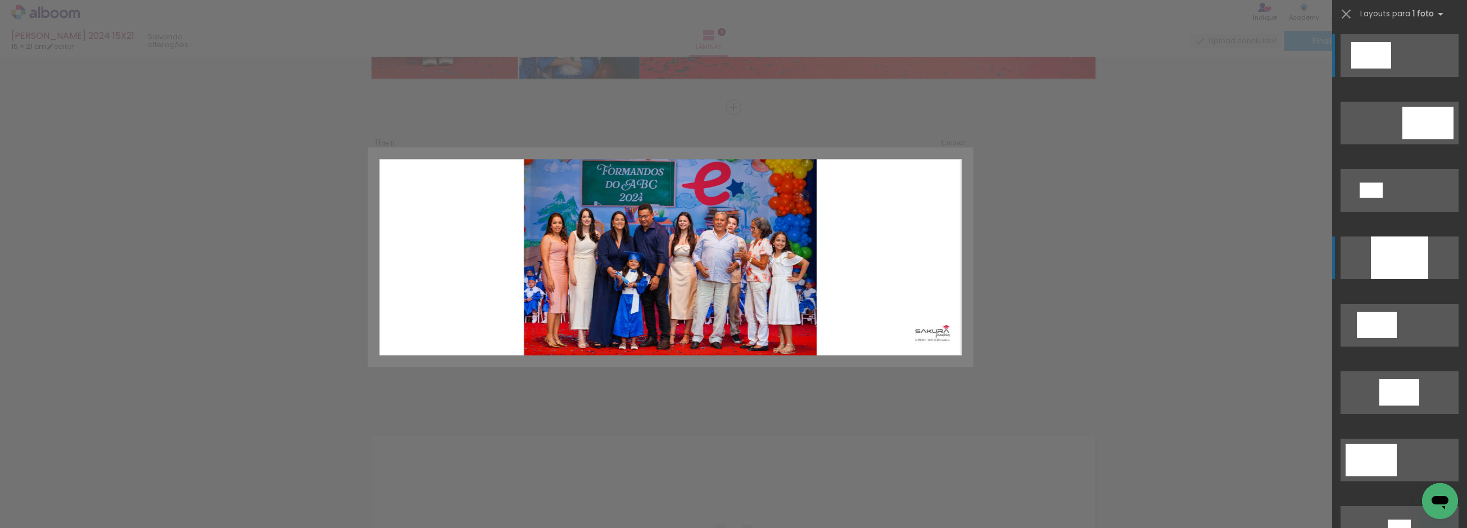
click at [1410, 246] on div at bounding box center [1399, 258] width 57 height 43
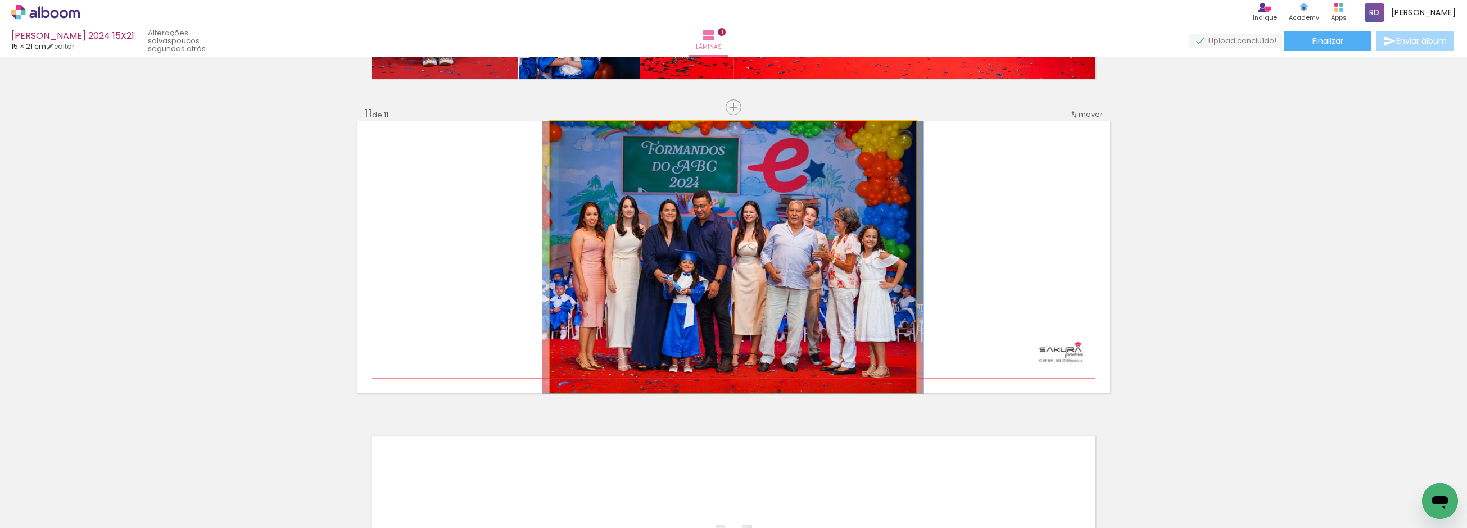
click at [786, 259] on quentale-photo at bounding box center [733, 257] width 366 height 272
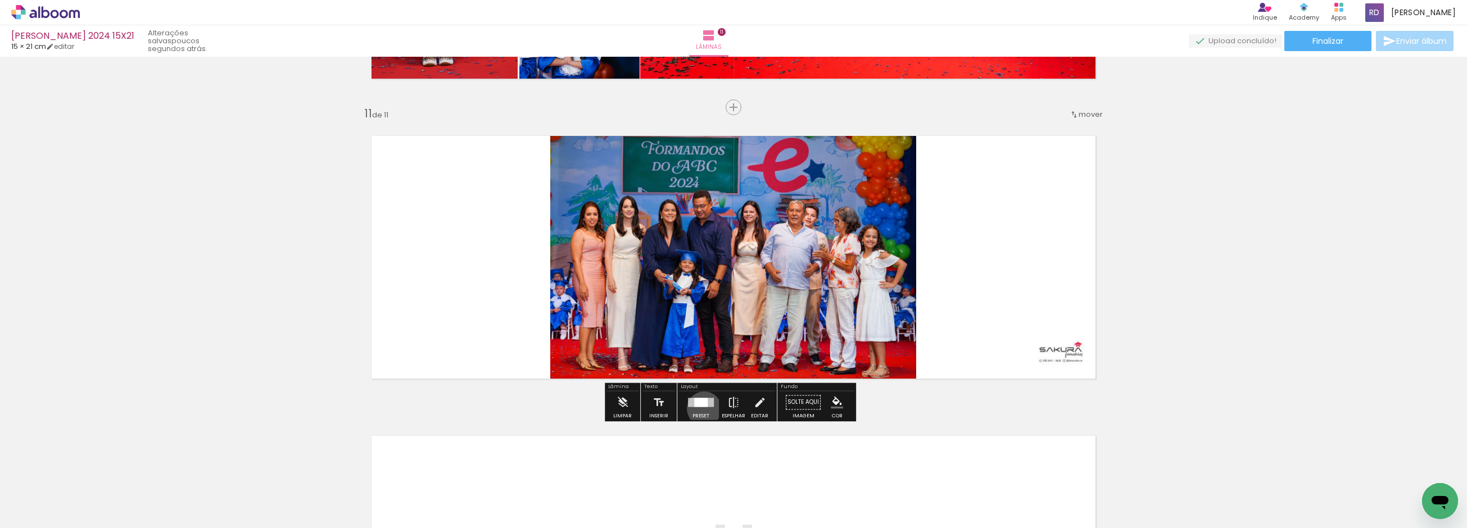
click at [701, 409] on div at bounding box center [701, 402] width 30 height 22
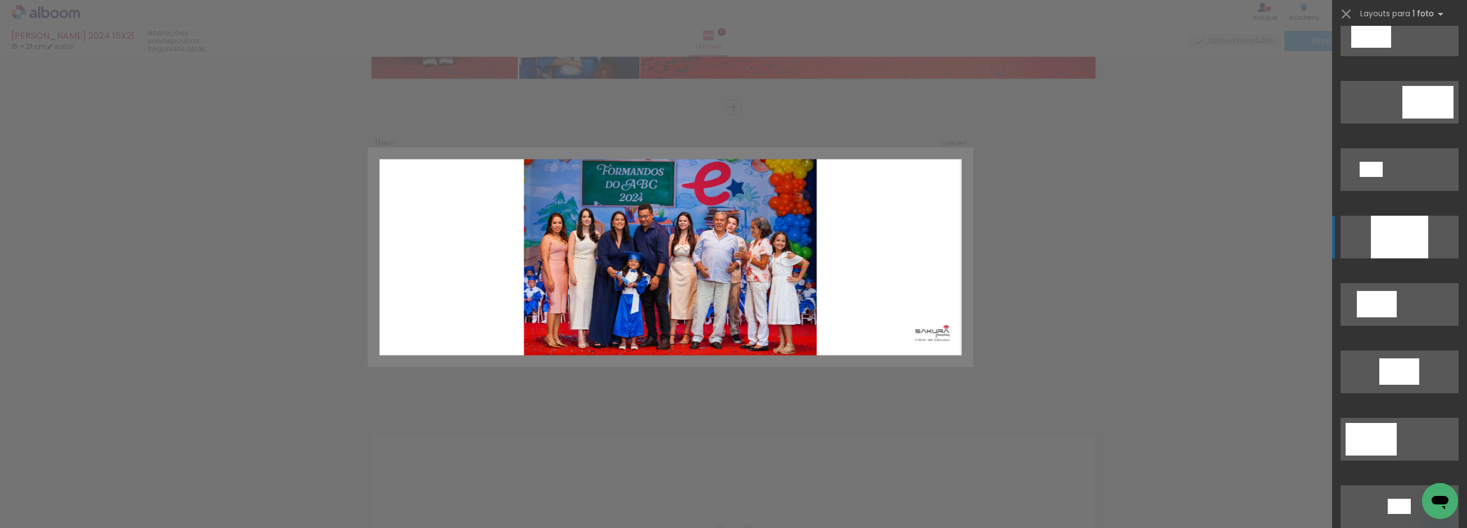
scroll to position [0, 0]
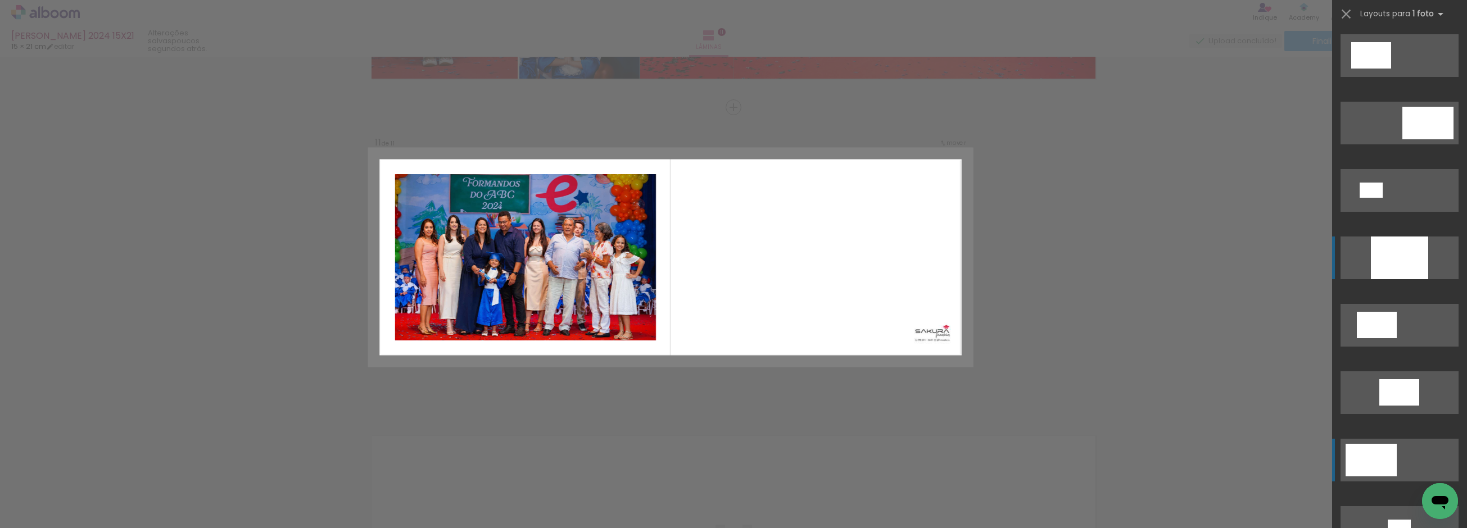
click at [1402, 139] on div at bounding box center [1427, 123] width 51 height 33
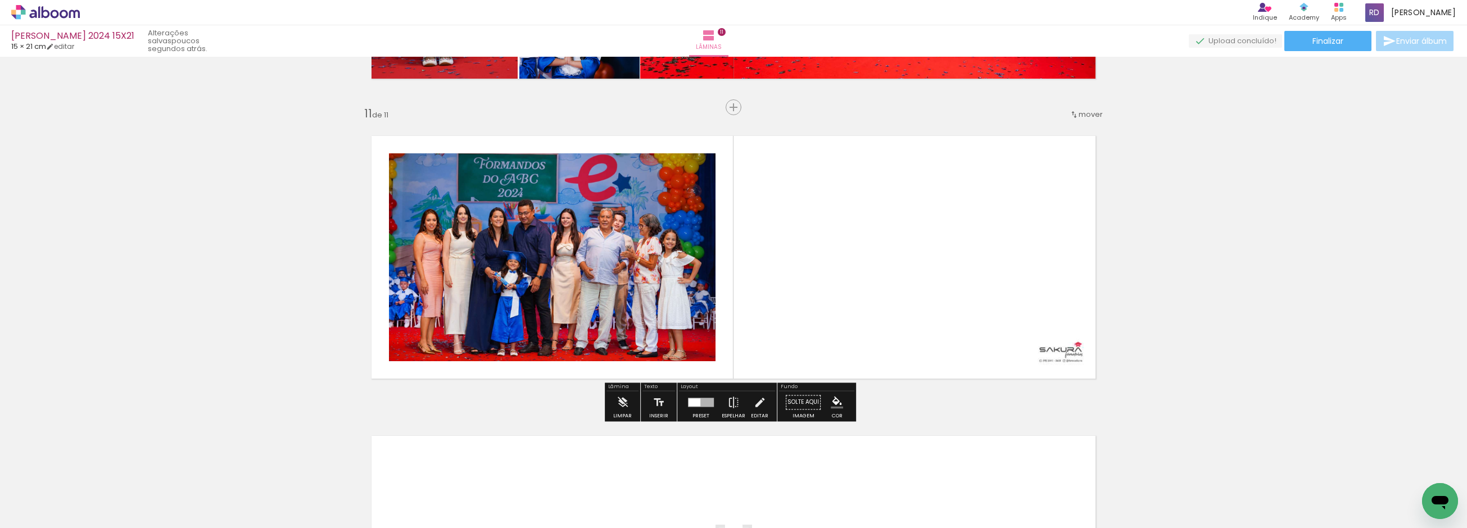
click at [499, 200] on paper-item at bounding box center [504, 200] width 20 height 8
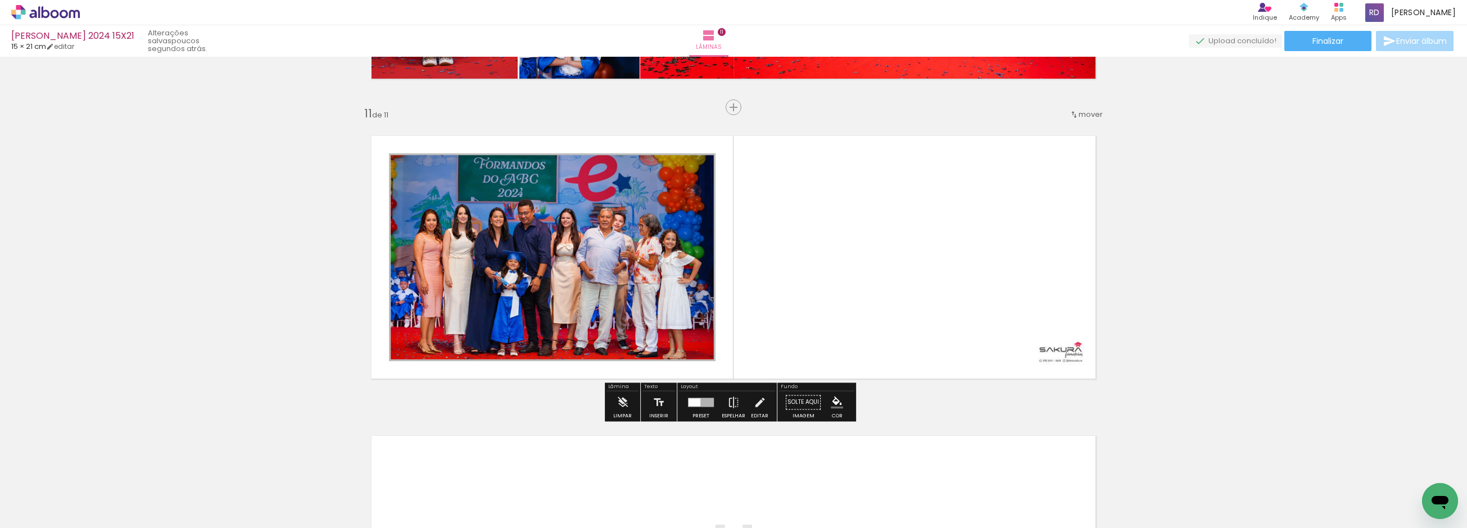
click at [498, 236] on iron-icon "color picker" at bounding box center [504, 237] width 13 height 11
click at [368, 150] on paper-item "#bbdefb" at bounding box center [370, 151] width 11 height 11
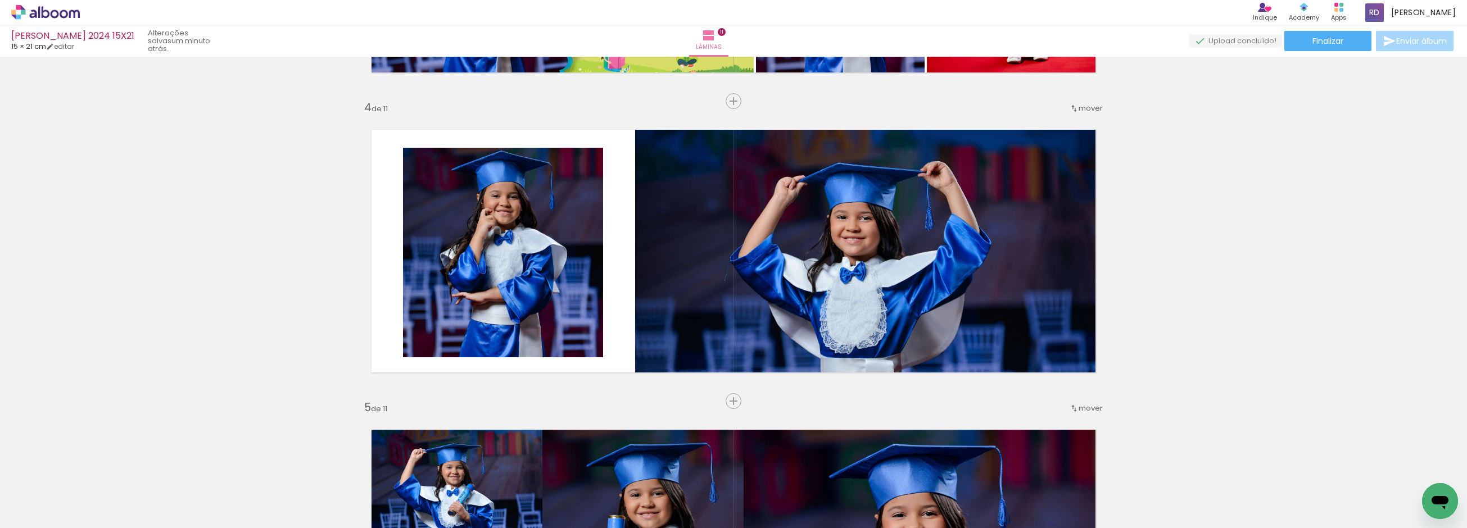
scroll to position [846, 0]
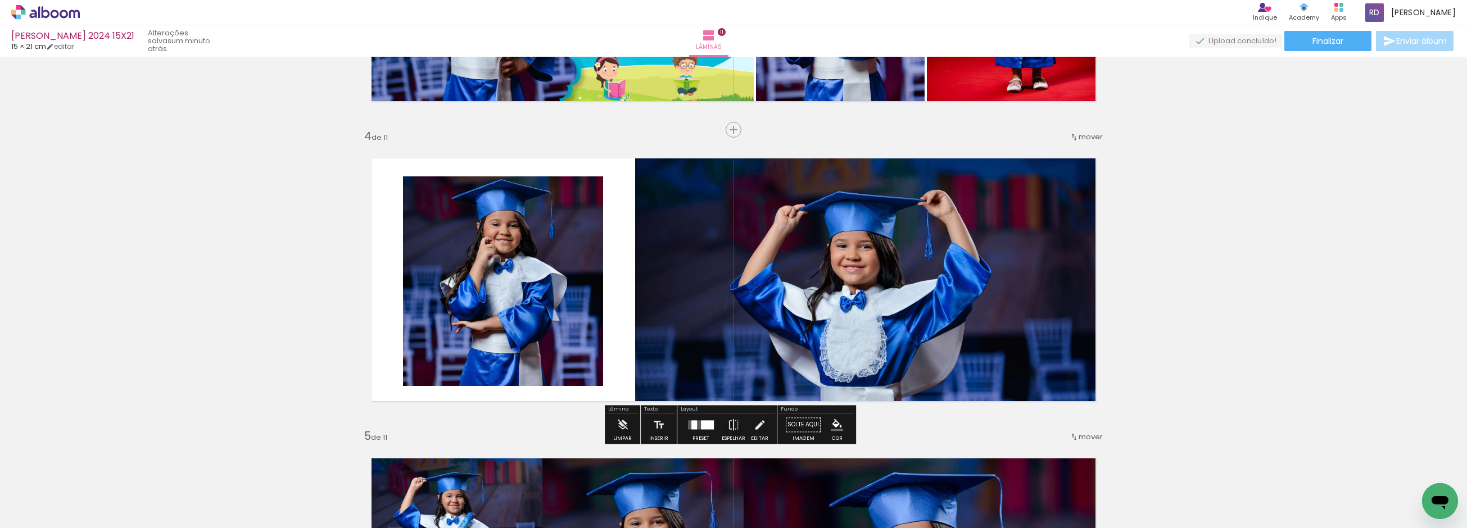
click at [0, 0] on paper-item at bounding box center [0, 0] width 0 height 0
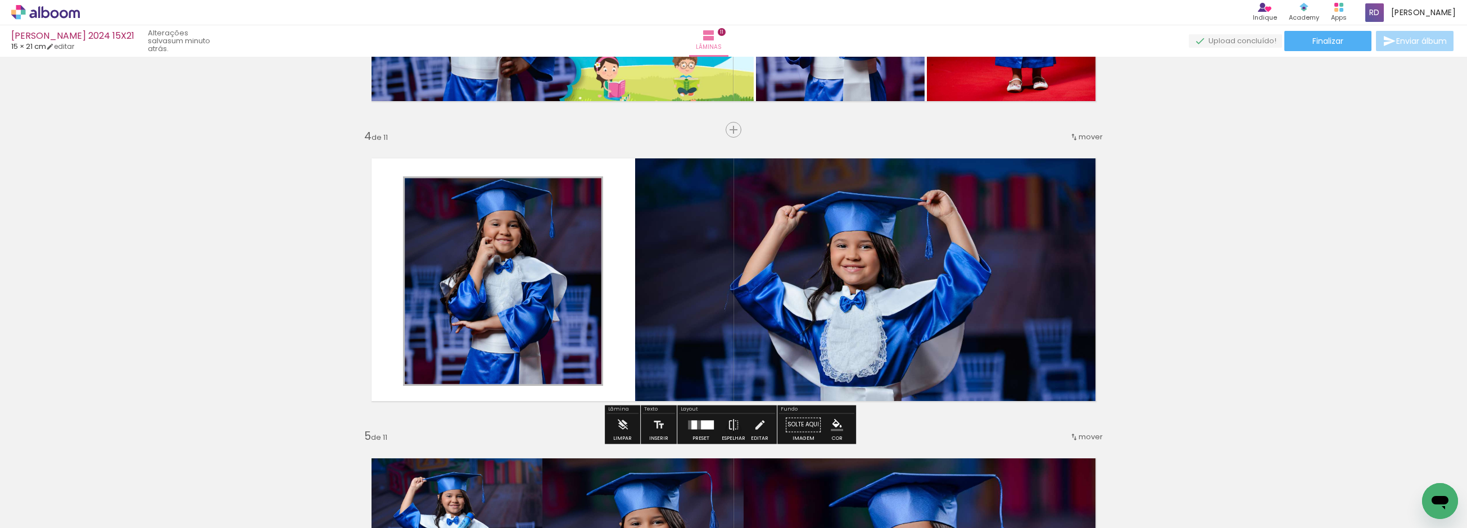
click at [0, 0] on iron-icon "color picker" at bounding box center [0, 0] width 0 height 0
click at [0, 0] on paper-item "#bbdefb" at bounding box center [0, 0] width 0 height 0
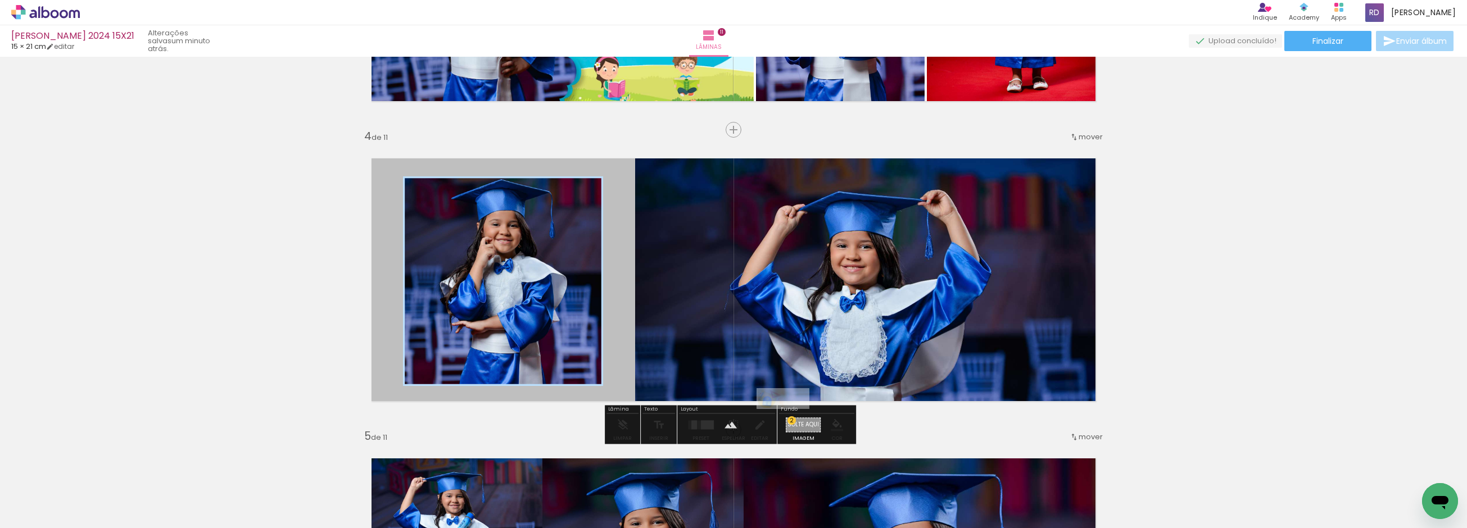
drag, startPoint x: 1406, startPoint y: 494, endPoint x: 791, endPoint y: 423, distance: 618.9
click at [791, 423] on quentale-workspace at bounding box center [733, 264] width 1467 height 528
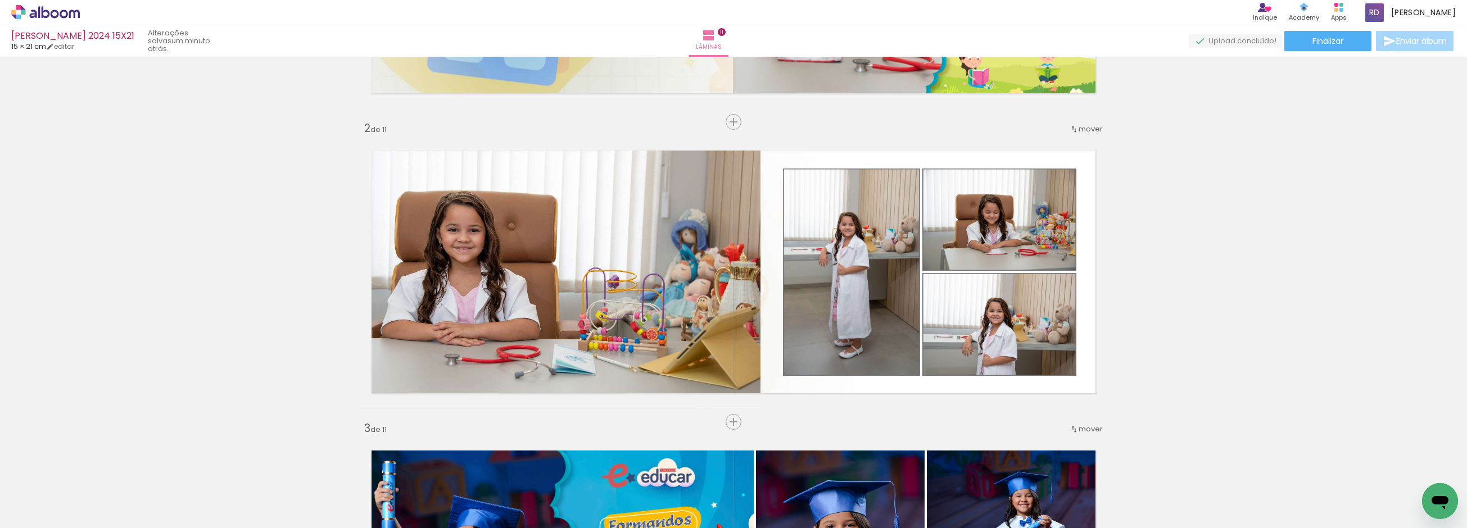
scroll to position [221, 0]
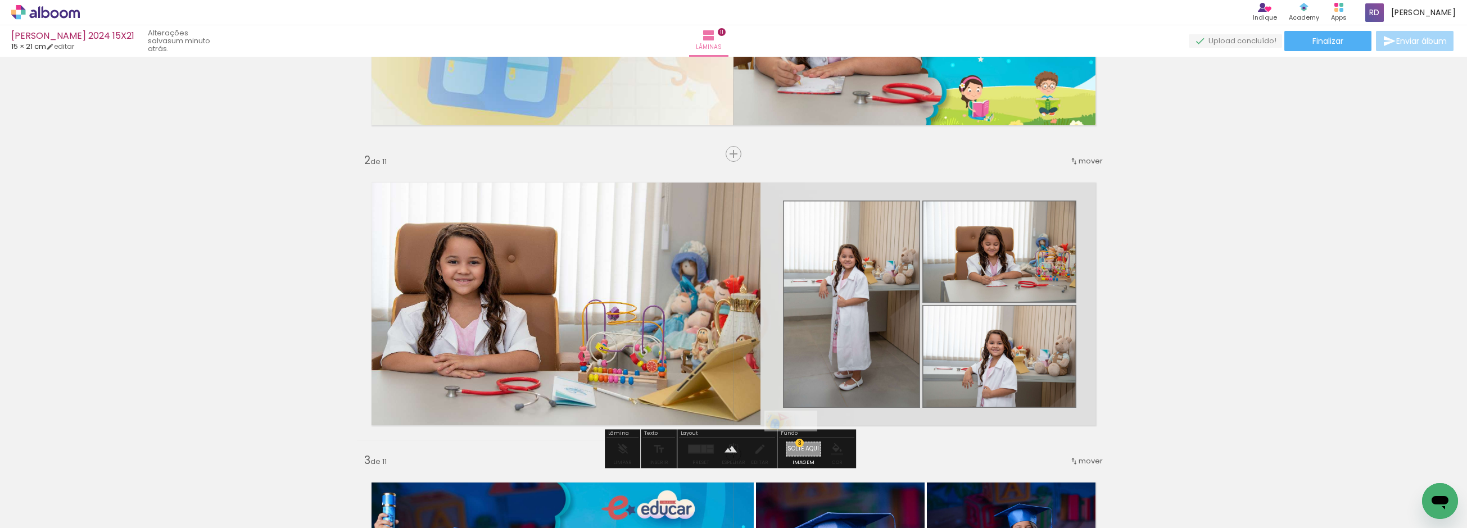
drag, startPoint x: 1409, startPoint y: 491, endPoint x: 799, endPoint y: 446, distance: 611.5
click at [799, 446] on quentale-workspace at bounding box center [733, 264] width 1467 height 528
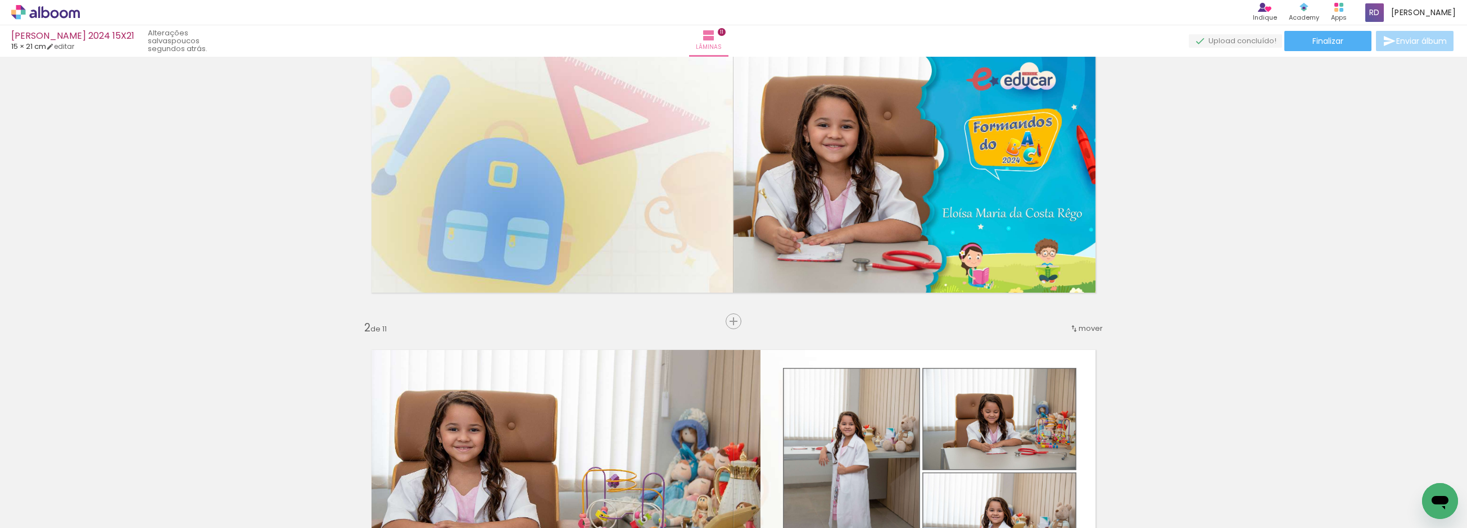
scroll to position [250, 0]
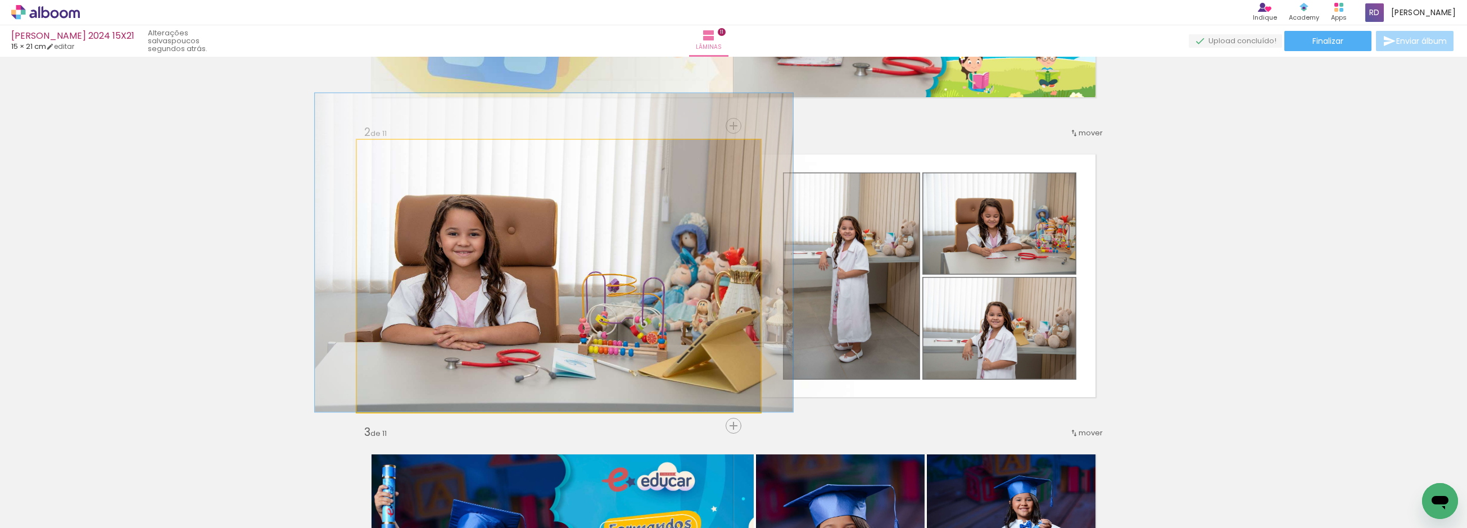
click at [504, 296] on quentale-photo at bounding box center [559, 276] width 404 height 273
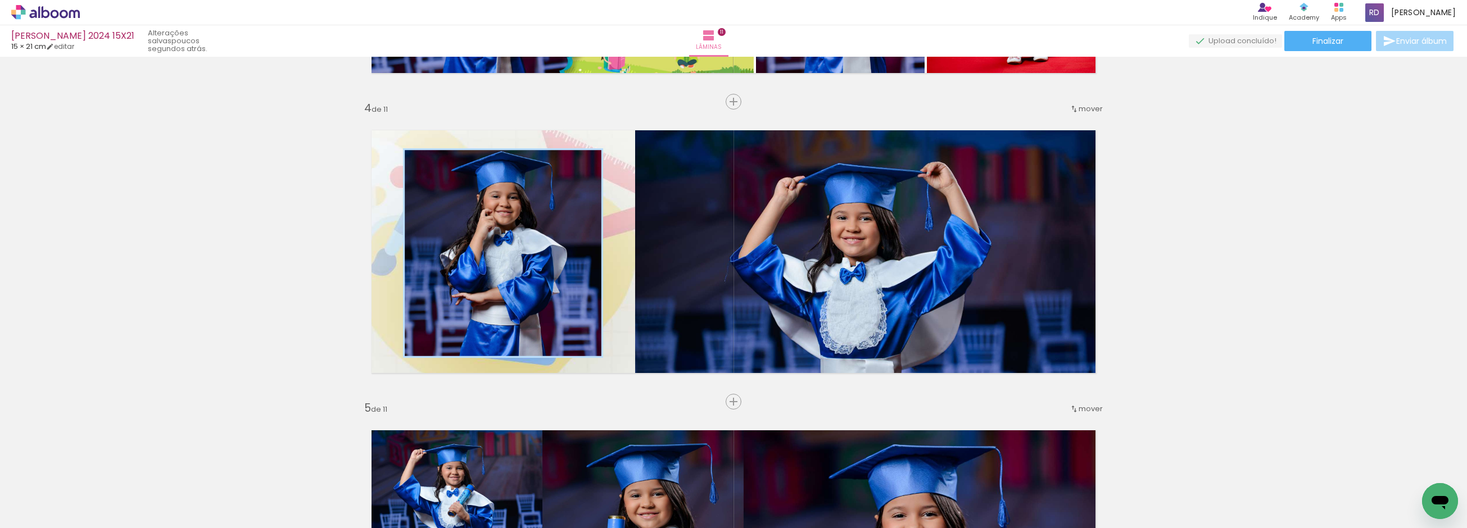
scroll to position [936, 0]
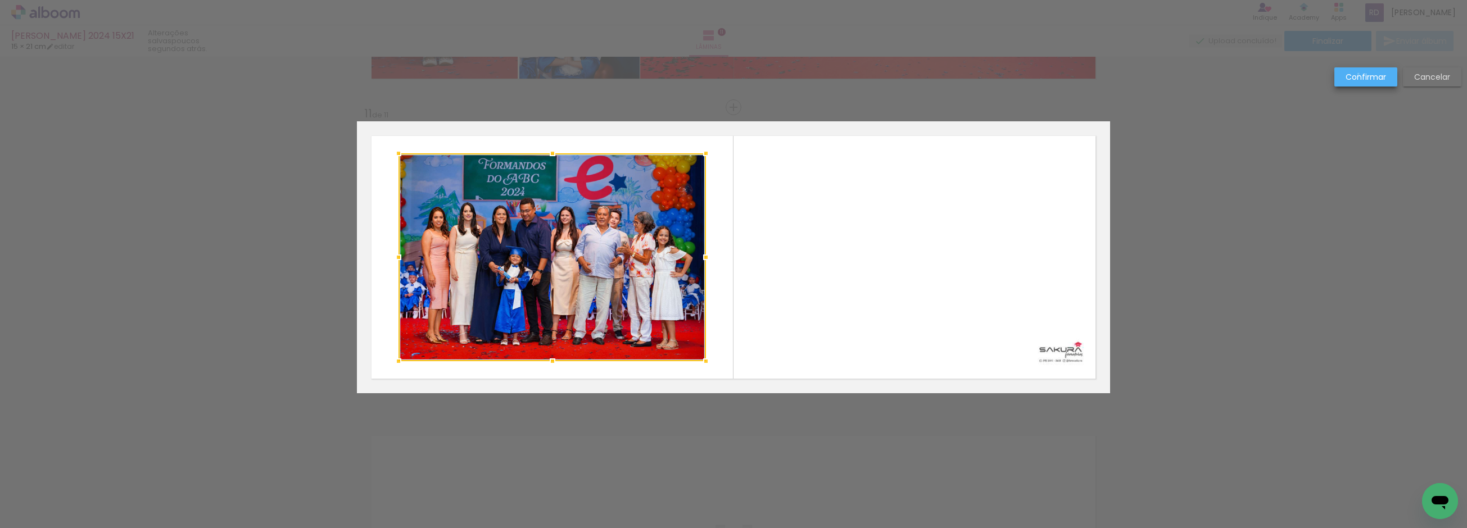
click at [0, 0] on slot "Confirmar" at bounding box center [0, 0] width 0 height 0
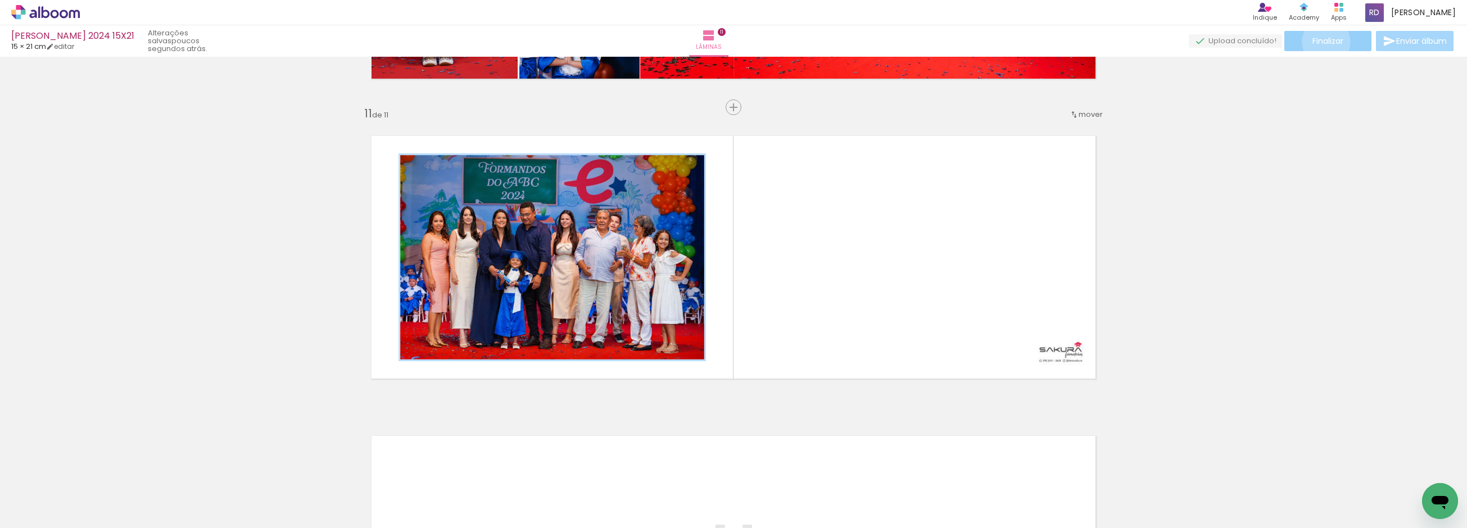
click at [1322, 42] on span "Finalizar" at bounding box center [1327, 41] width 31 height 8
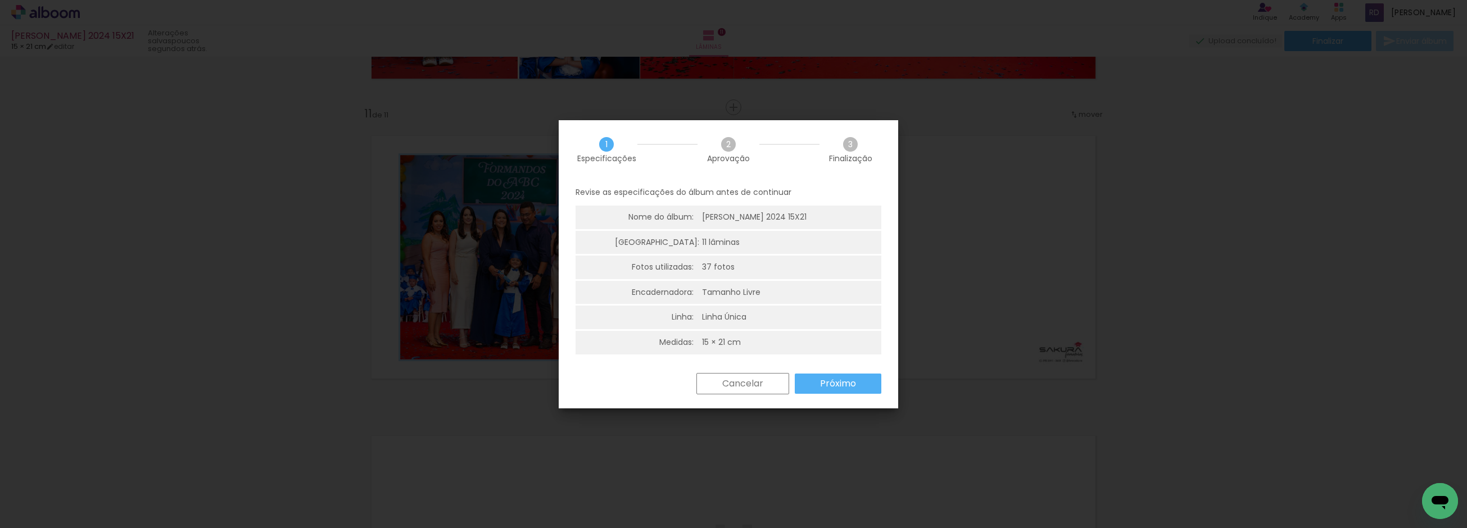
click at [0, 0] on slot "Cancelar" at bounding box center [0, 0] width 0 height 0
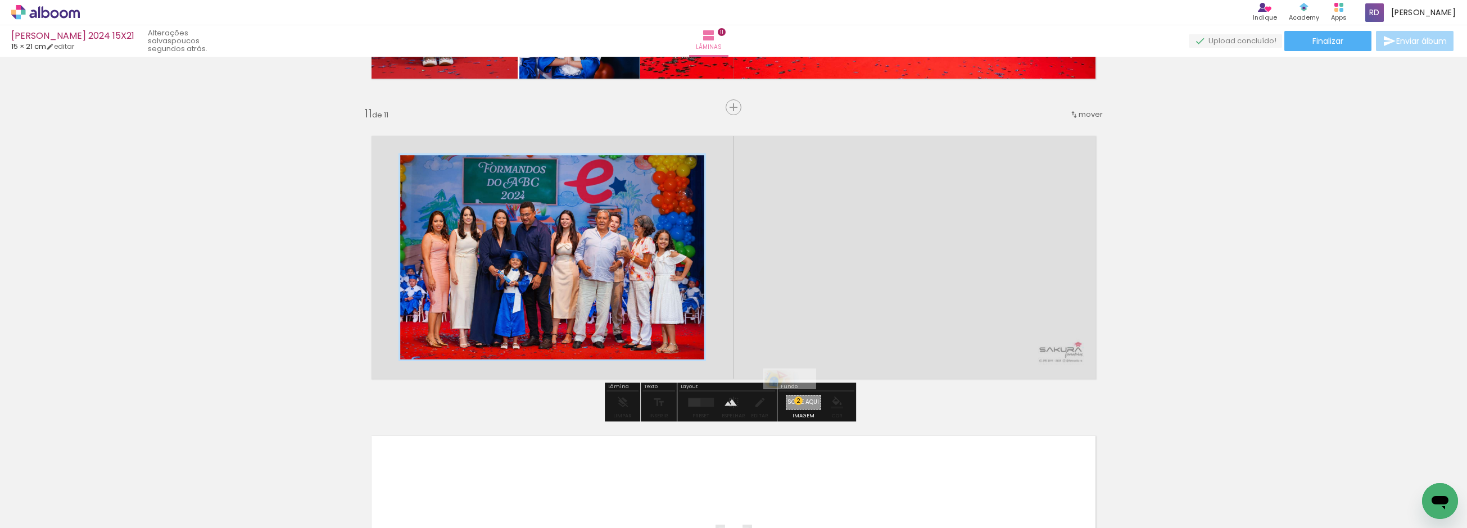
drag, startPoint x: 1407, startPoint y: 491, endPoint x: 798, endPoint y: 404, distance: 615.0
click at [798, 404] on quentale-workspace at bounding box center [733, 264] width 1467 height 528
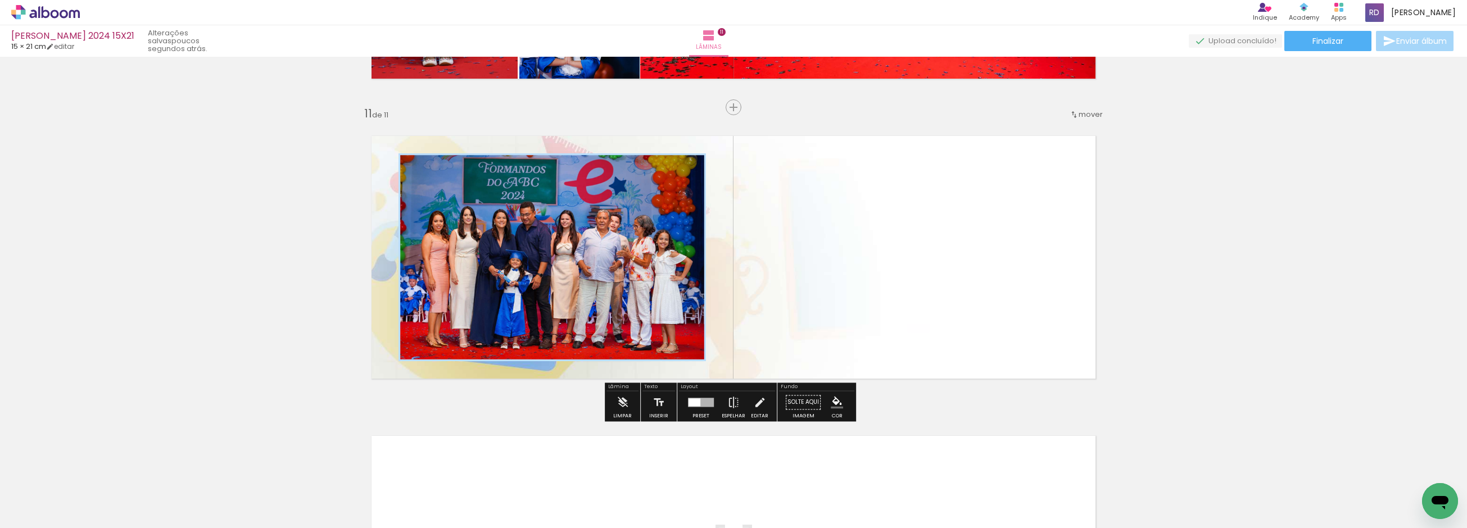
click at [849, 311] on quentale-layouter at bounding box center [733, 257] width 753 height 272
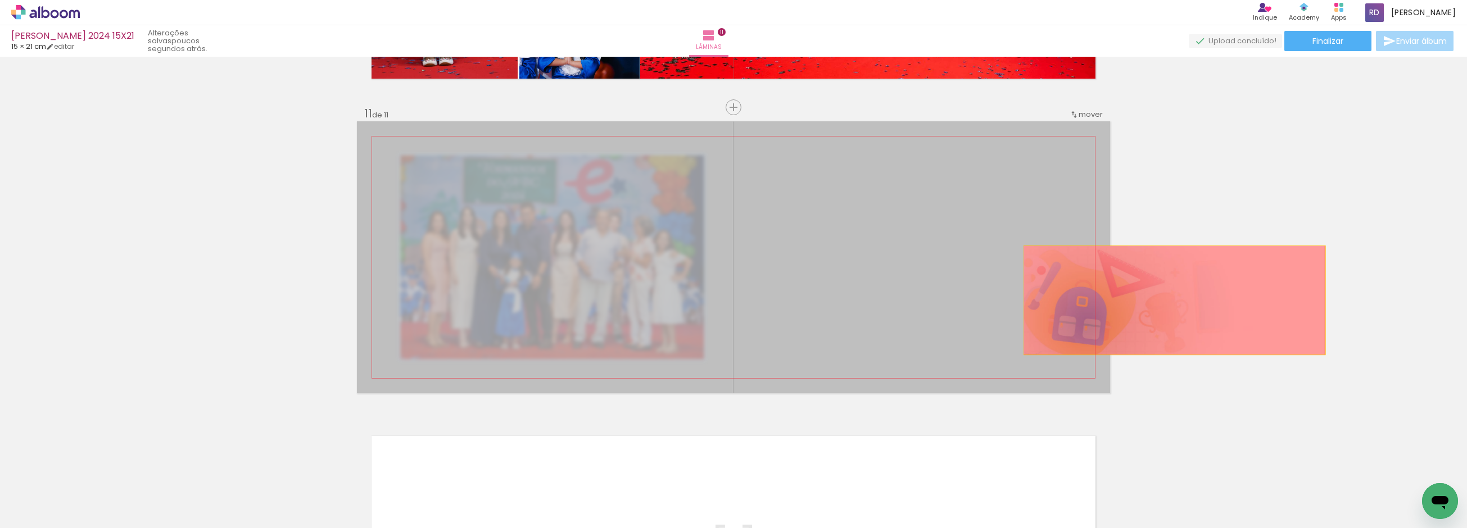
drag, startPoint x: 770, startPoint y: 275, endPoint x: 1278, endPoint y: 302, distance: 508.8
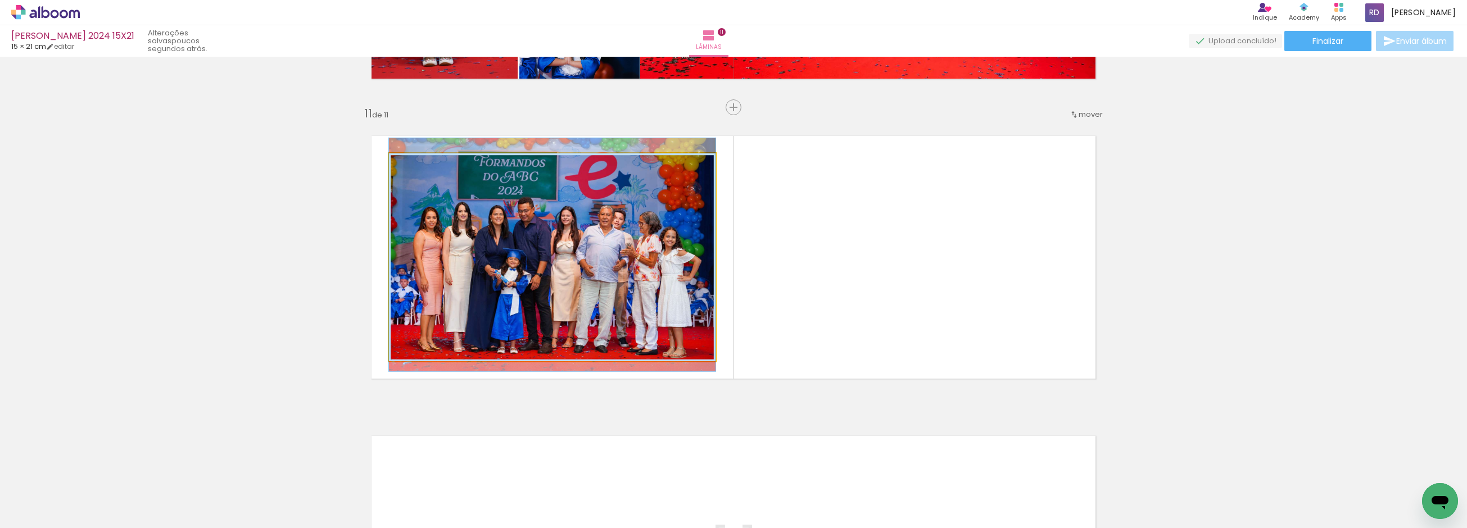
click at [568, 251] on quentale-photo at bounding box center [552, 257] width 327 height 208
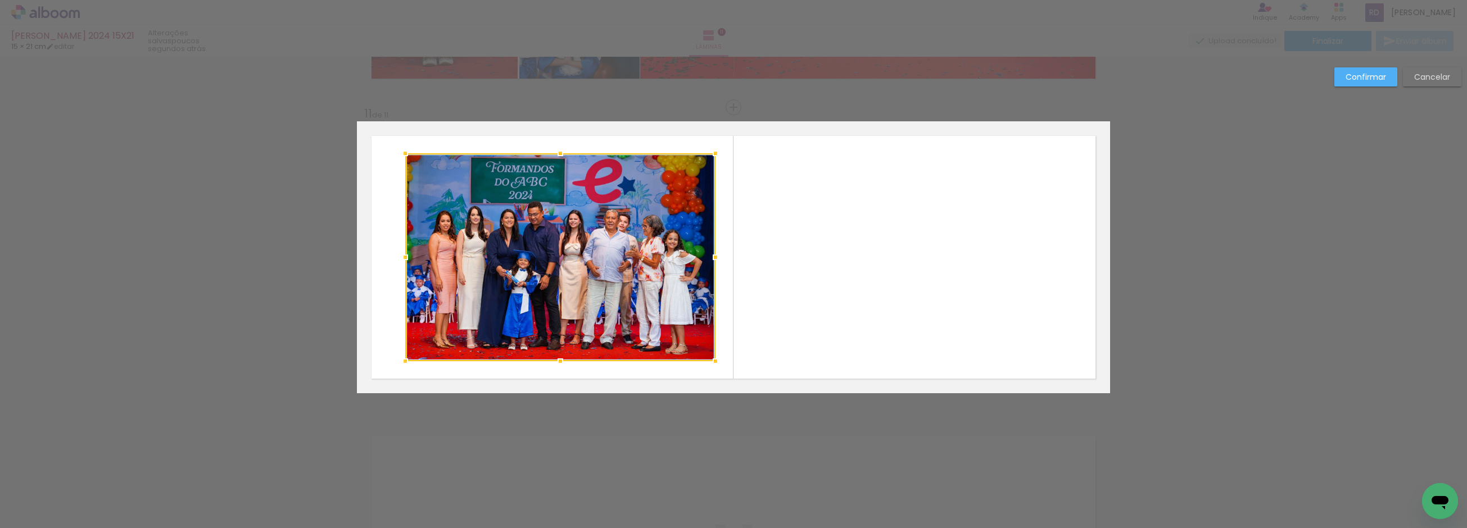
drag, startPoint x: 384, startPoint y: 254, endPoint x: 407, endPoint y: 254, distance: 23.0
click at [407, 254] on div at bounding box center [405, 257] width 22 height 22
click at [0, 0] on slot "Confirmar" at bounding box center [0, 0] width 0 height 0
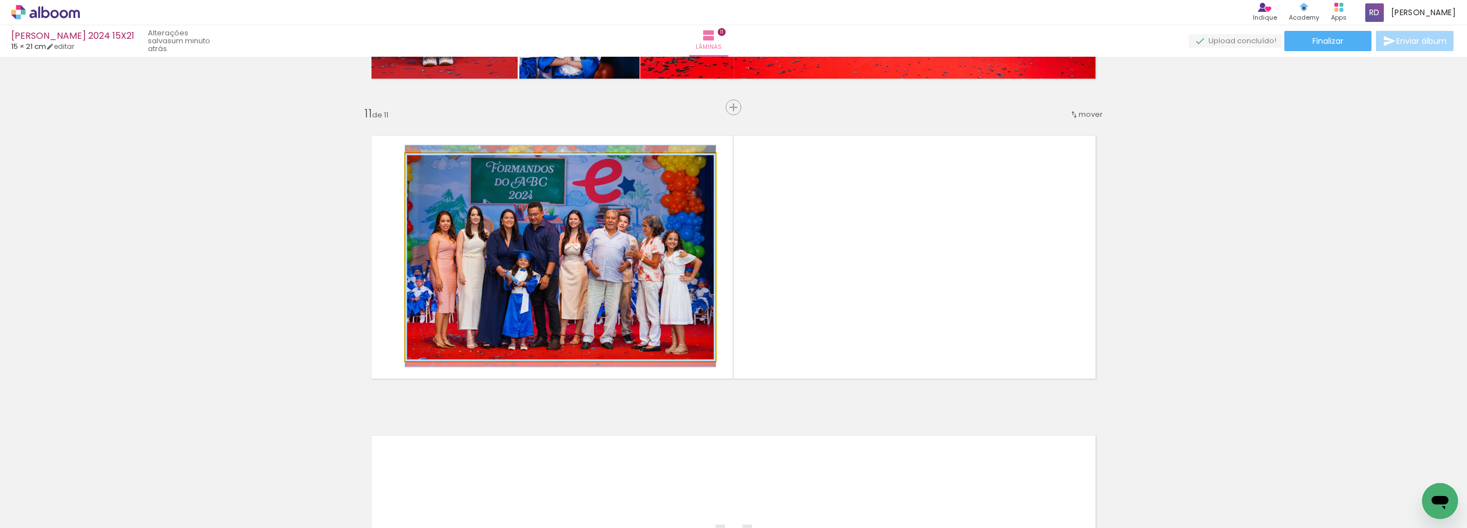
click at [571, 256] on quentale-photo at bounding box center [560, 257] width 310 height 208
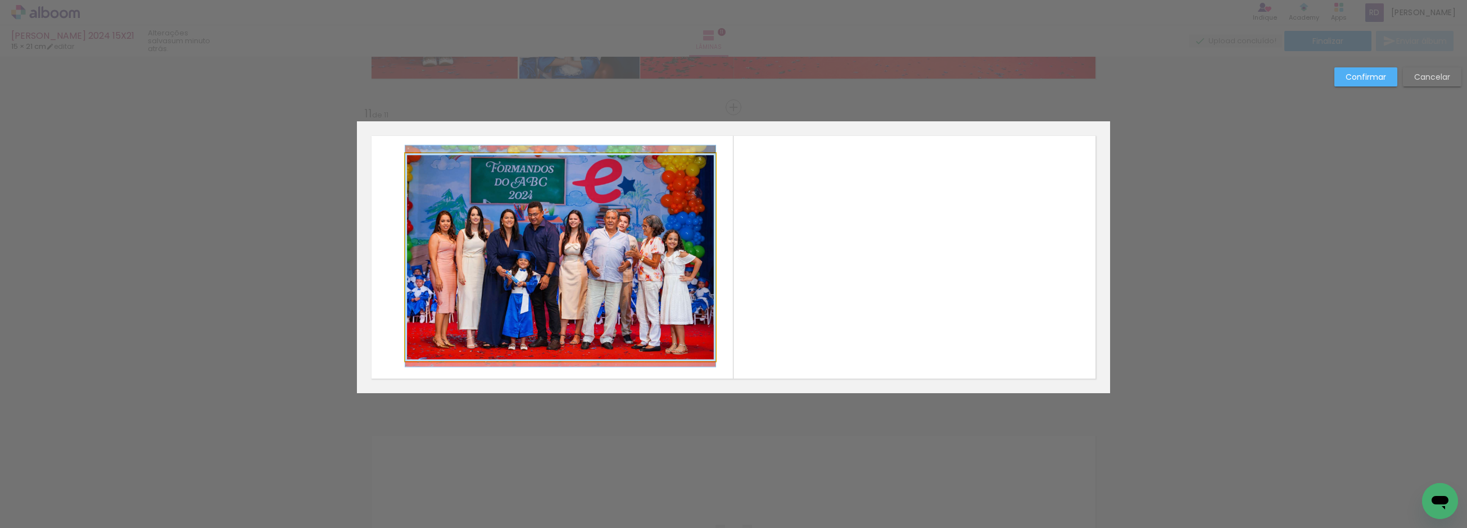
click at [571, 256] on quentale-photo at bounding box center [560, 257] width 310 height 208
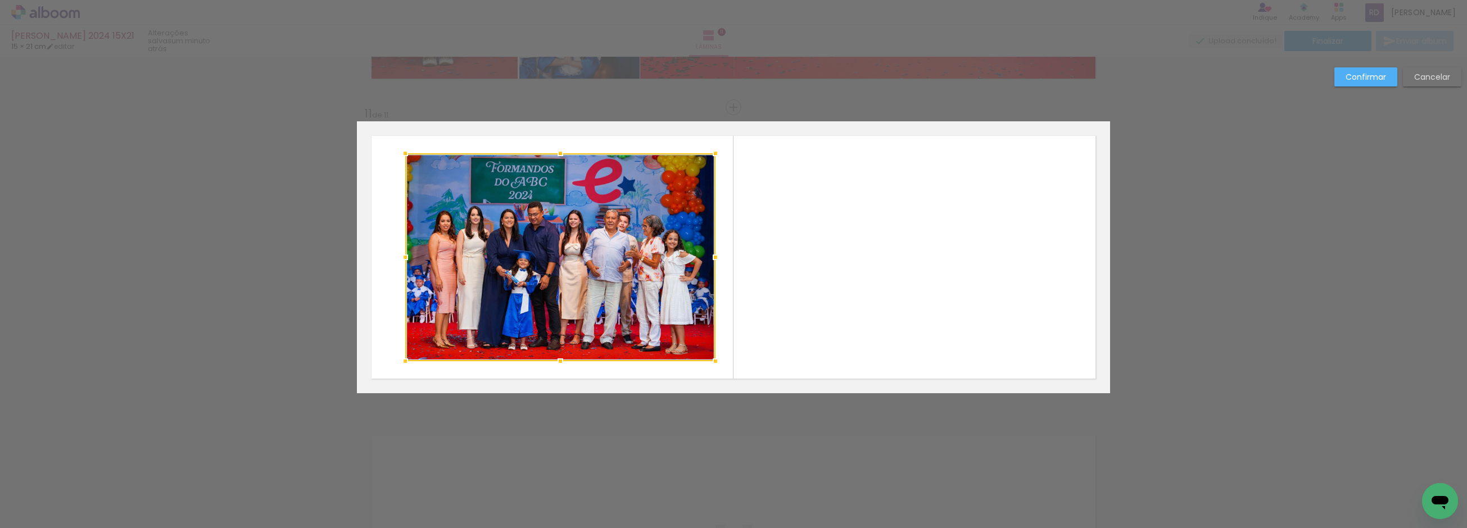
click at [571, 256] on div at bounding box center [560, 257] width 310 height 208
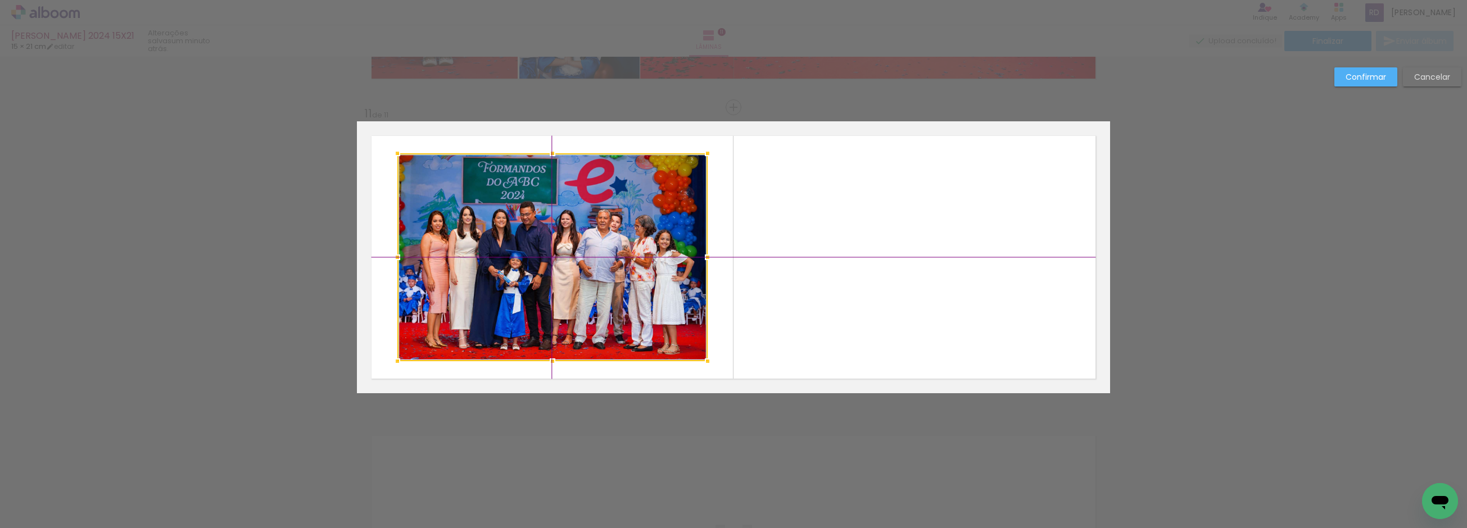
drag, startPoint x: 592, startPoint y: 256, endPoint x: 586, endPoint y: 257, distance: 7.0
click at [586, 257] on div at bounding box center [552, 257] width 310 height 208
click at [0, 0] on slot "Confirmar" at bounding box center [0, 0] width 0 height 0
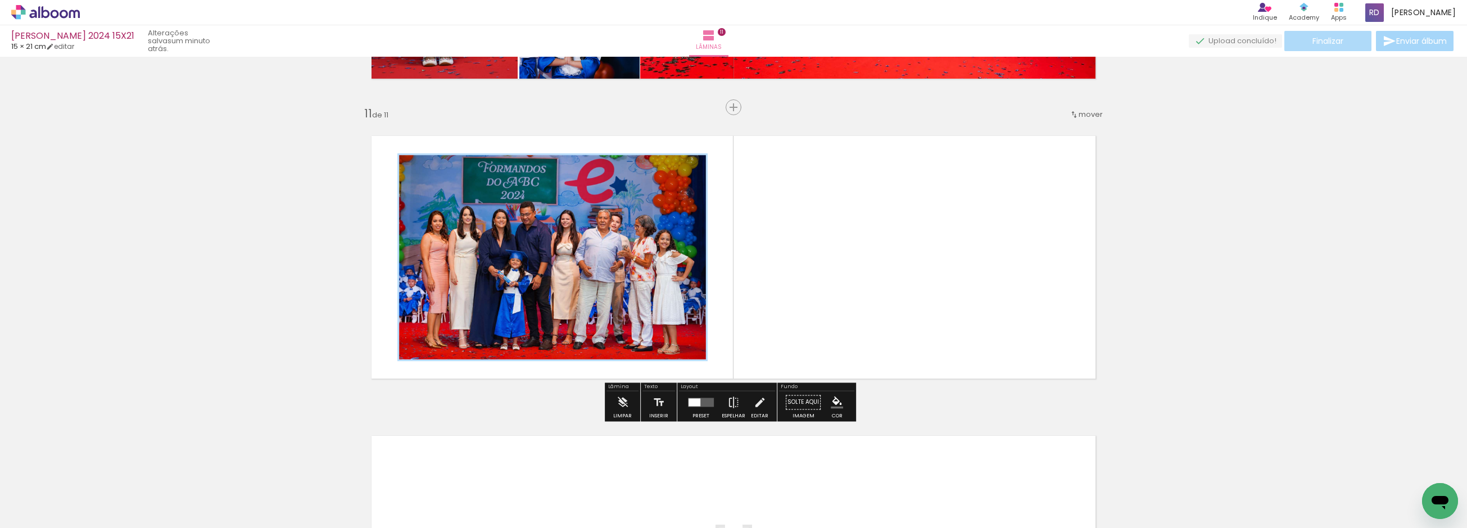
click at [1322, 37] on span "Finalizar" at bounding box center [1327, 41] width 31 height 8
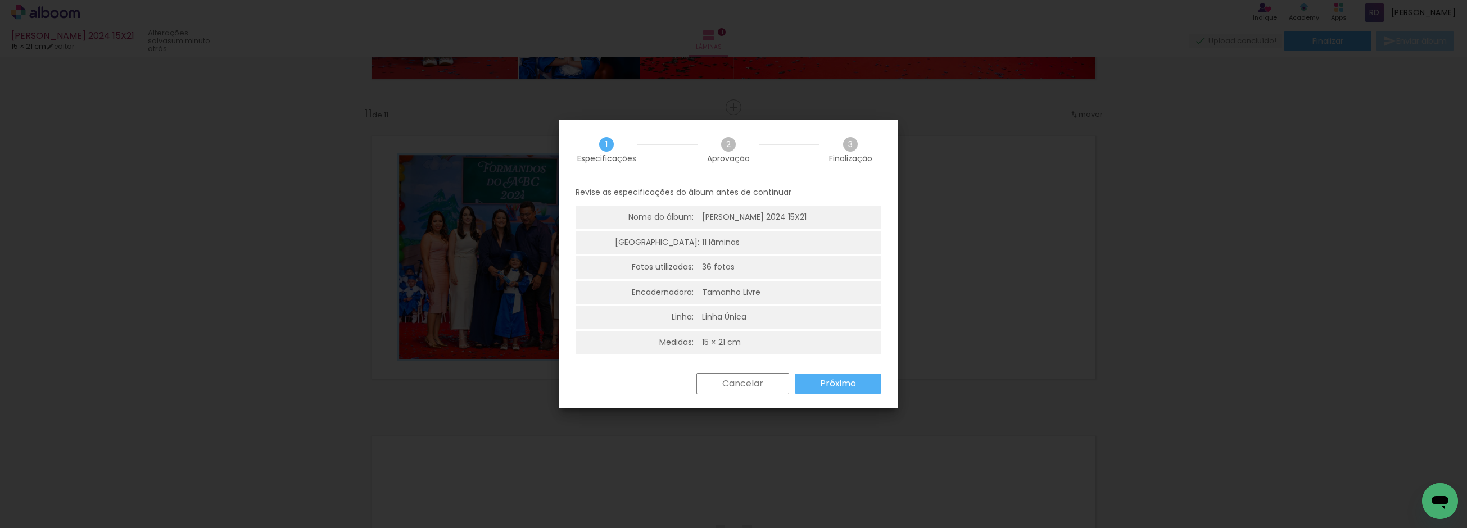
click at [0, 0] on slot "Próximo" at bounding box center [0, 0] width 0 height 0
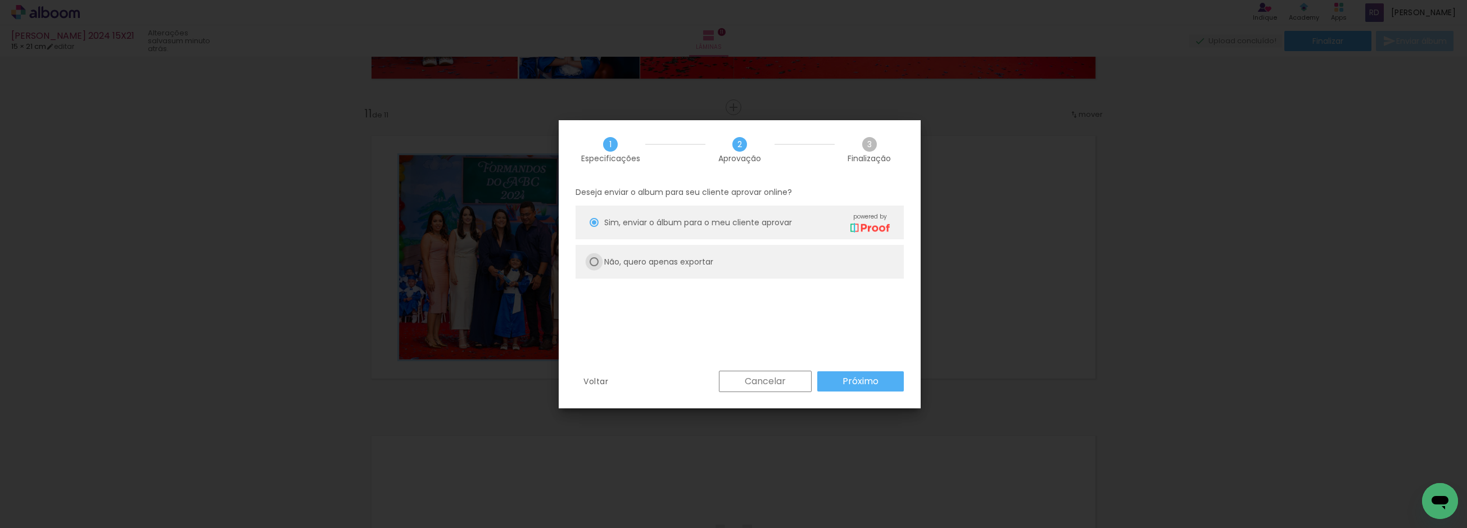
click at [596, 227] on div at bounding box center [594, 222] width 9 height 9
type paper-radio-button "on"
click at [0, 0] on slot "Próximo" at bounding box center [0, 0] width 0 height 0
type input "Alta, 300 DPI"
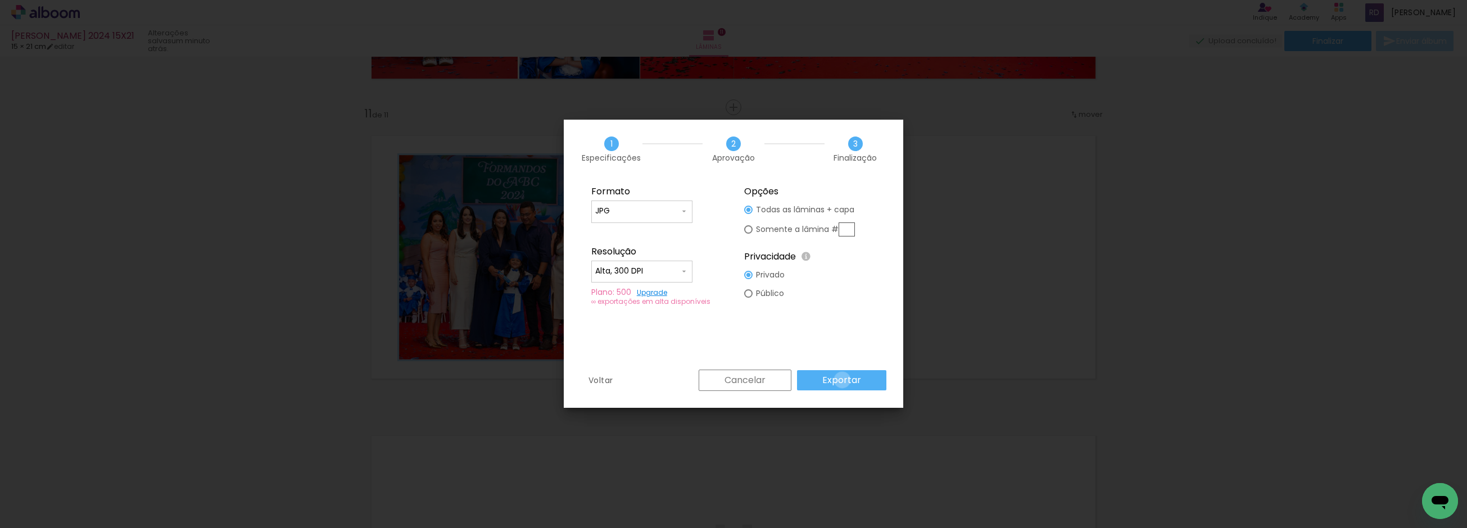
click at [0, 0] on slot "Exportar" at bounding box center [0, 0] width 0 height 0
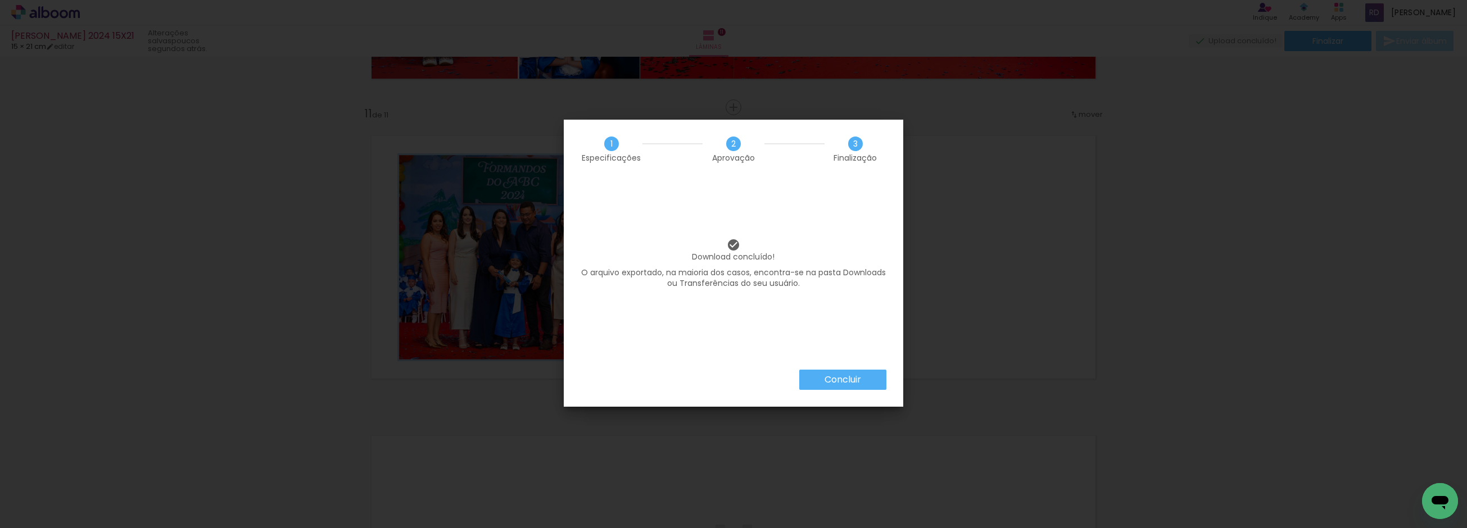
click at [0, 0] on slot "Concluir" at bounding box center [0, 0] width 0 height 0
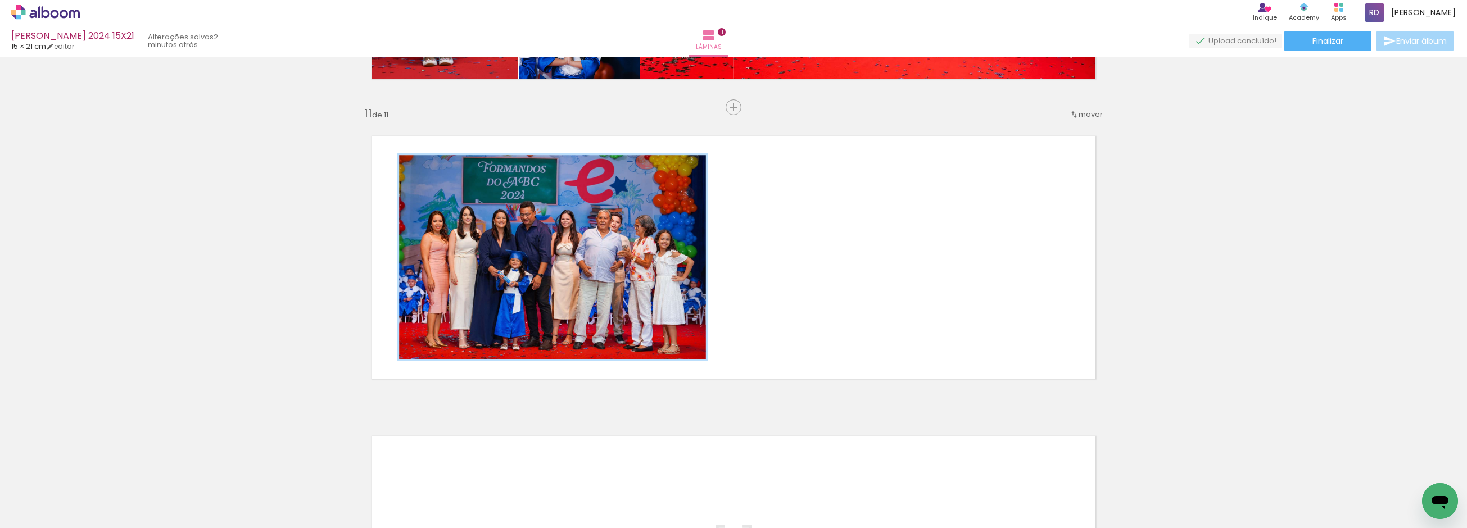
scroll to position [0, 958]
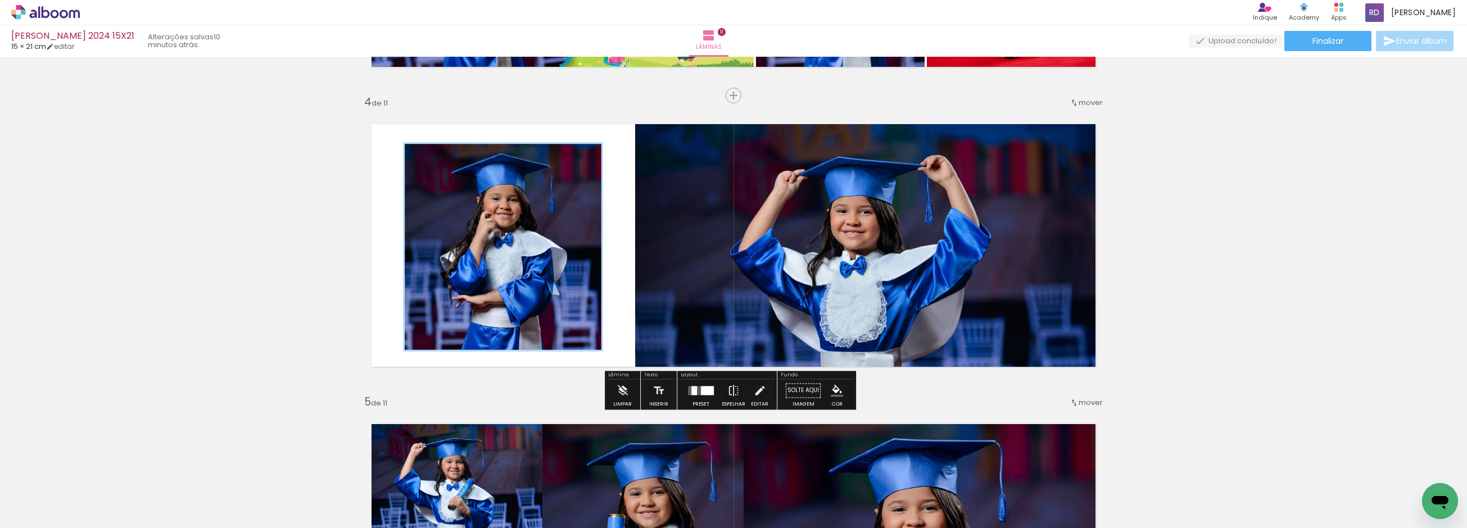
scroll to position [721, 0]
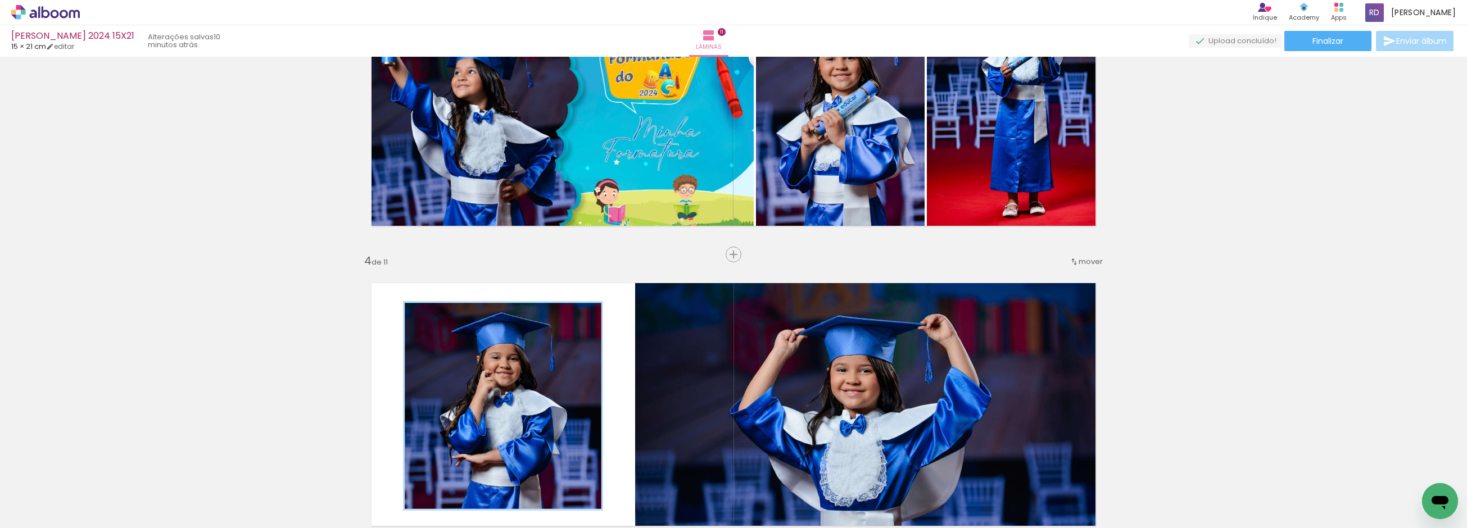
click at [959, 324] on quentale-photo at bounding box center [868, 405] width 467 height 272
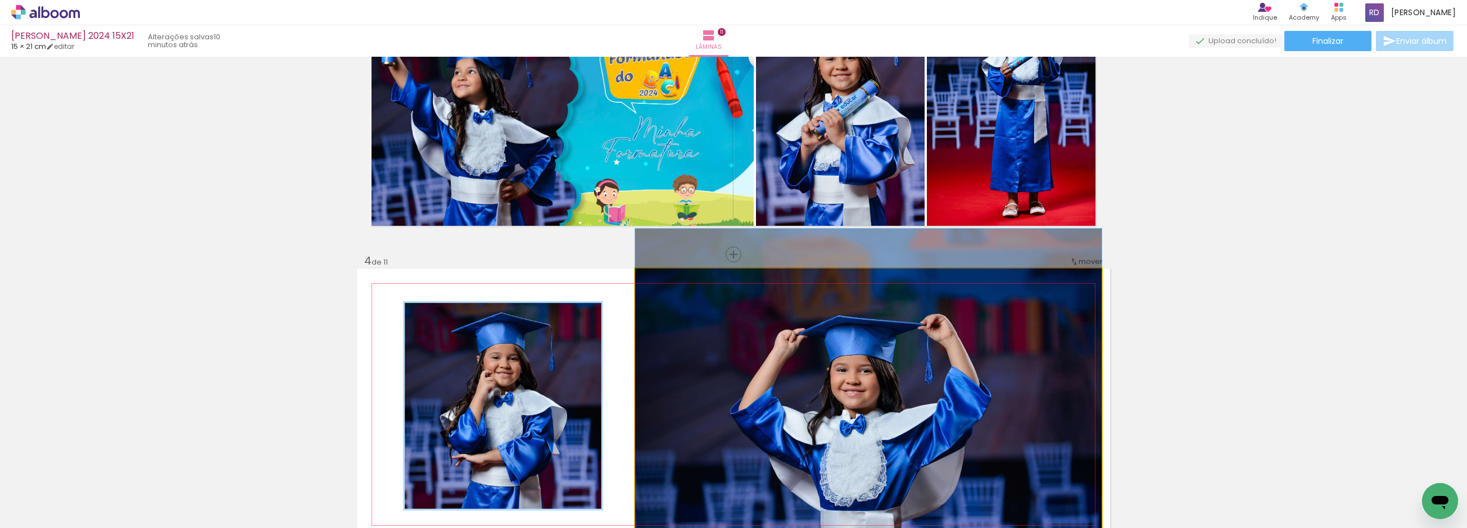
click at [959, 324] on quentale-photo at bounding box center [868, 405] width 467 height 272
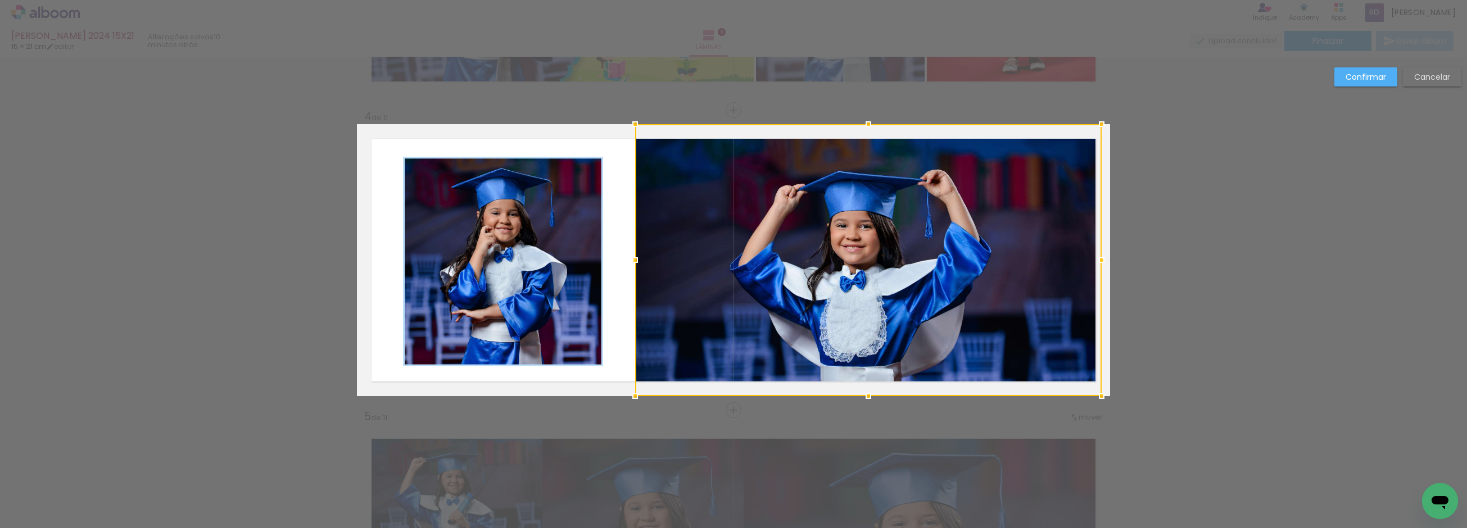
scroll to position [868, 0]
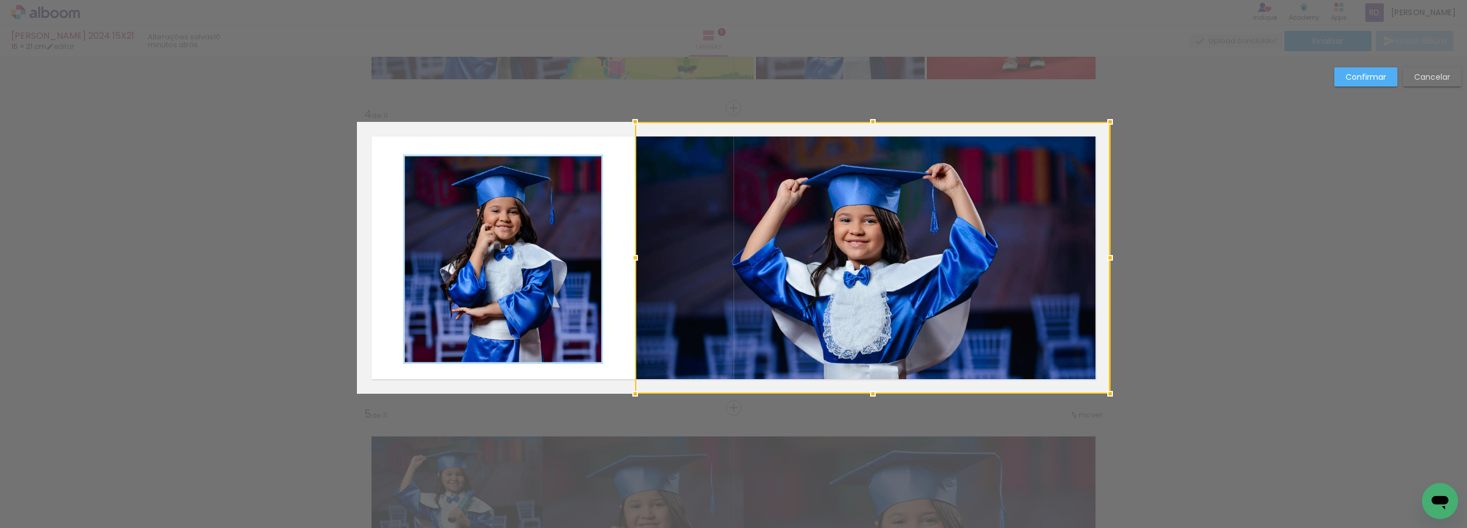
drag, startPoint x: 1098, startPoint y: 260, endPoint x: 1183, endPoint y: 265, distance: 85.0
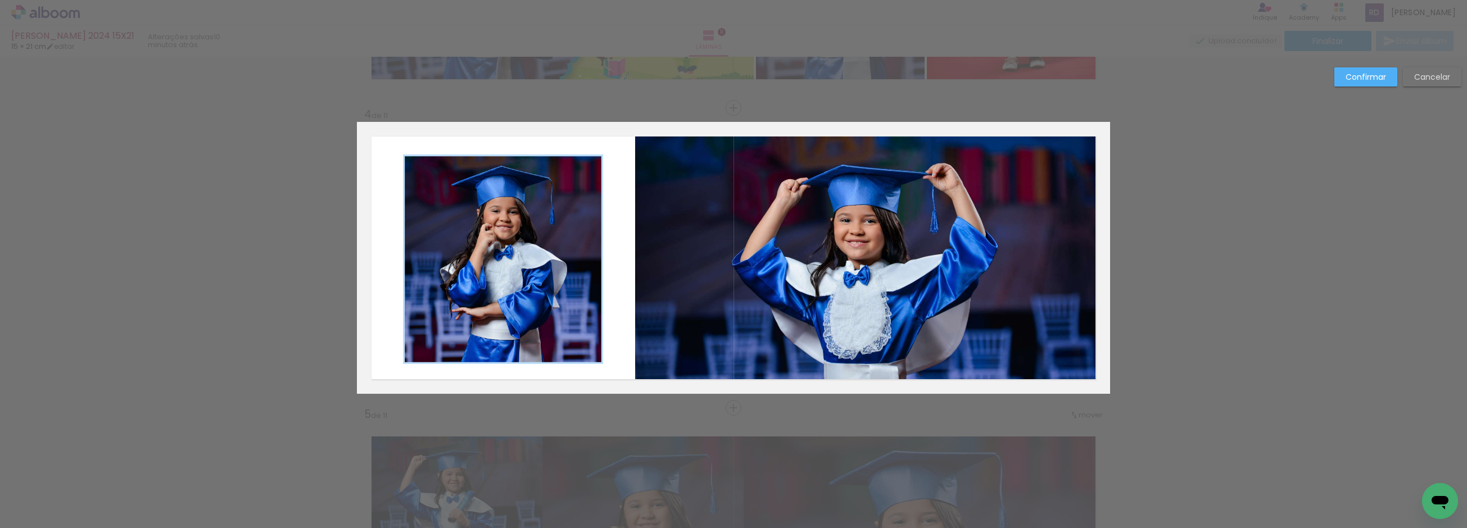
click at [1362, 68] on paper-button "Confirmar" at bounding box center [1365, 76] width 63 height 19
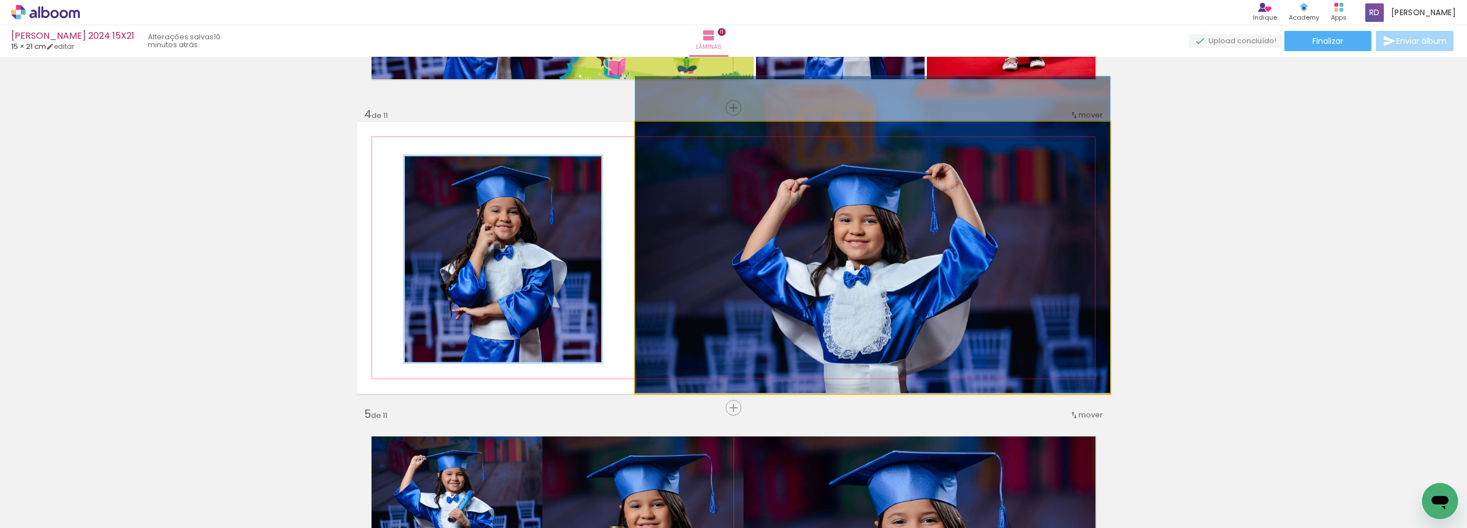
click at [784, 253] on quentale-photo at bounding box center [872, 258] width 475 height 272
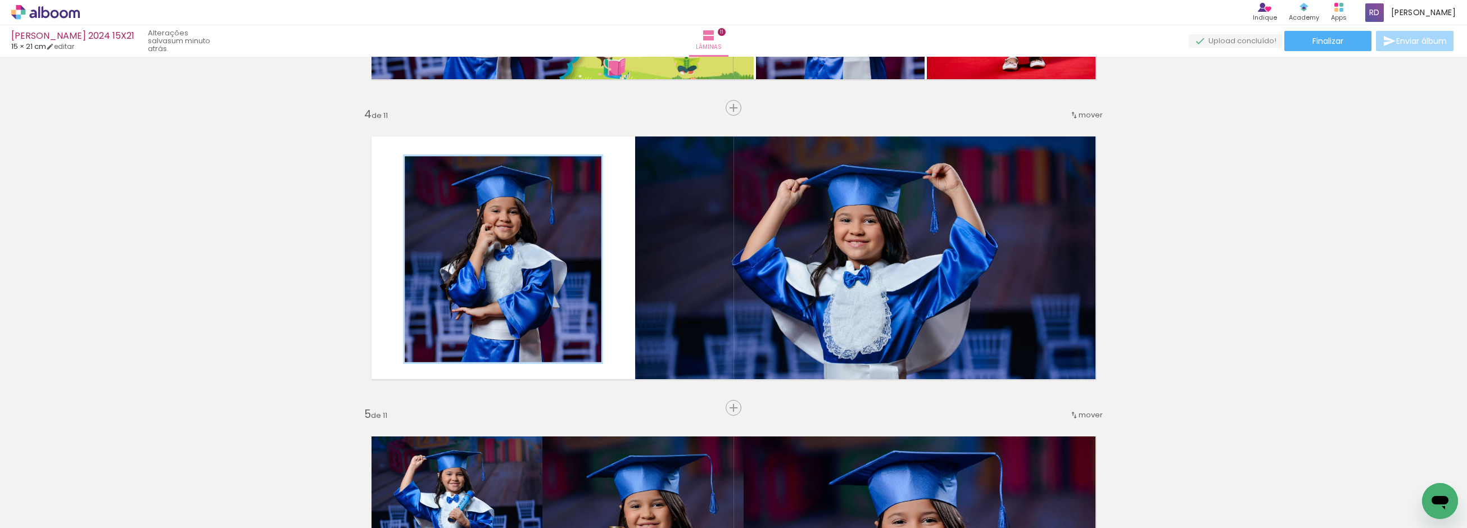
scroll to position [0, 958]
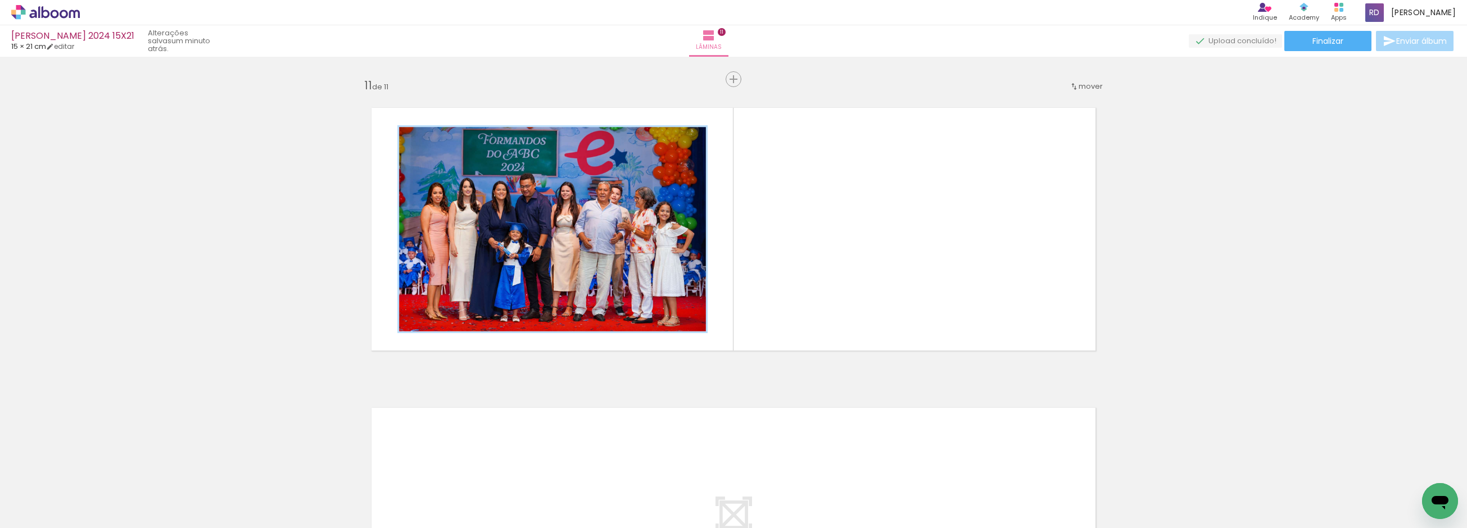
scroll to position [0, 958]
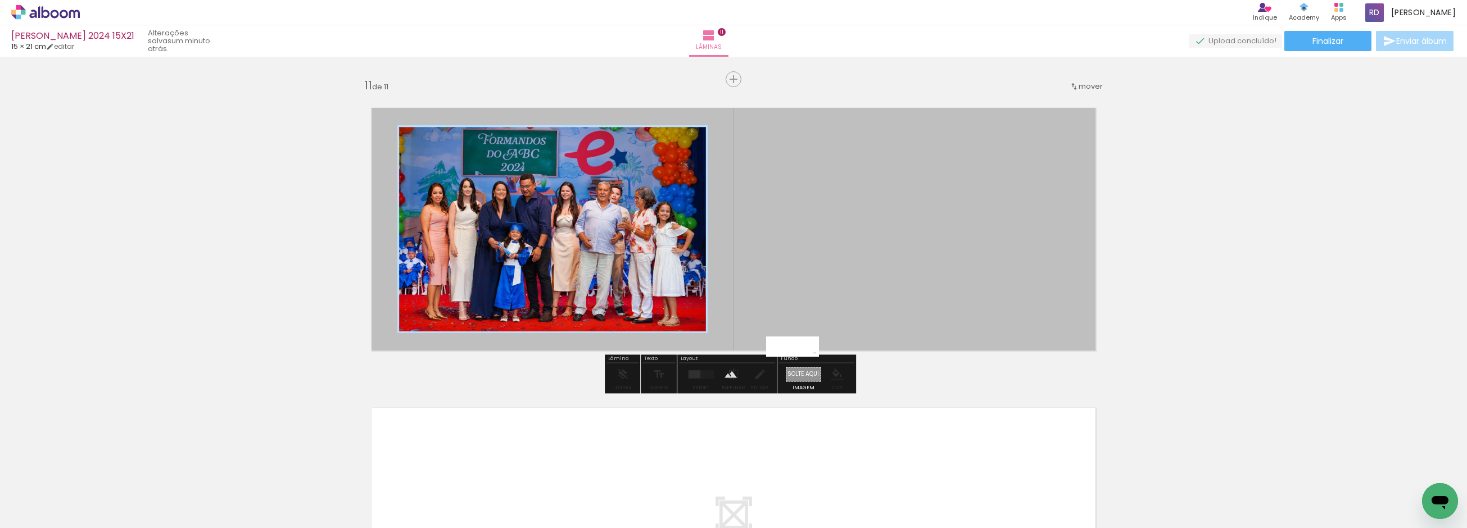
drag, startPoint x: 1364, startPoint y: 497, endPoint x: 801, endPoint y: 372, distance: 576.4
click at [801, 372] on quentale-workspace at bounding box center [733, 264] width 1467 height 528
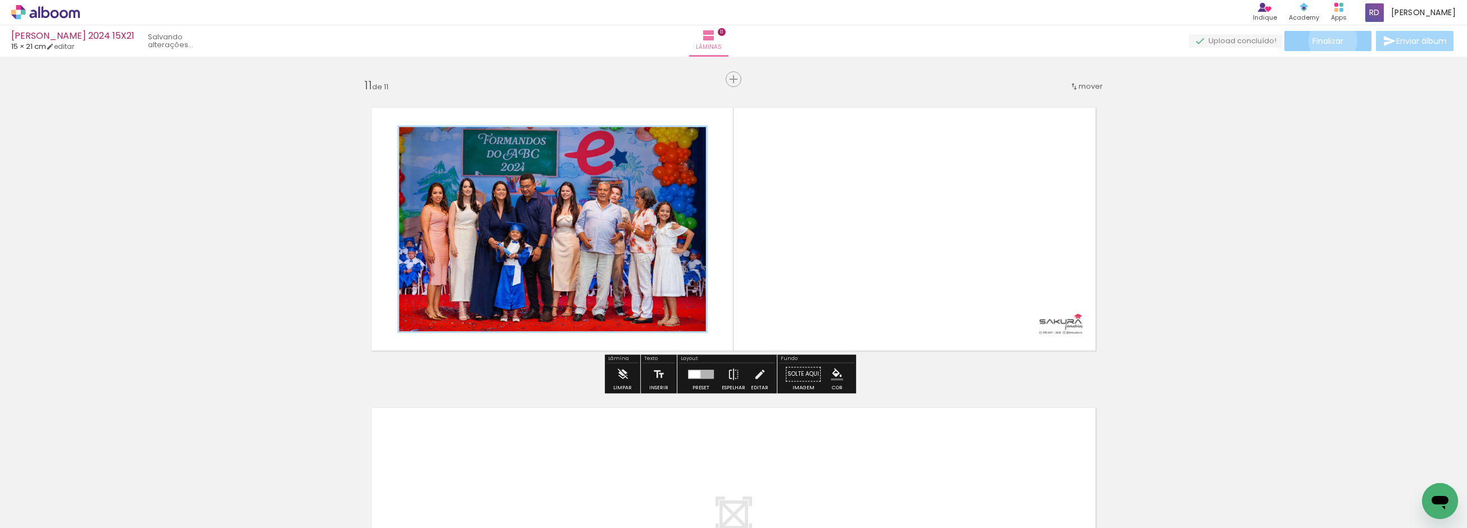
click at [1329, 40] on span "Finalizar" at bounding box center [1327, 41] width 31 height 8
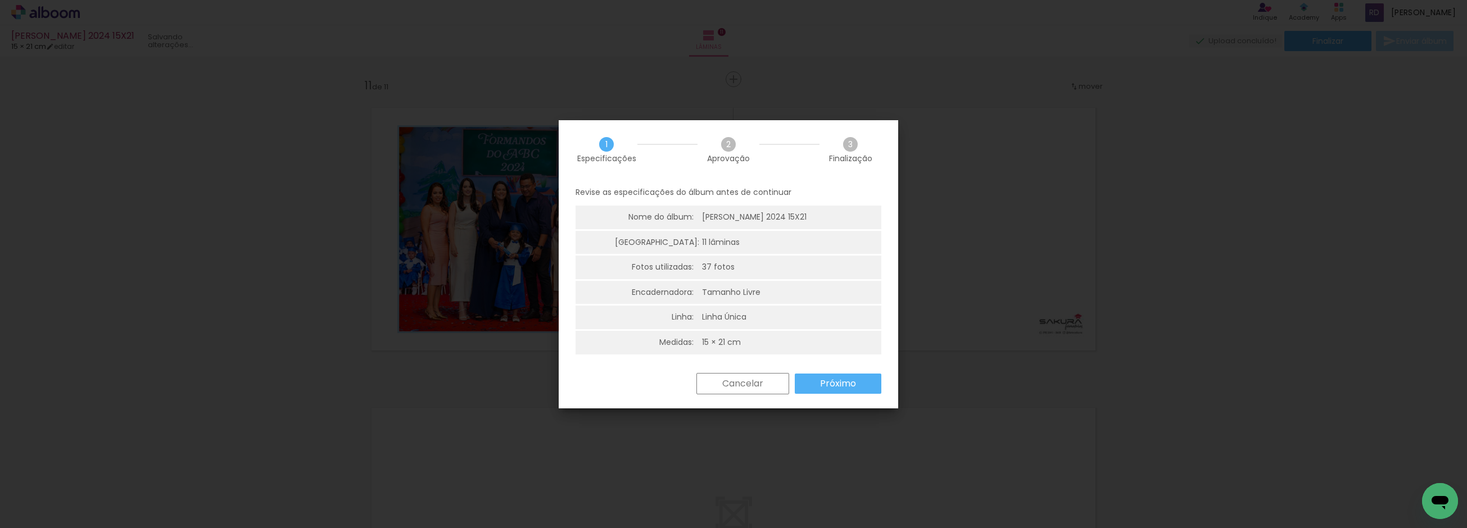
click at [817, 383] on paper-button "Próximo" at bounding box center [838, 384] width 87 height 20
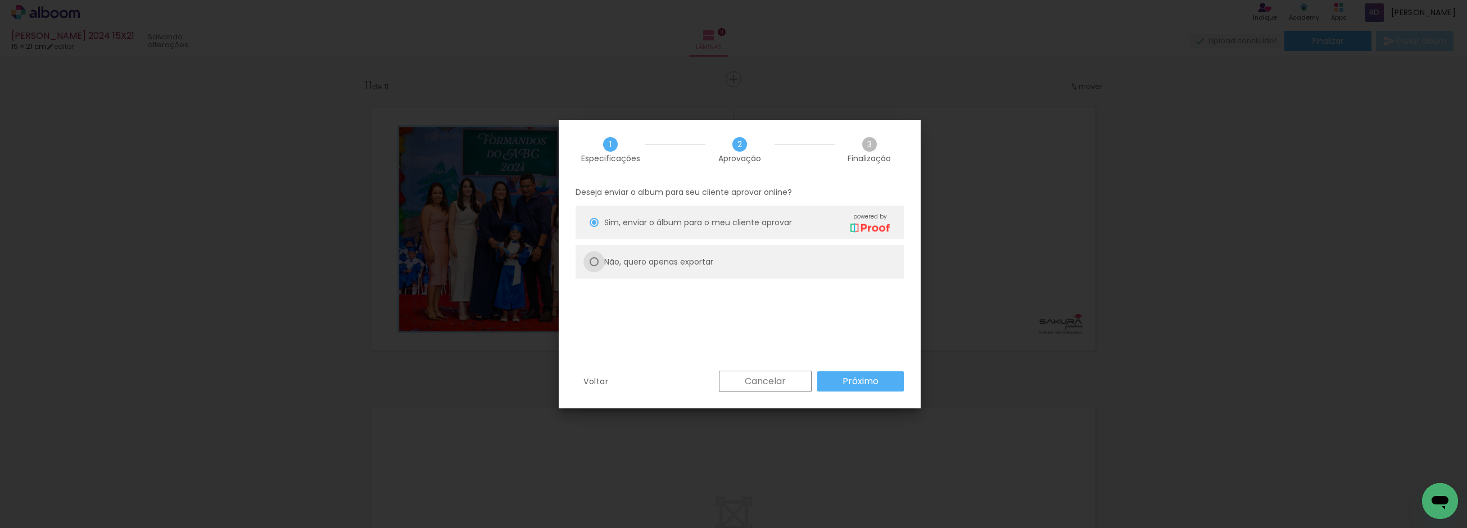
click at [592, 227] on div at bounding box center [594, 222] width 9 height 9
type paper-radio-button "on"
click at [0, 0] on slot "Próximo" at bounding box center [0, 0] width 0 height 0
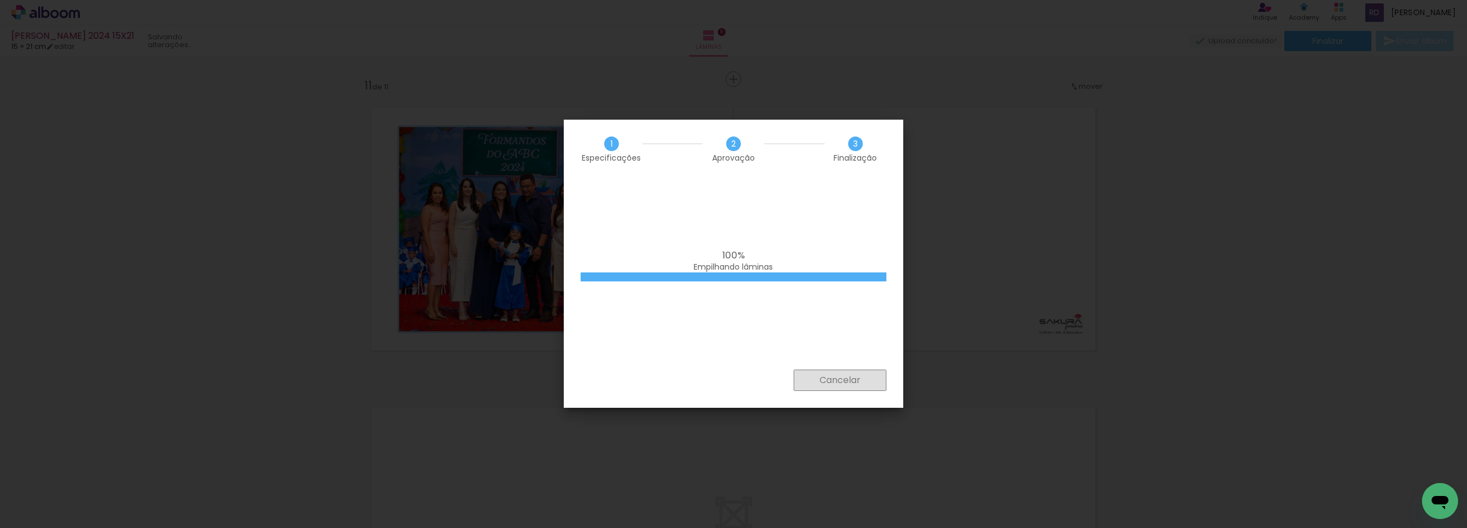
click at [0, 0] on slot "Cancelar" at bounding box center [0, 0] width 0 height 0
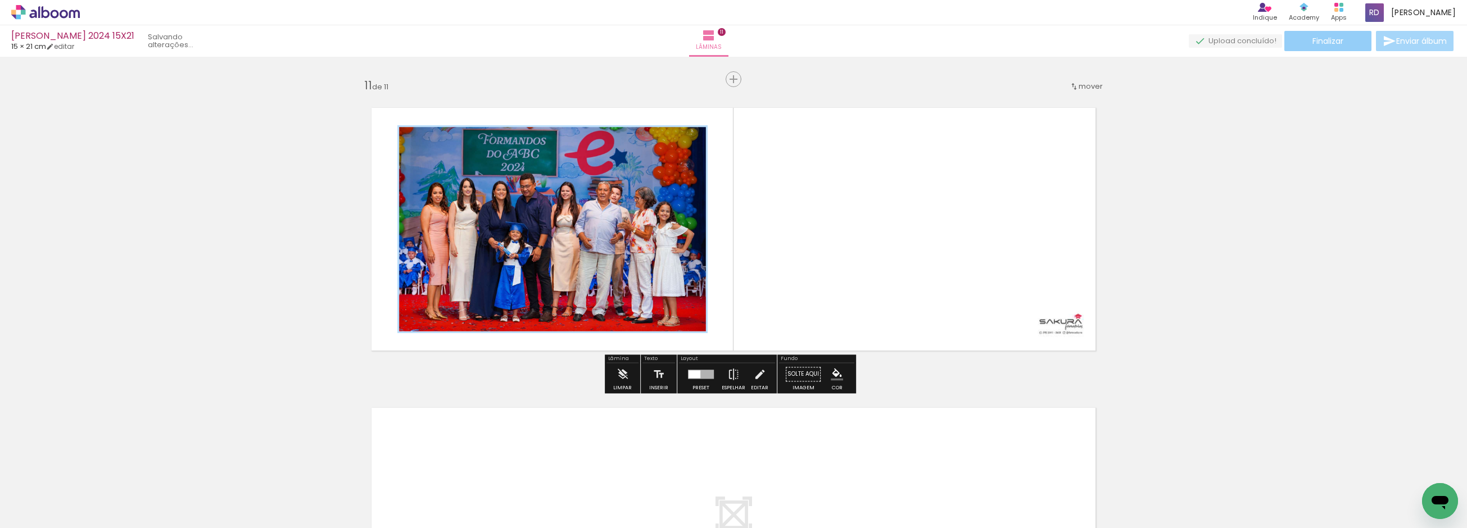
click at [1324, 37] on span "Finalizar" at bounding box center [1327, 41] width 31 height 8
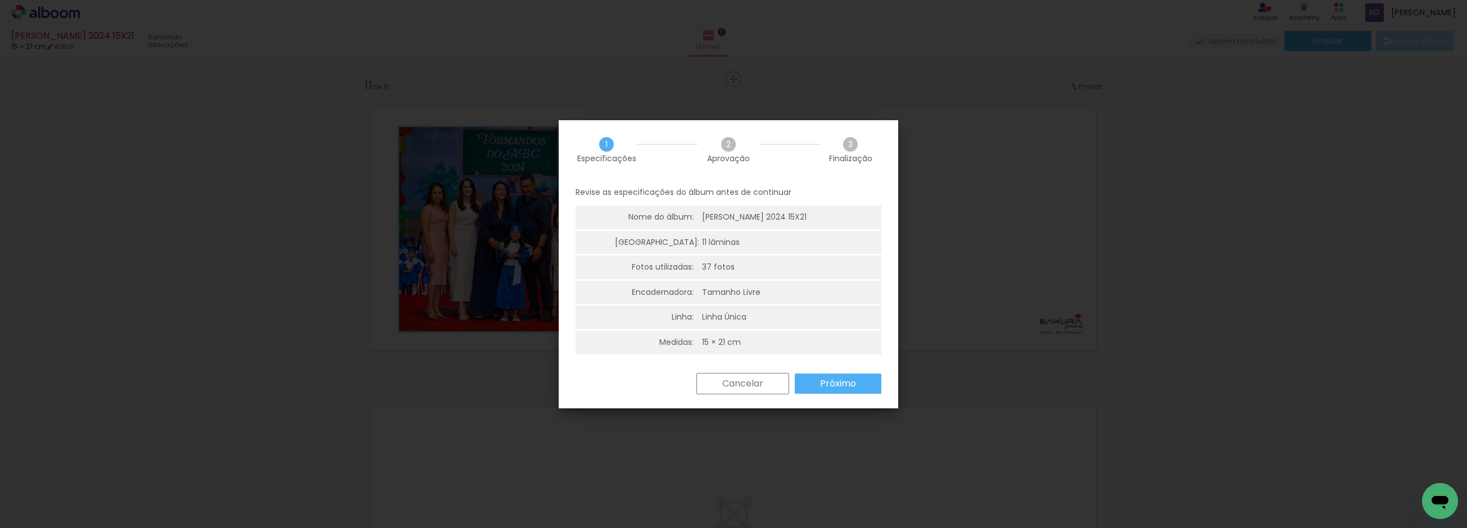
click at [0, 0] on slot "Próximo" at bounding box center [0, 0] width 0 height 0
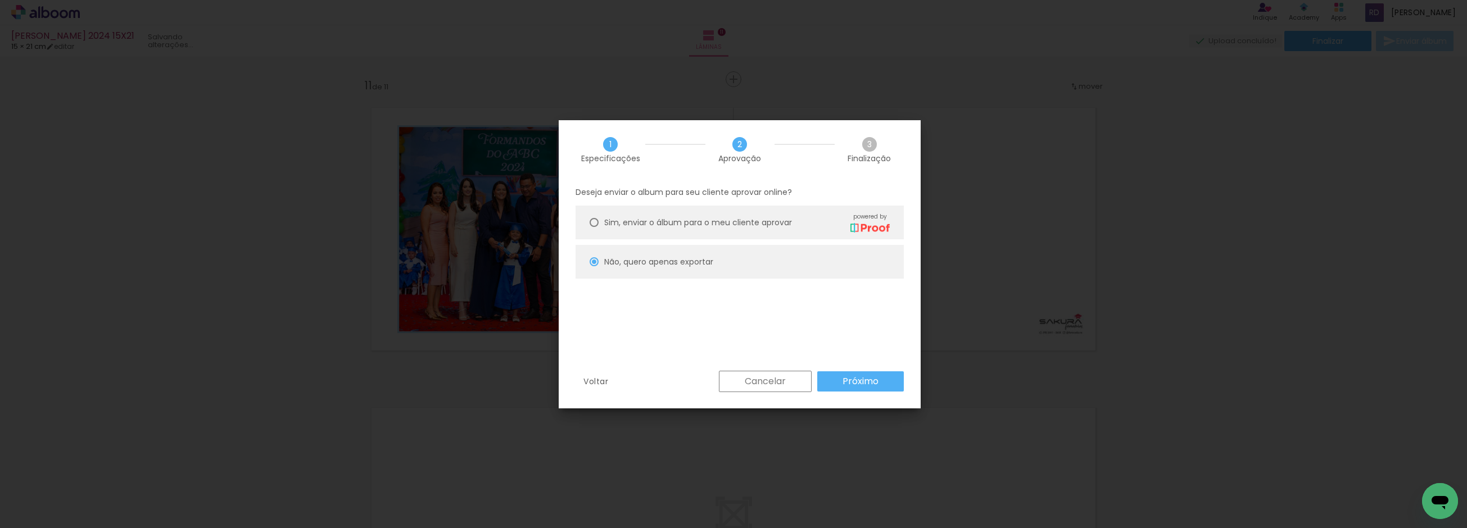
click at [0, 0] on slot "Próximo" at bounding box center [0, 0] width 0 height 0
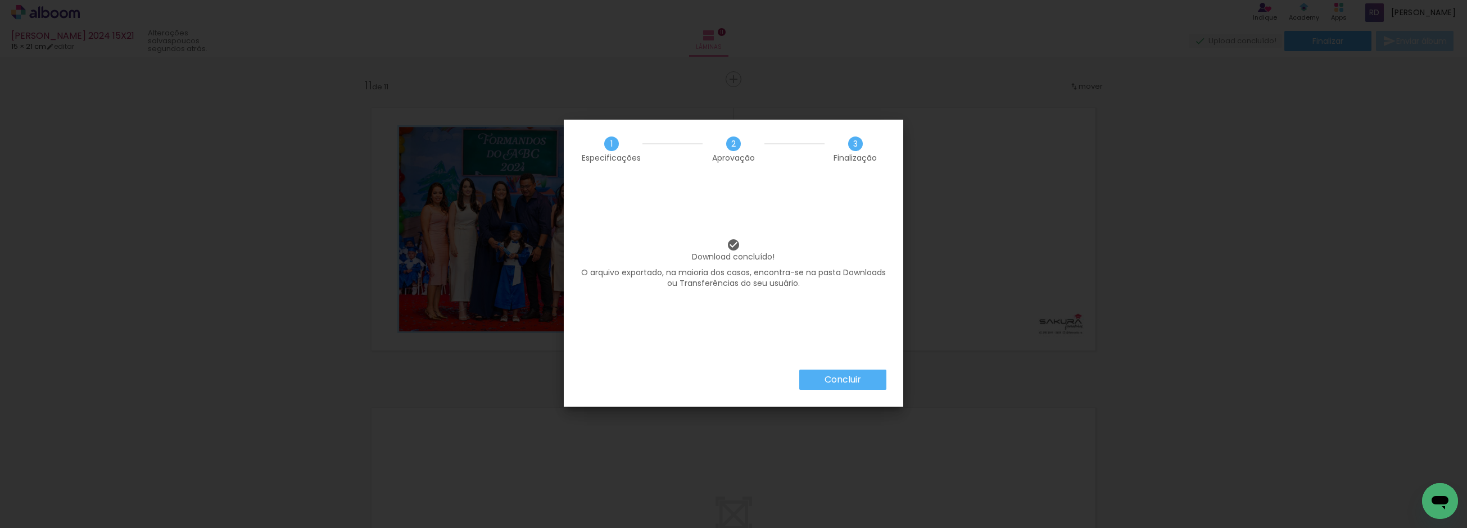
click at [0, 0] on slot "Concluir" at bounding box center [0, 0] width 0 height 0
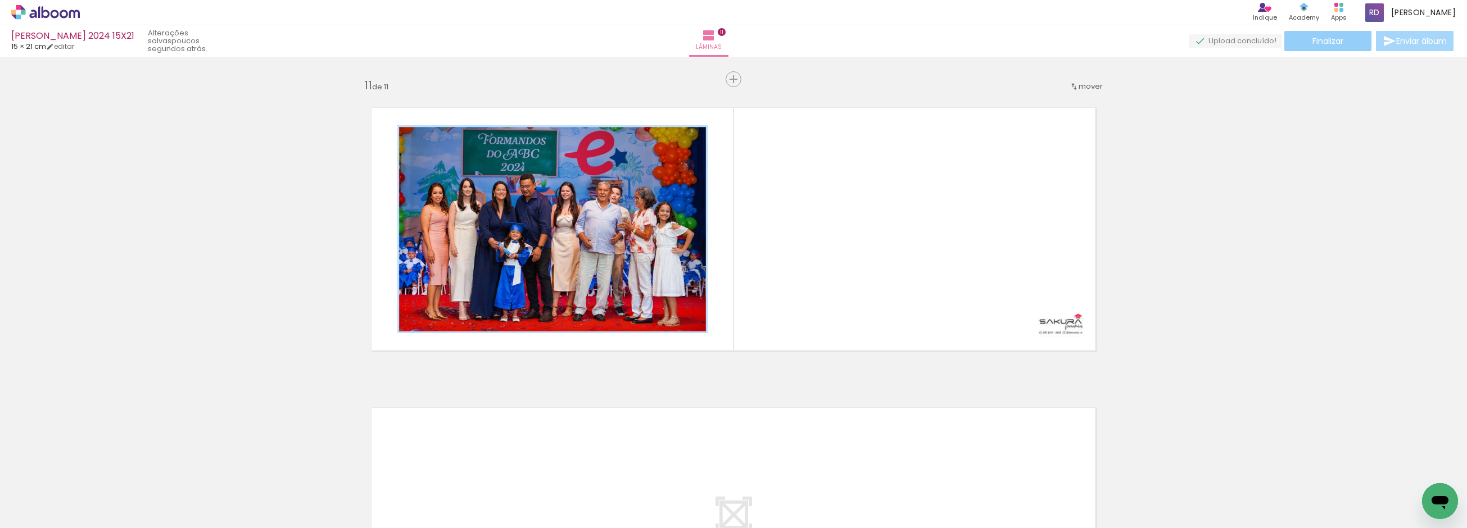
scroll to position [0, 958]
click at [1327, 39] on span "Finalizar" at bounding box center [1327, 41] width 31 height 8
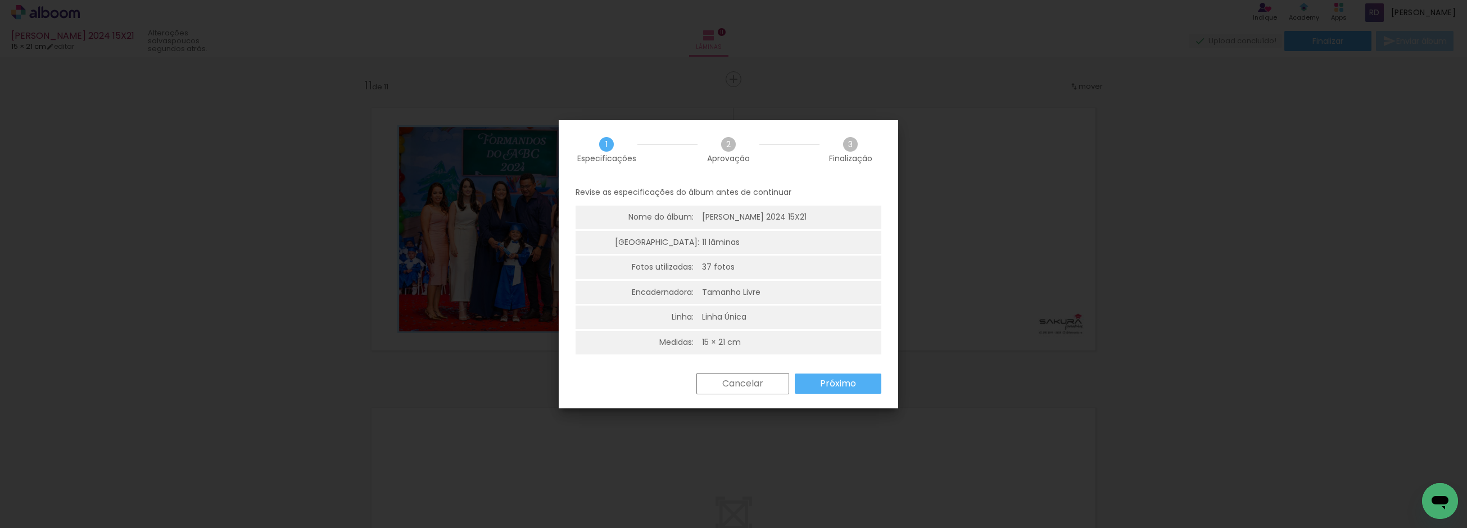
click at [0, 0] on slot "Próximo" at bounding box center [0, 0] width 0 height 0
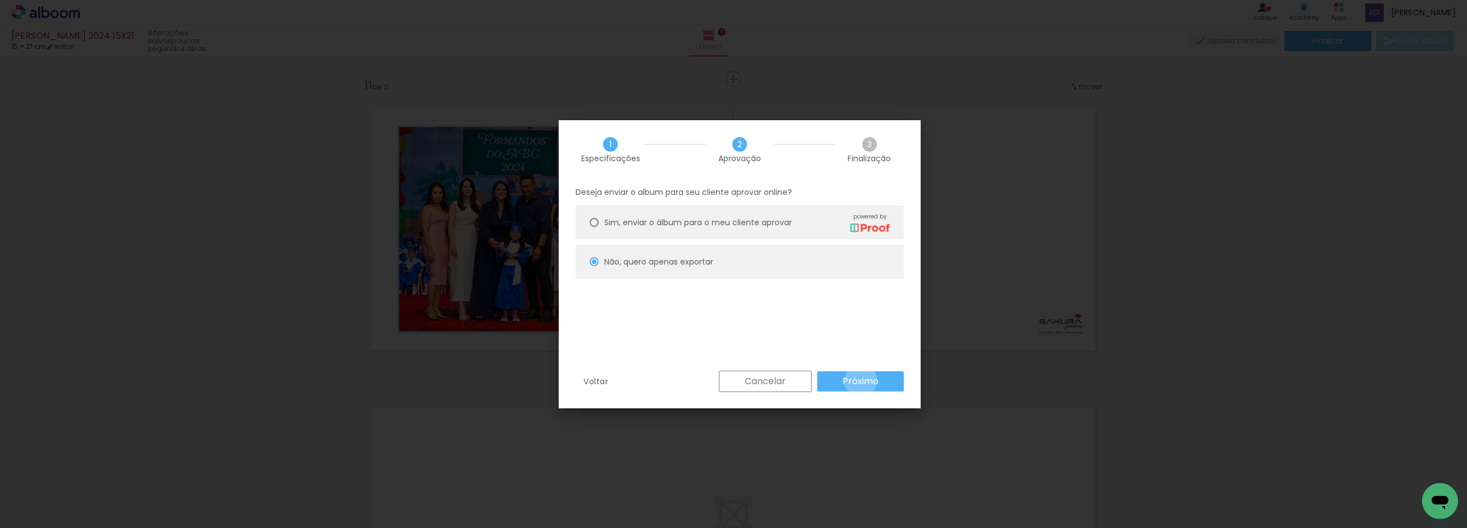
click at [0, 0] on slot "Próximo" at bounding box center [0, 0] width 0 height 0
type input "Alta, 300 DPI"
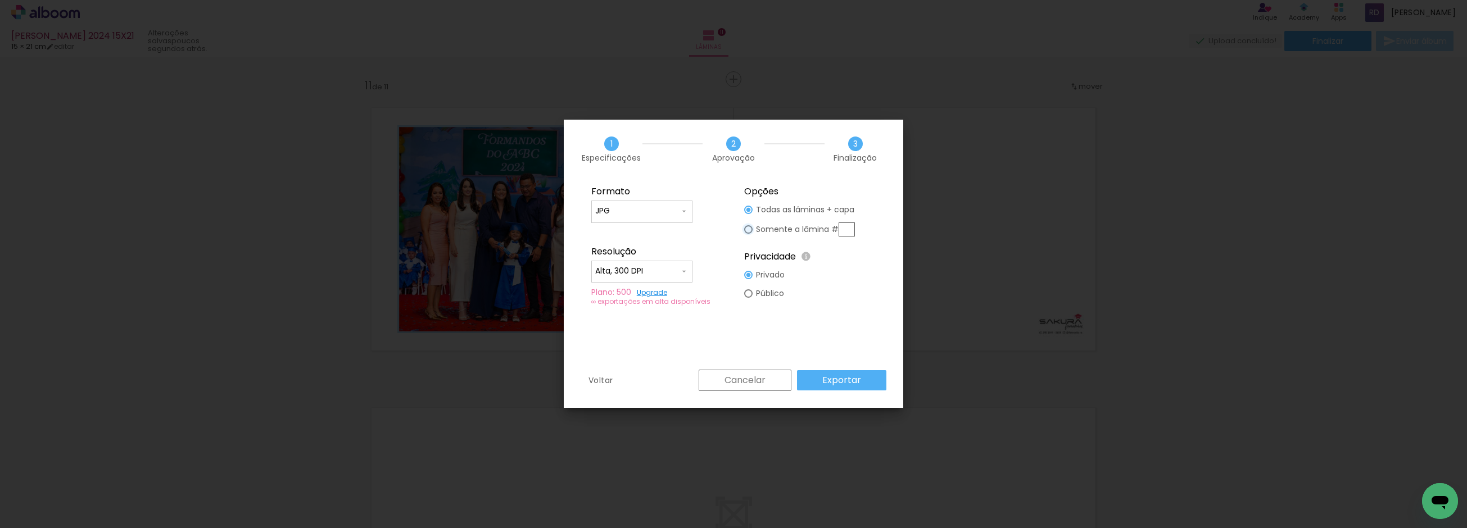
click at [749, 214] on div at bounding box center [748, 210] width 8 height 8
type paper-radio-button "on"
click at [849, 226] on input "text" at bounding box center [847, 230] width 16 height 14
type input "11"
click at [852, 340] on div "Formato JPG PDF Resolução Alta, 300 DPI Baixa Plano: 500 Upgrade ∞ exportações …" at bounding box center [733, 274] width 339 height 191
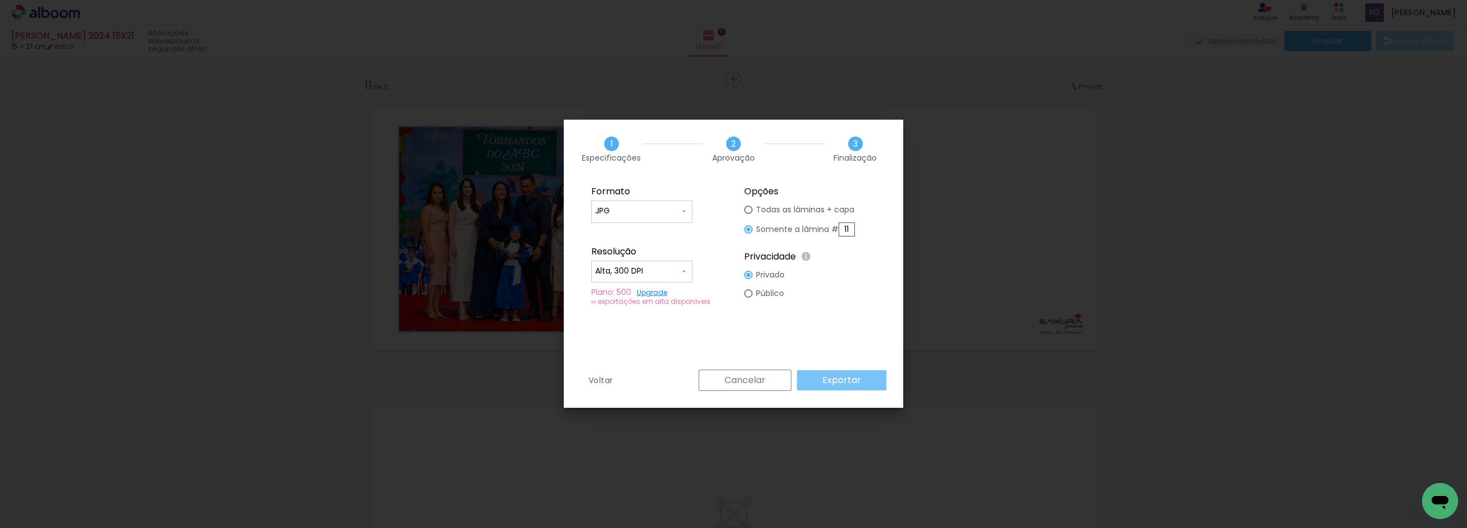
click at [0, 0] on slot "Exportar" at bounding box center [0, 0] width 0 height 0
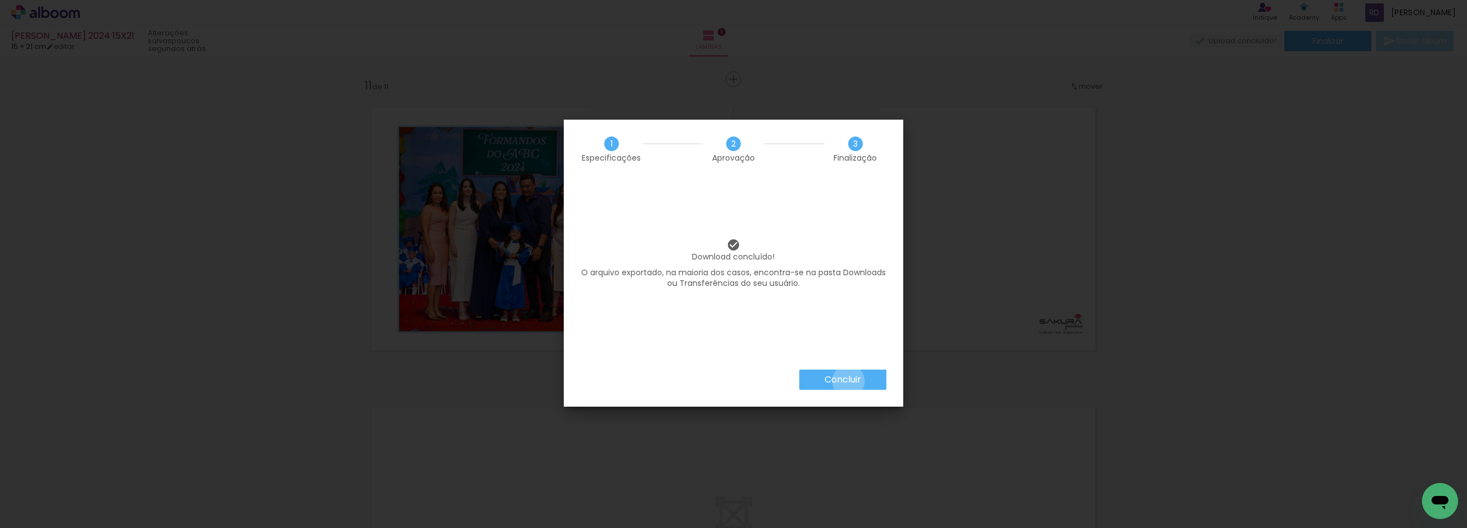
click at [0, 0] on slot "Concluir" at bounding box center [0, 0] width 0 height 0
